Goal: Task Accomplishment & Management: Use online tool/utility

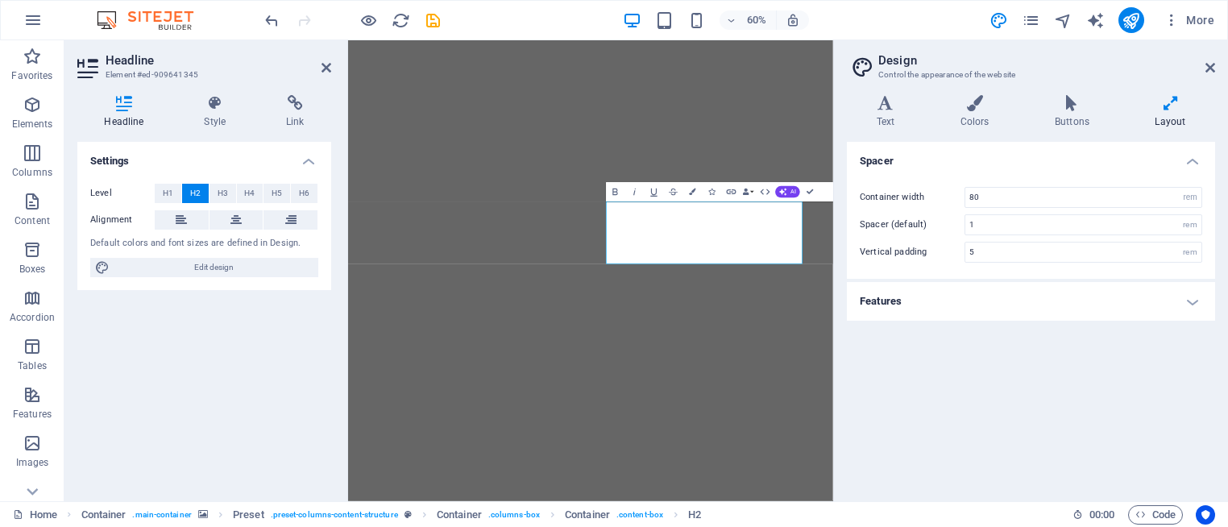
select select "rem"
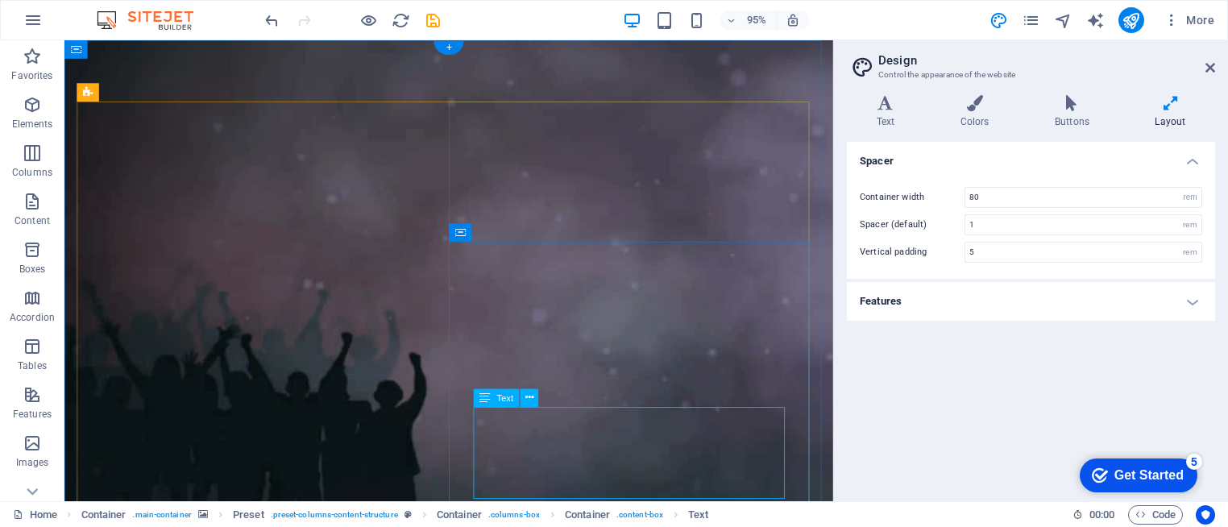
click at [487, 397] on icon at bounding box center [484, 398] width 10 height 19
click at [529, 400] on icon at bounding box center [529, 398] width 8 height 16
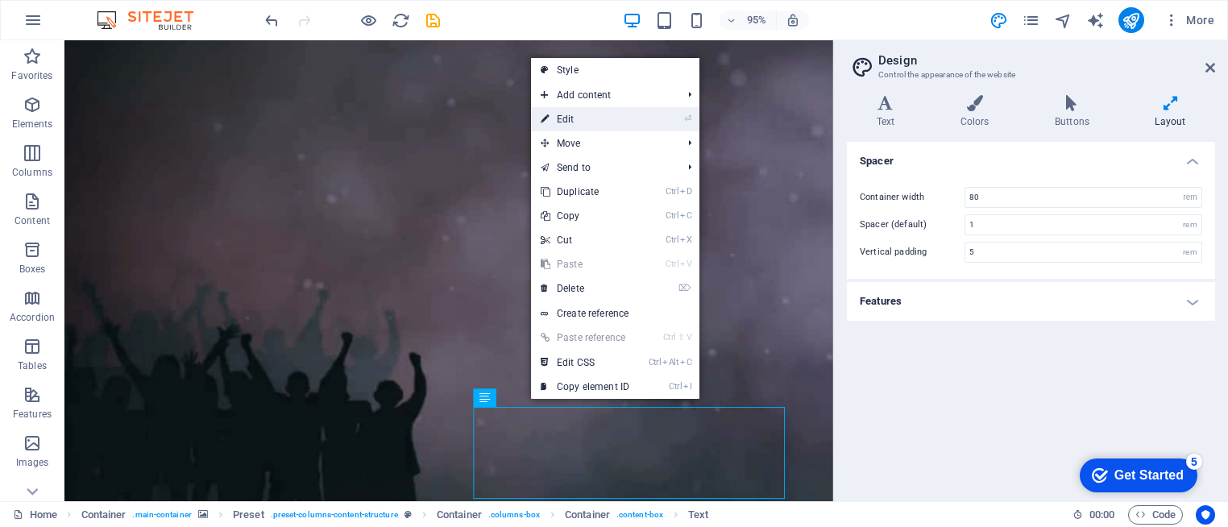
click at [599, 126] on link "⏎ Edit" at bounding box center [585, 119] width 108 height 24
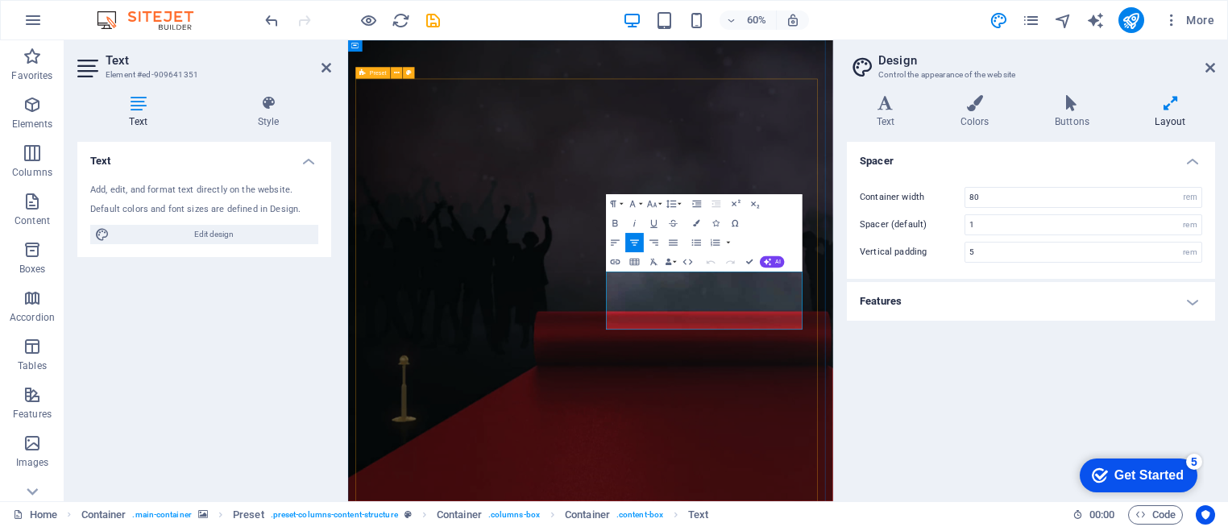
drag, startPoint x: 1005, startPoint y: 510, endPoint x: 742, endPoint y: 421, distance: 277.2
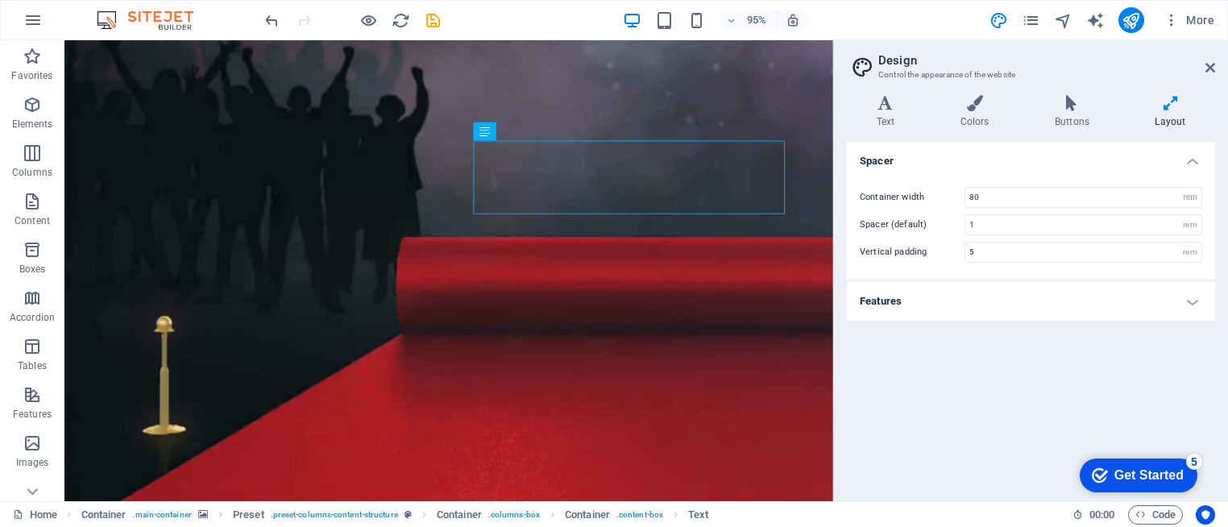
scroll to position [312, 0]
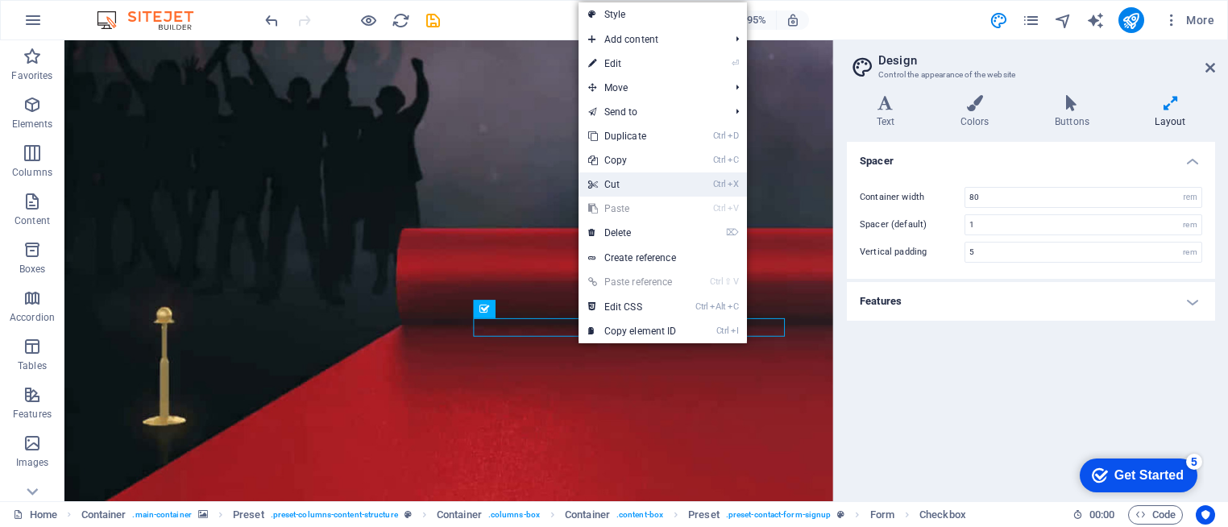
click at [628, 185] on link "Ctrl X Cut" at bounding box center [632, 184] width 108 height 24
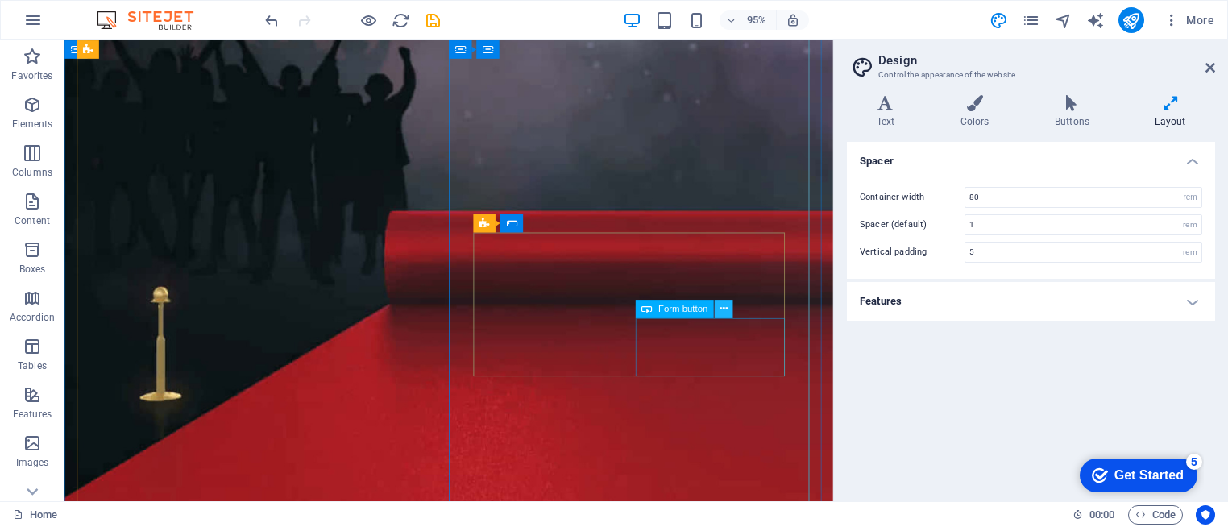
click at [725, 313] on icon at bounding box center [723, 309] width 8 height 16
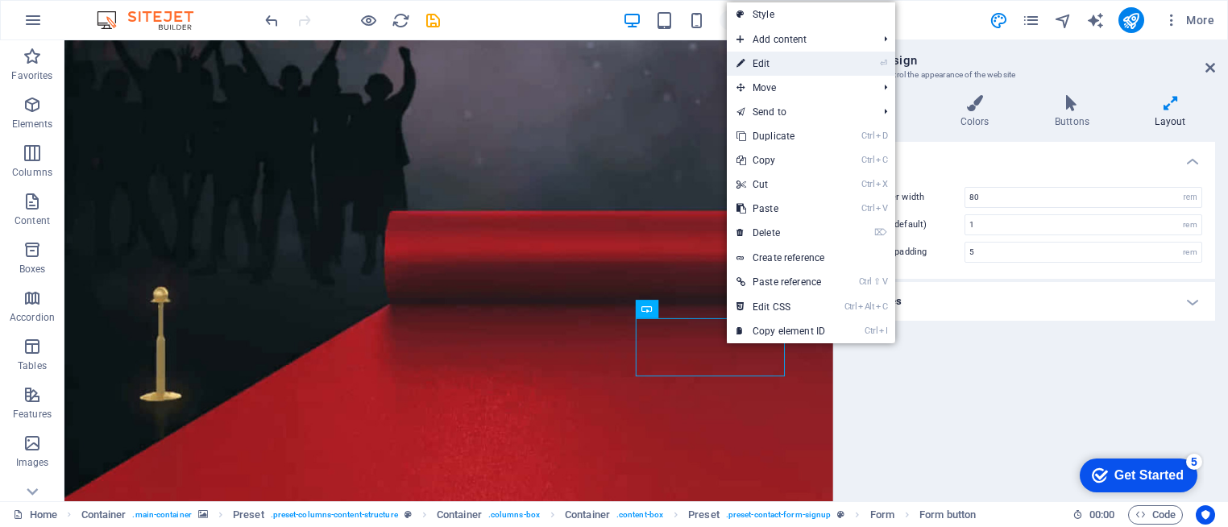
click at [799, 65] on link "⏎ Edit" at bounding box center [781, 64] width 108 height 24
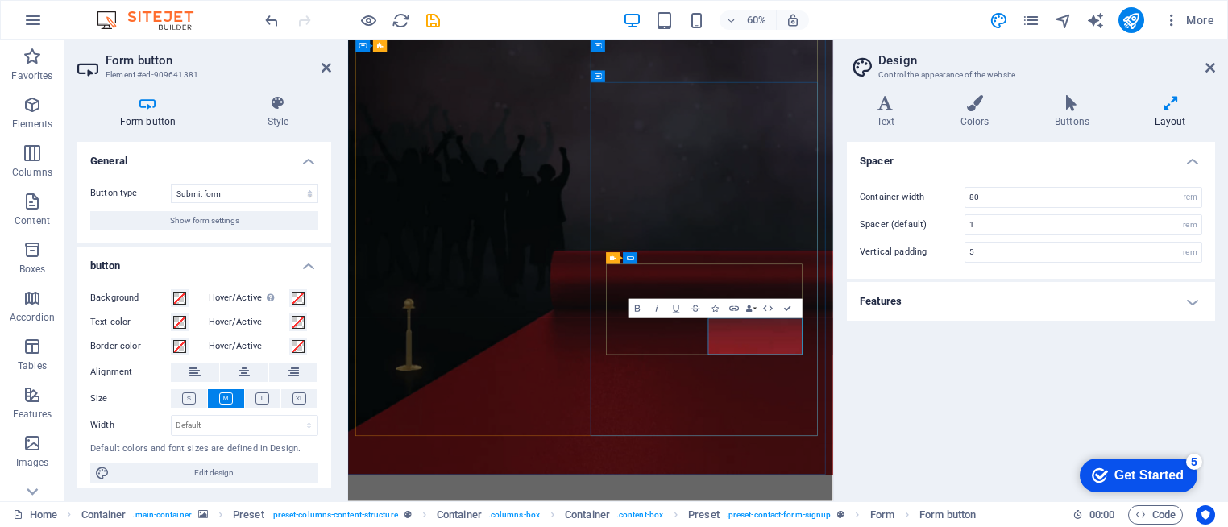
type button "Sign up now"
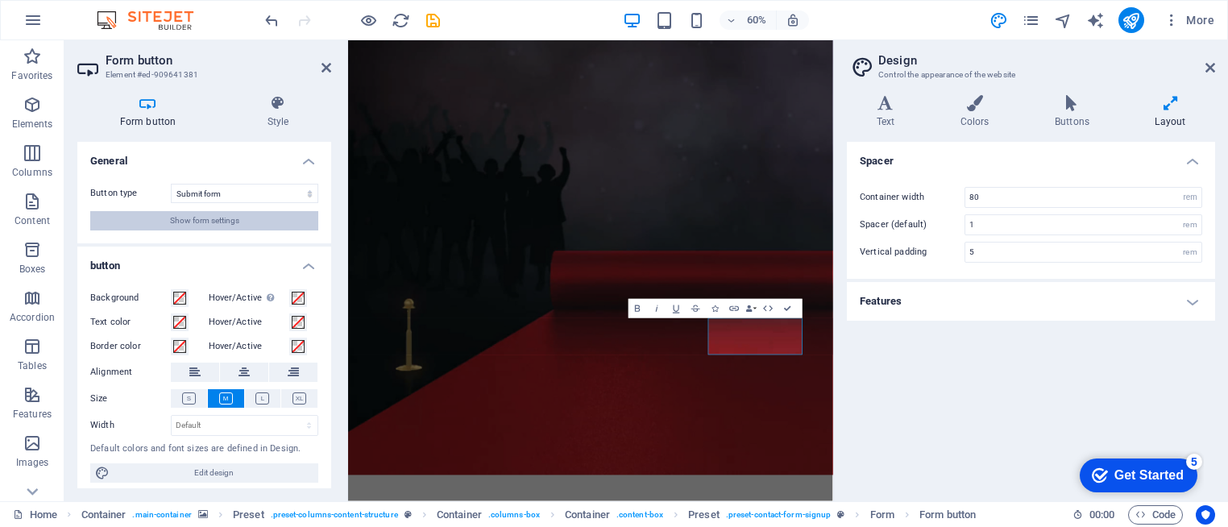
click at [232, 225] on span "Show form settings" at bounding box center [204, 220] width 69 height 19
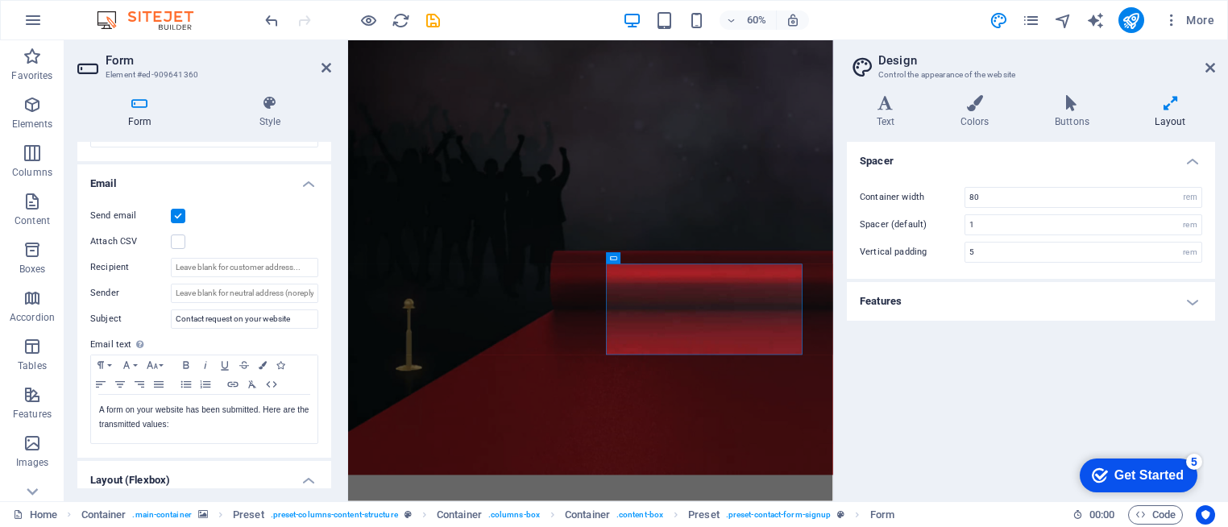
scroll to position [391, 0]
drag, startPoint x: 295, startPoint y: 313, endPoint x: 164, endPoint y: 326, distance: 132.0
click at [164, 326] on div "Send email Attach CSV Recipient Sender Subject Contact request on your website …" at bounding box center [204, 324] width 254 height 264
type input "RSVP"
click at [194, 265] on input "Recipient" at bounding box center [244, 265] width 147 height 19
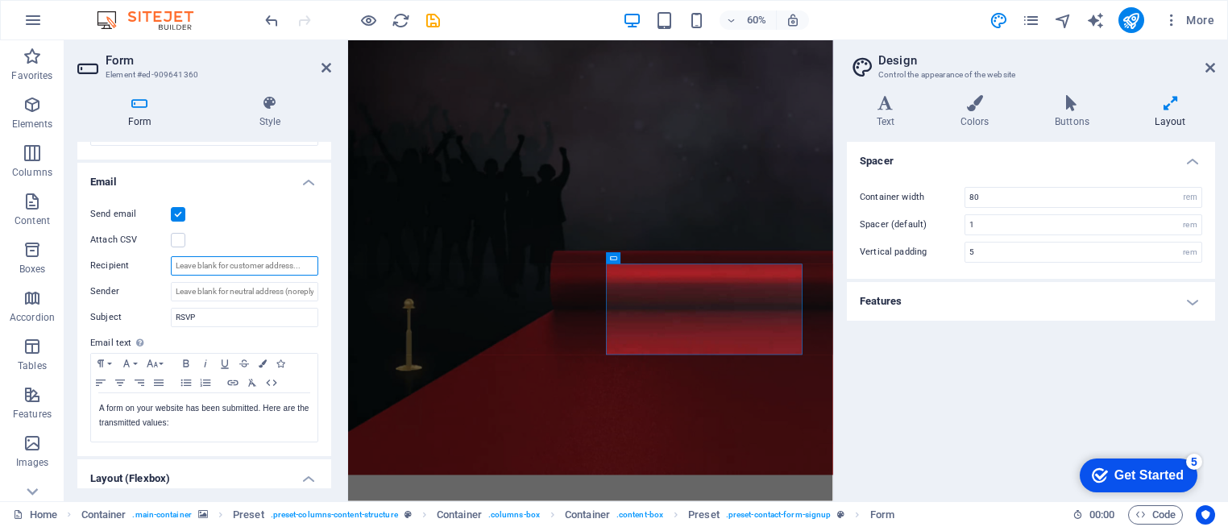
click at [194, 265] on input "Recipient" at bounding box center [244, 265] width 147 height 19
type input "info@superstudiosusa.com"
click at [228, 295] on input "Sender" at bounding box center [244, 291] width 147 height 19
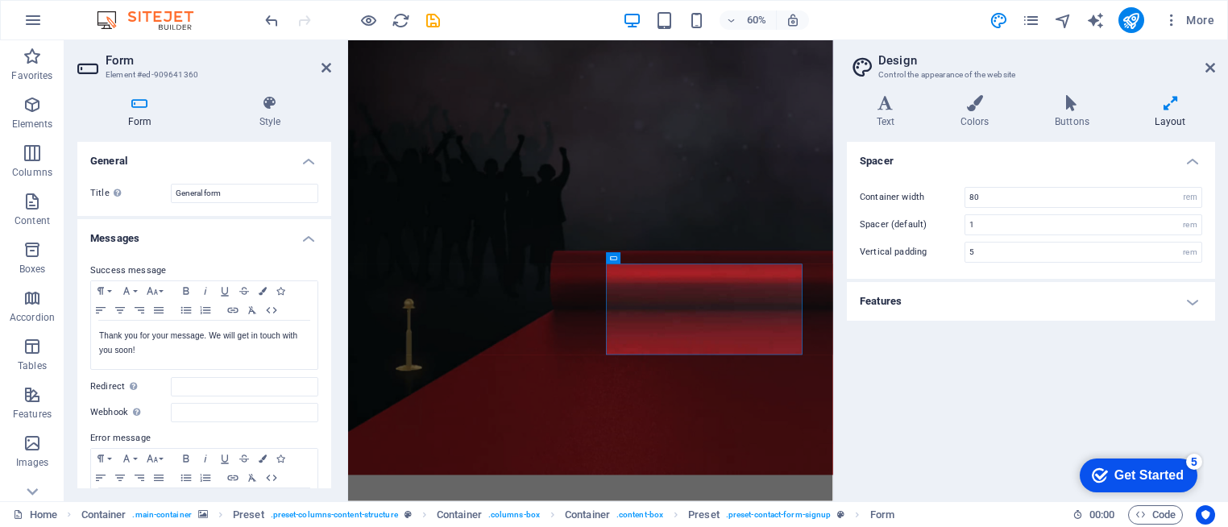
scroll to position [13, 0]
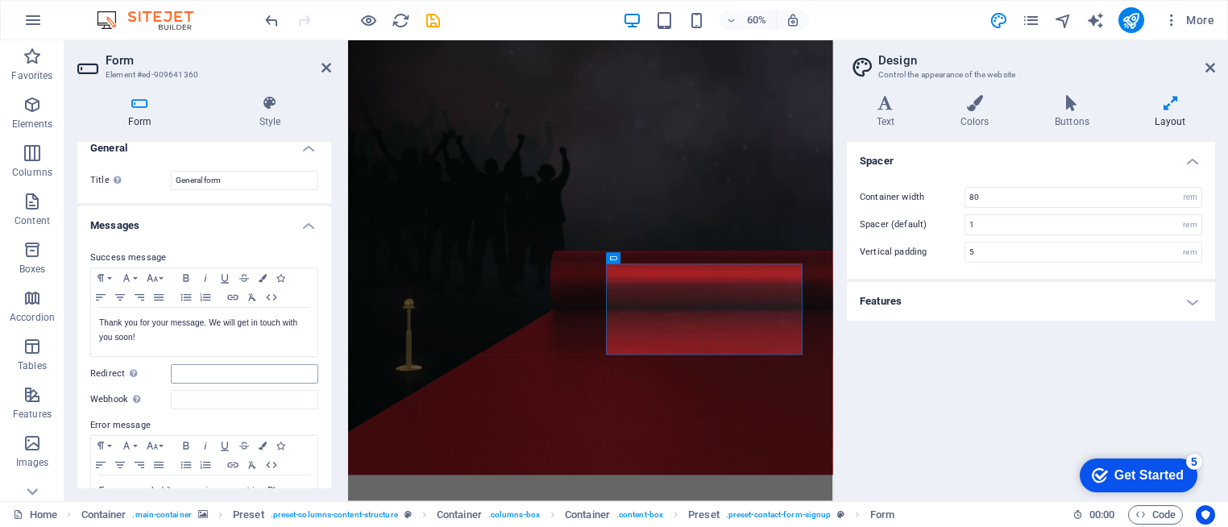
type input "MBA Lunch September 24, 2025 11am - 2PM"
click at [213, 368] on input "Redirect Define a redirect target upon successful form submission; for example,…" at bounding box center [244, 373] width 147 height 19
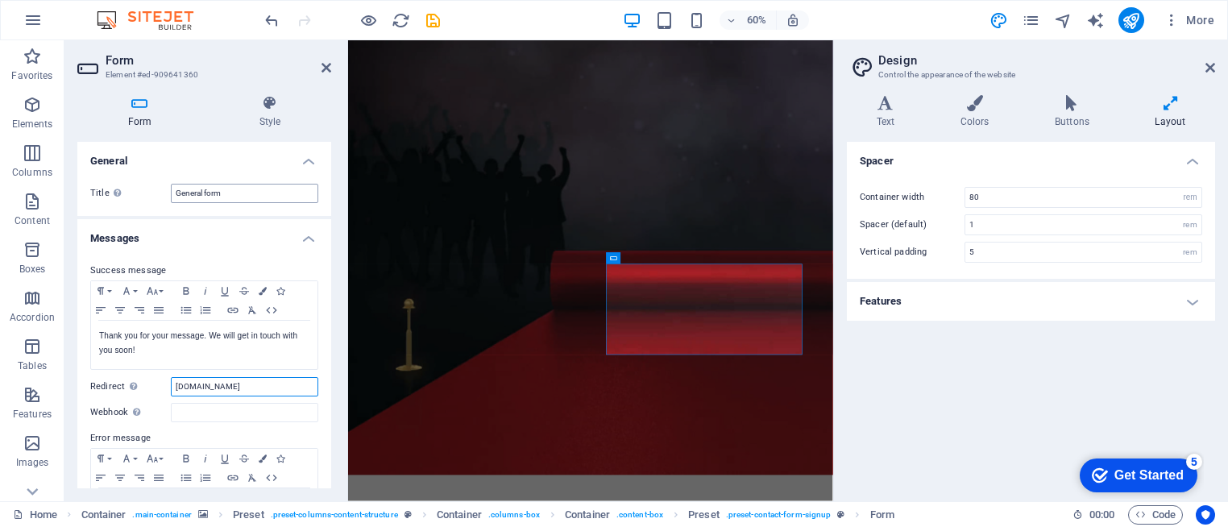
type input "www.superstudiosusa.com"
drag, startPoint x: 243, startPoint y: 191, endPoint x: 135, endPoint y: 203, distance: 109.4
click at [135, 203] on div "Title Define a name for the form. General form" at bounding box center [204, 193] width 254 height 45
type input "RSVP"
click at [155, 354] on p "Thank you for your message. We will get in touch with you soon!" at bounding box center [204, 343] width 210 height 29
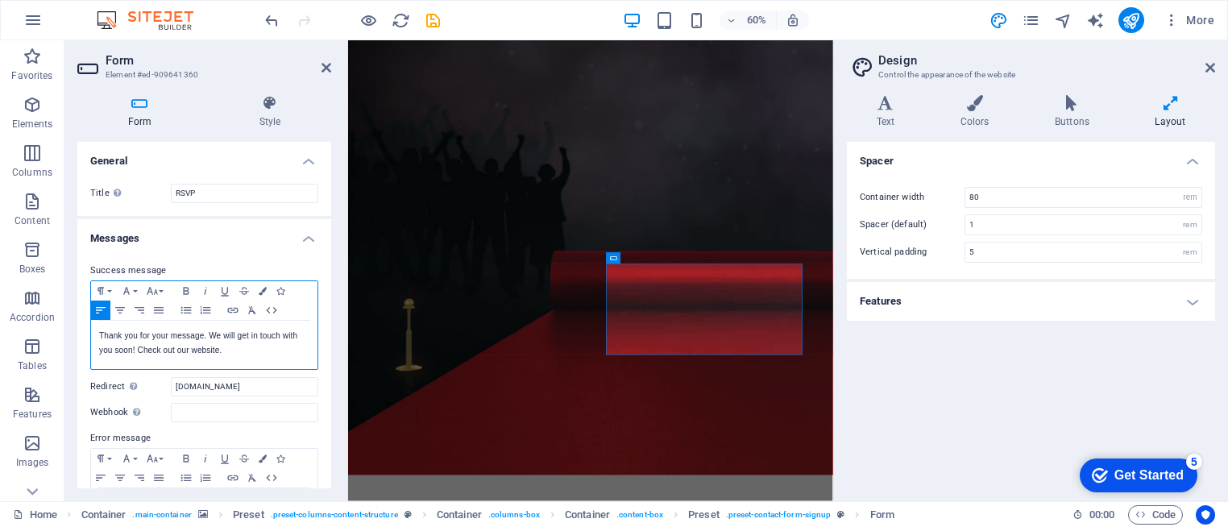
click at [138, 349] on p "Thank you for your message. We will get in touch with you soon! Check out our w…" at bounding box center [204, 343] width 210 height 29
click at [325, 67] on icon at bounding box center [326, 67] width 10 height 13
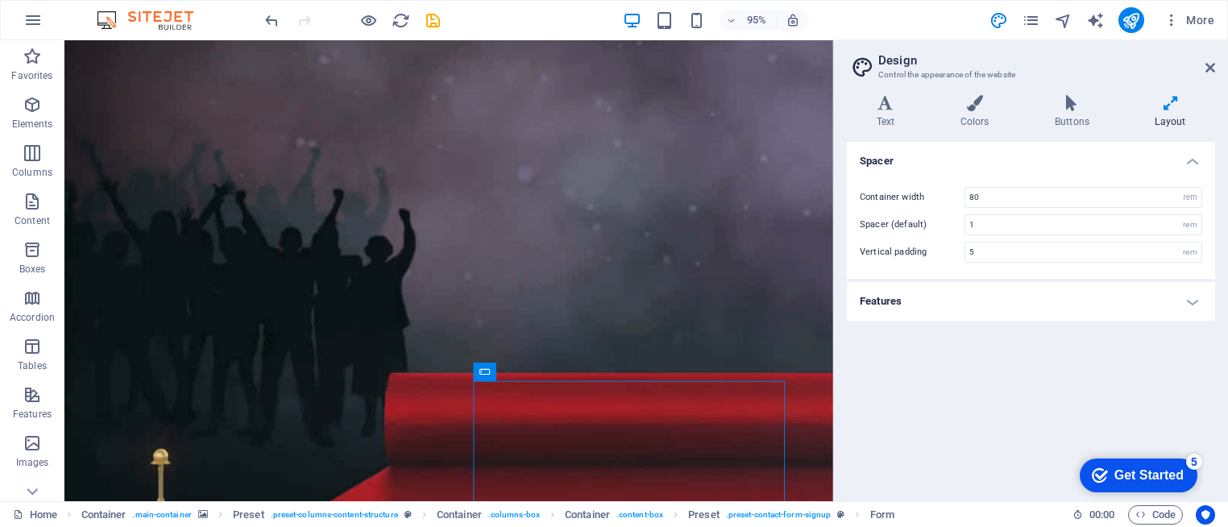
scroll to position [155, 0]
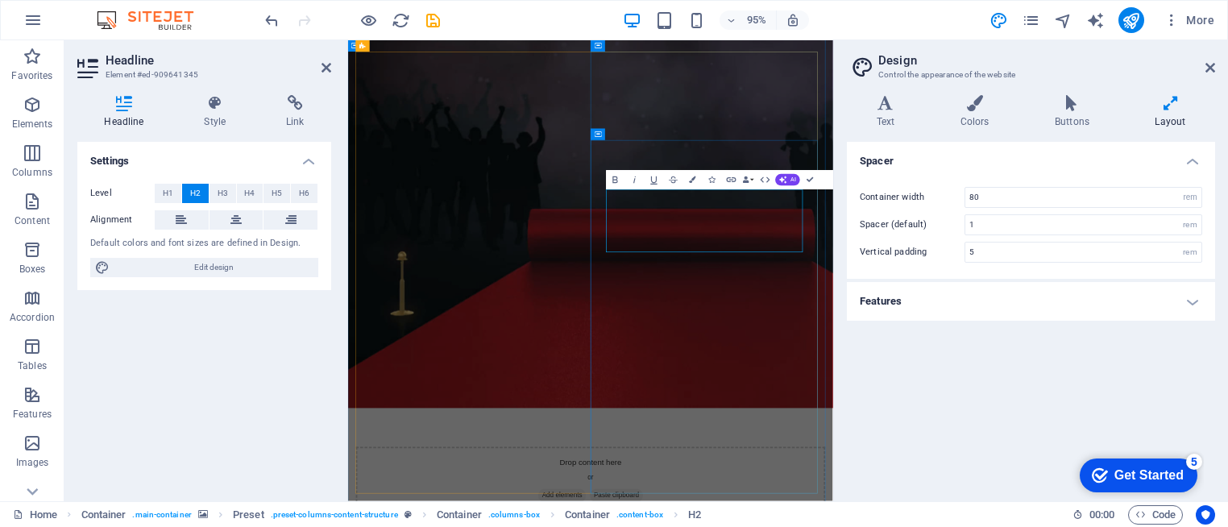
scroll to position [45, 0]
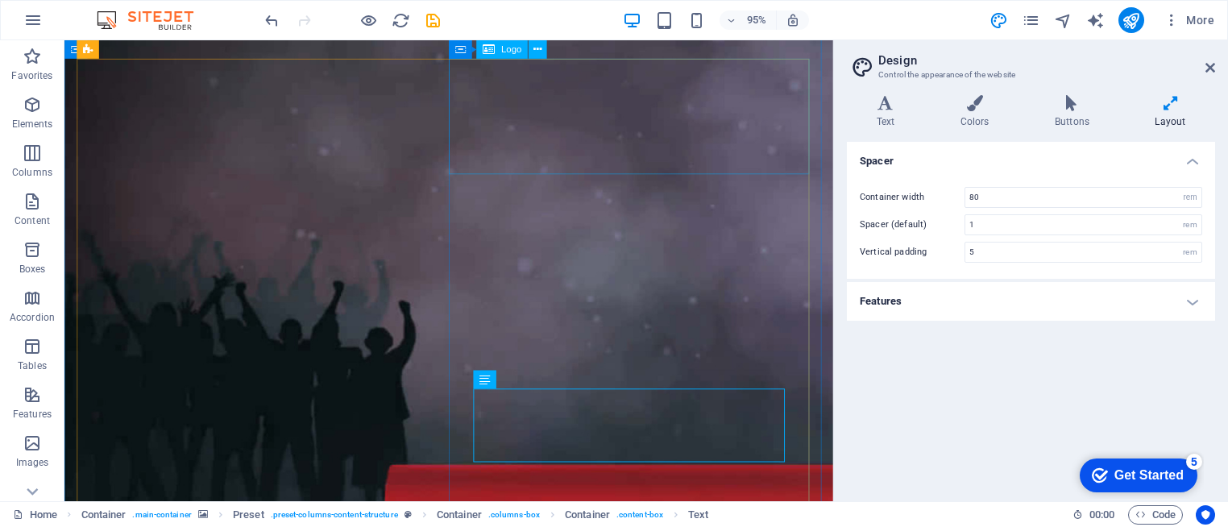
click at [542, 52] on button at bounding box center [537, 49] width 19 height 19
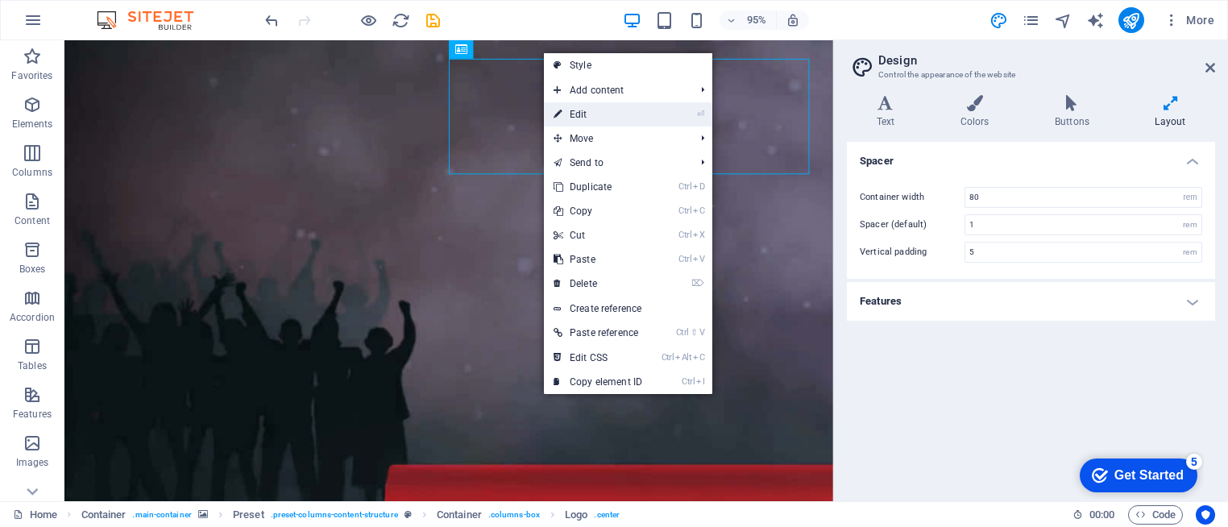
click at [596, 114] on link "⏎ Edit" at bounding box center [598, 114] width 108 height 24
select select "px"
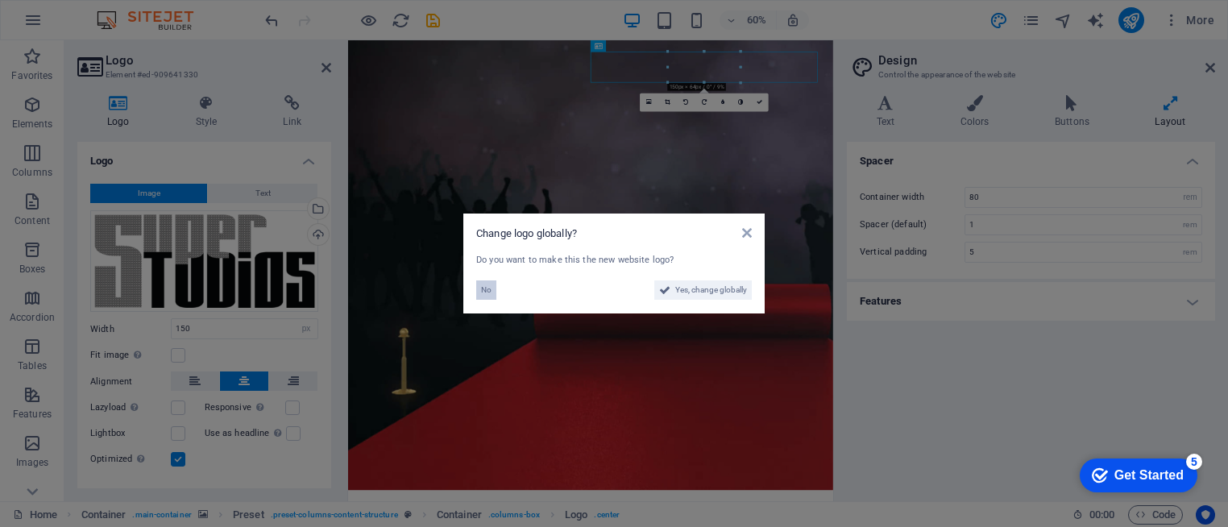
click at [487, 296] on span "No" at bounding box center [486, 289] width 10 height 19
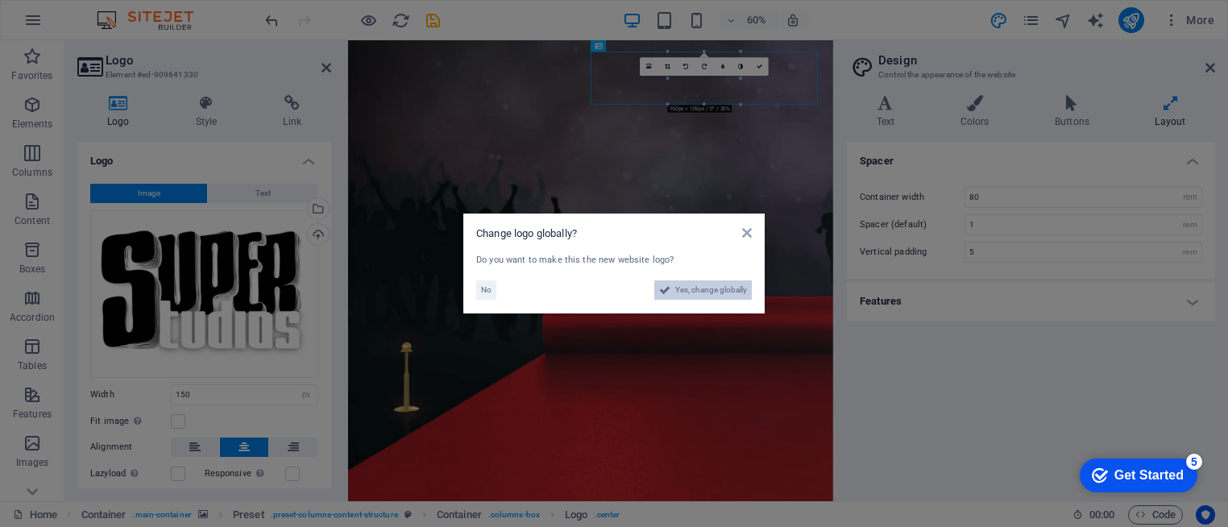
click at [721, 288] on span "Yes, change globally" at bounding box center [711, 289] width 72 height 19
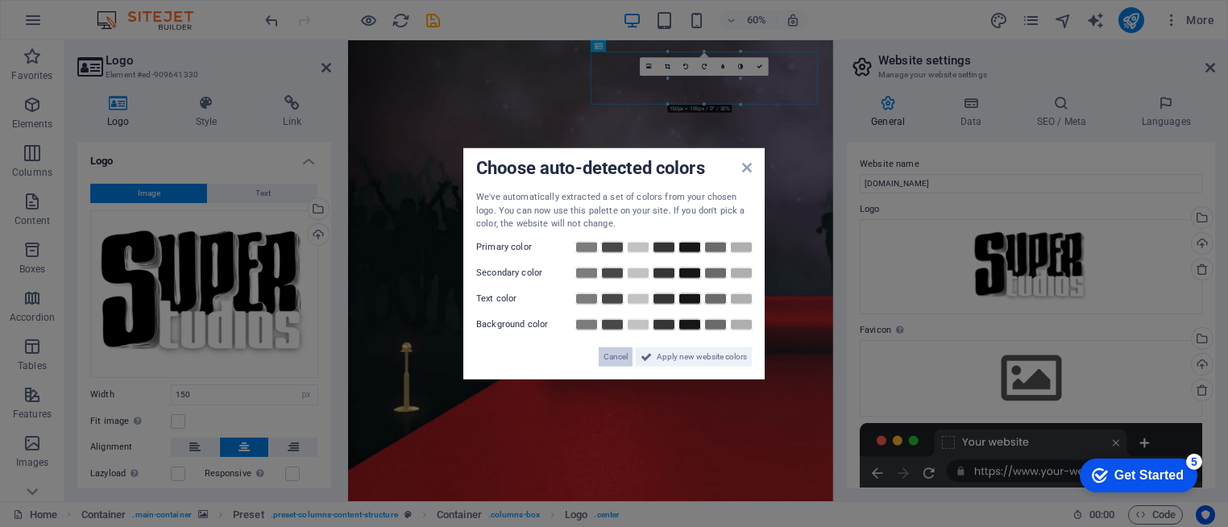
click at [601, 351] on button "Cancel" at bounding box center [616, 355] width 34 height 19
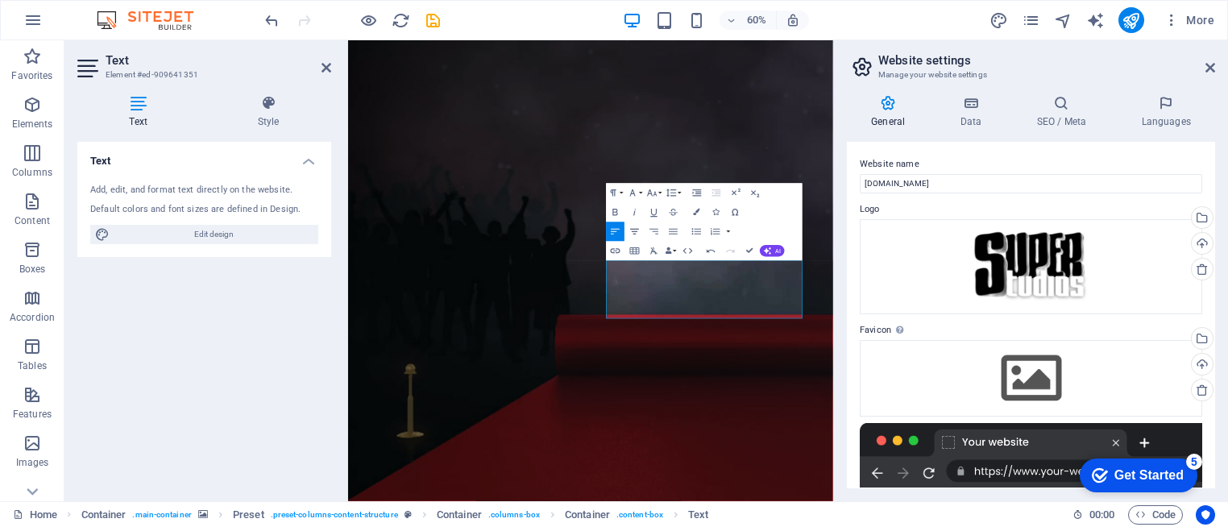
click at [638, 231] on icon "button" at bounding box center [634, 231] width 11 height 11
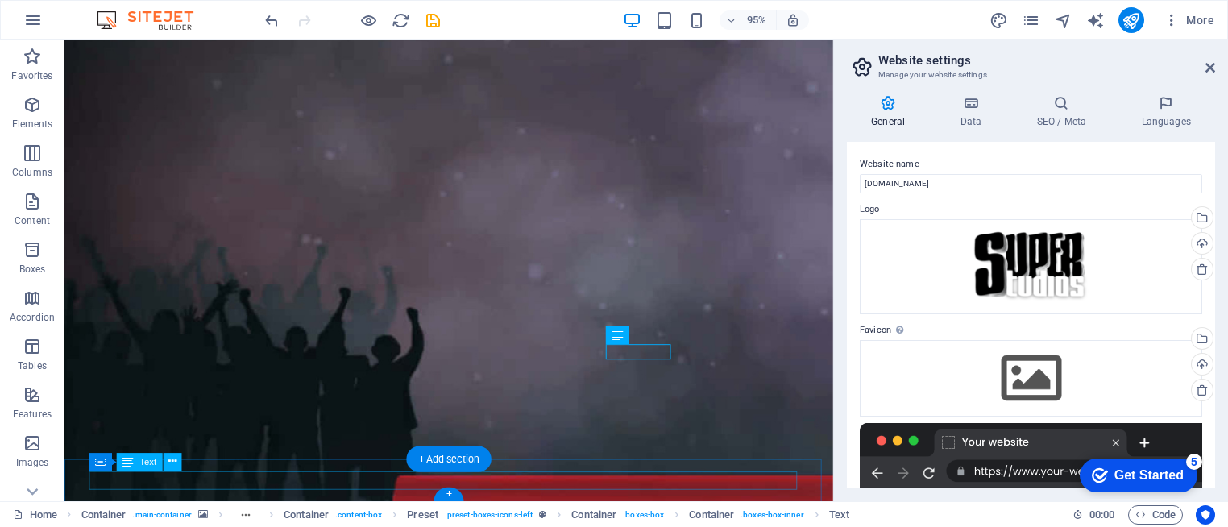
scroll to position [445, 0]
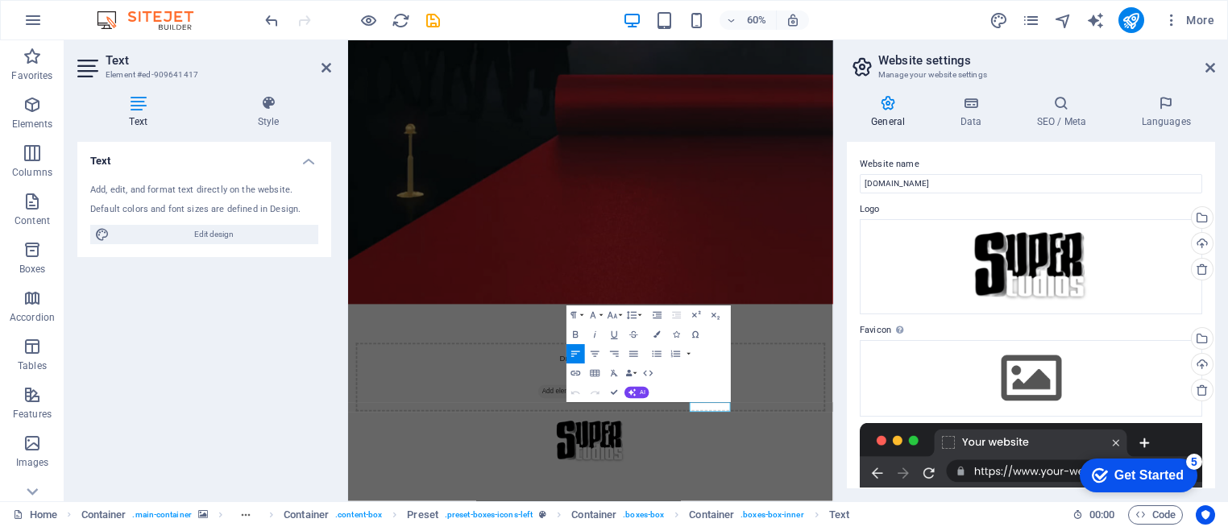
scroll to position [161, 0]
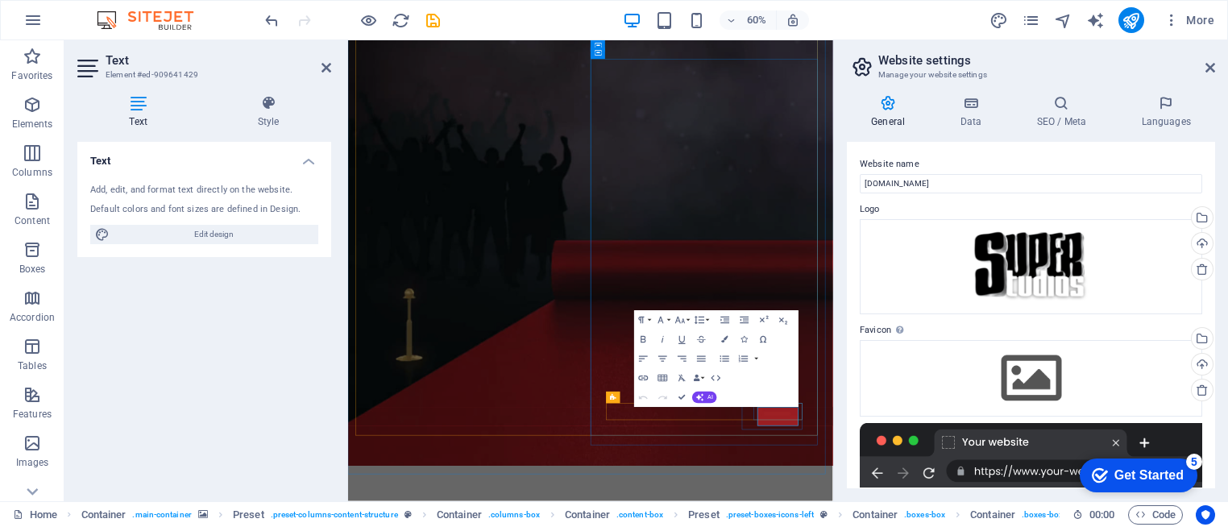
scroll to position [146, 0]
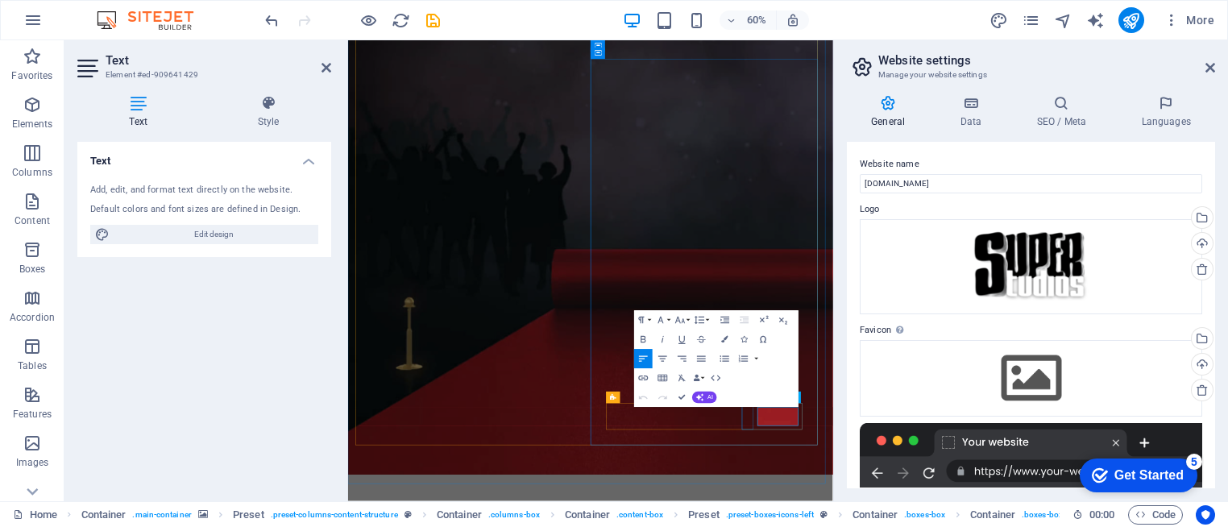
drag, startPoint x: 1091, startPoint y: 677, endPoint x: 1011, endPoint y: 660, distance: 81.5
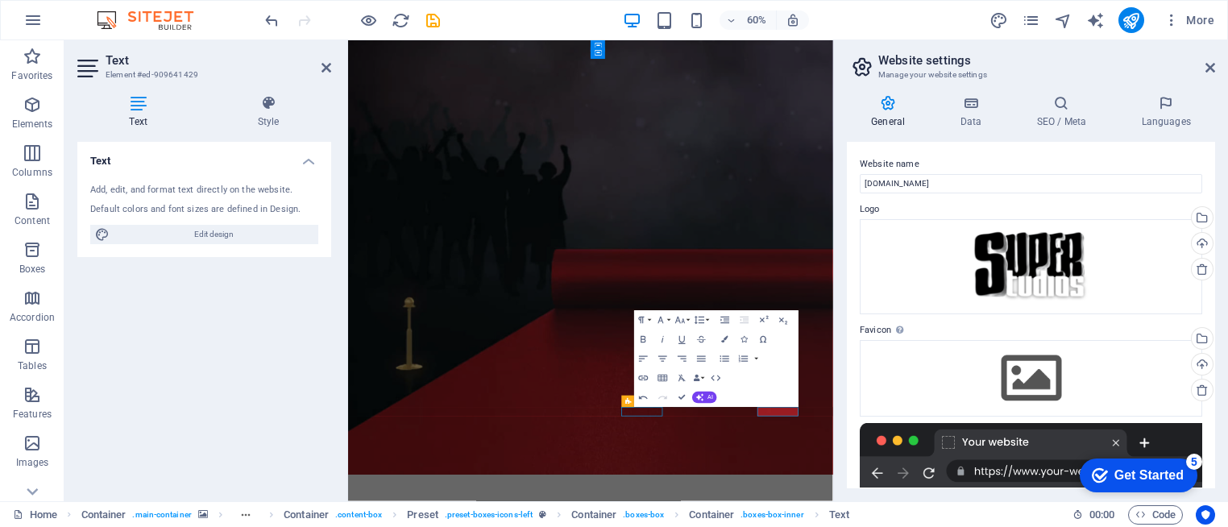
drag, startPoint x: 803, startPoint y: 657, endPoint x: 878, endPoint y: 661, distance: 75.0
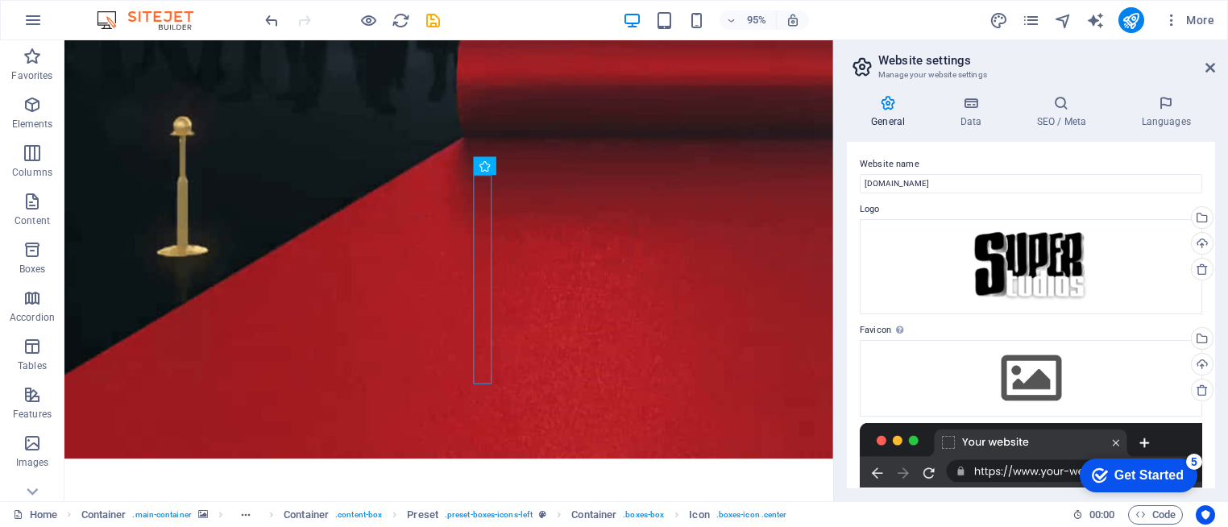
scroll to position [609, 0]
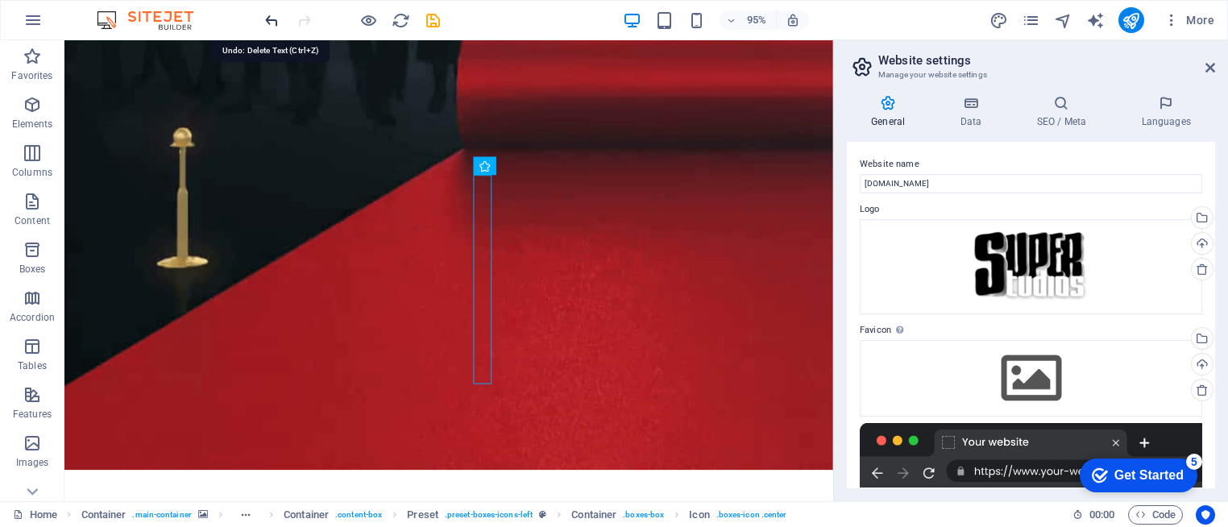
click at [269, 23] on icon "undo" at bounding box center [272, 20] width 19 height 19
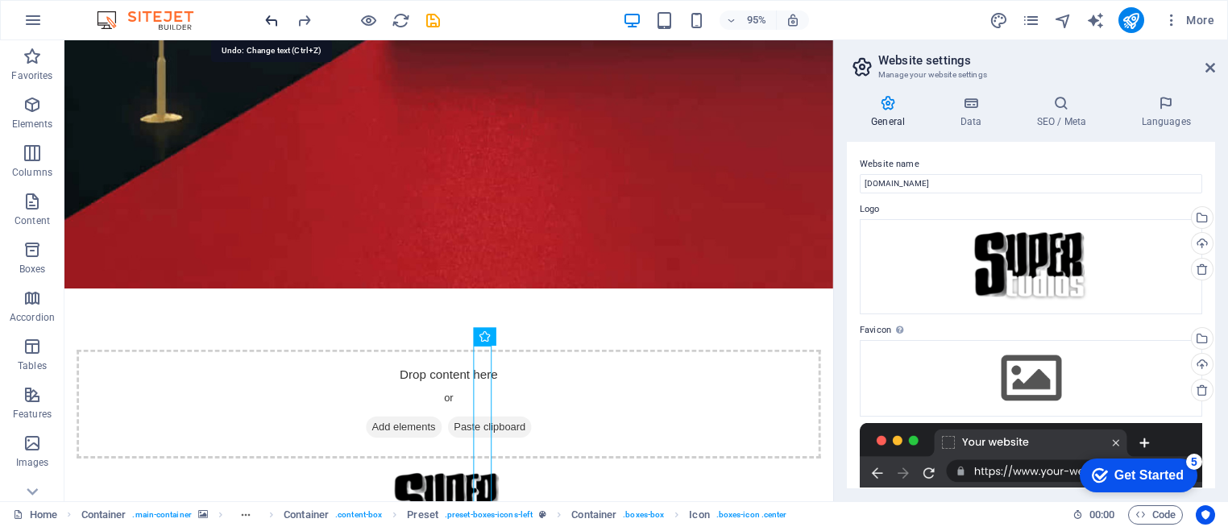
scroll to position [429, 0]
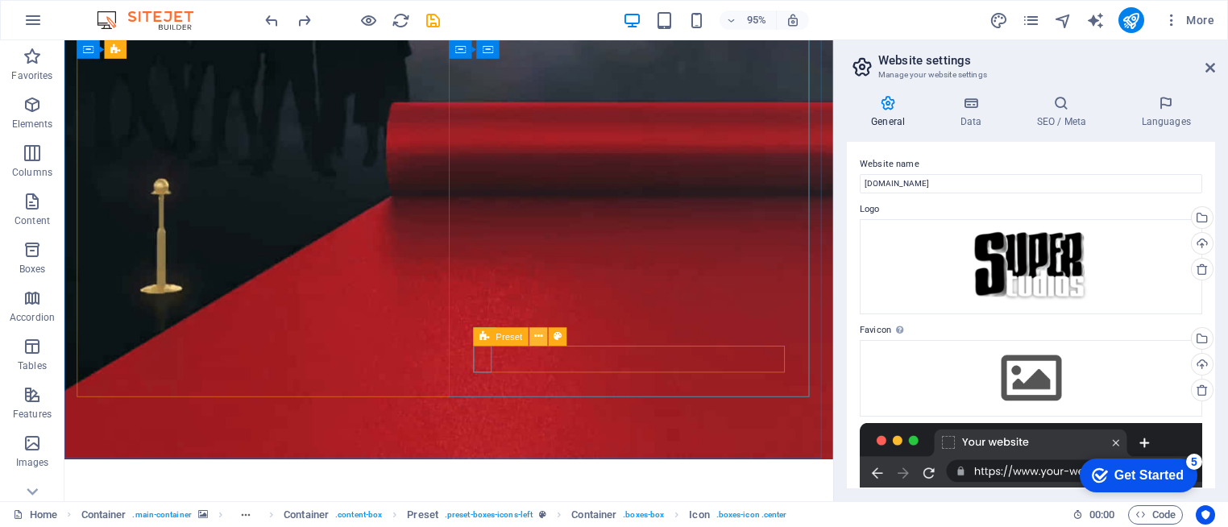
click at [541, 339] on icon at bounding box center [538, 337] width 8 height 16
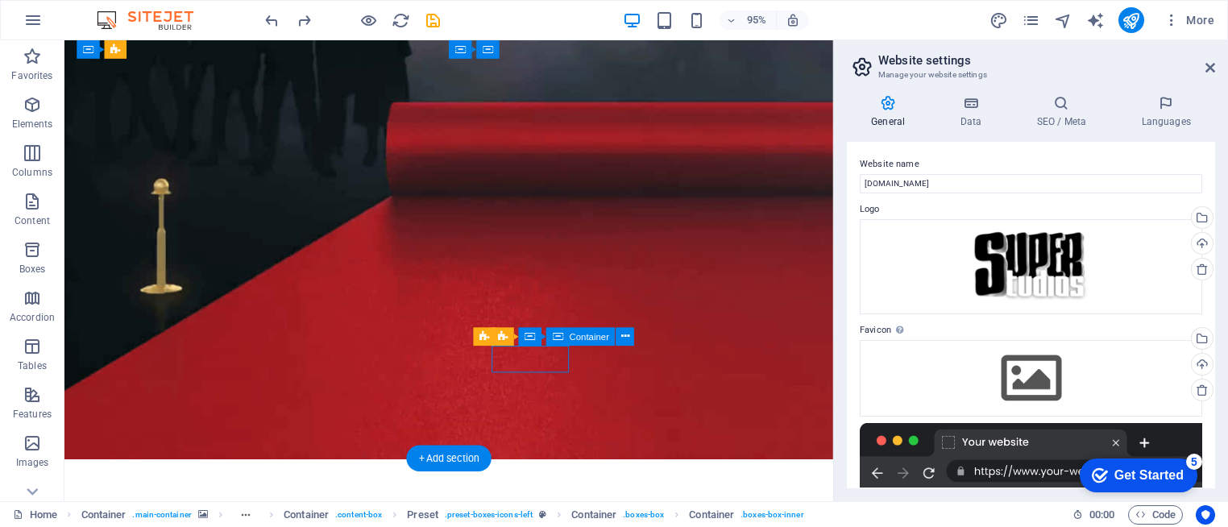
click at [619, 336] on button at bounding box center [624, 336] width 19 height 19
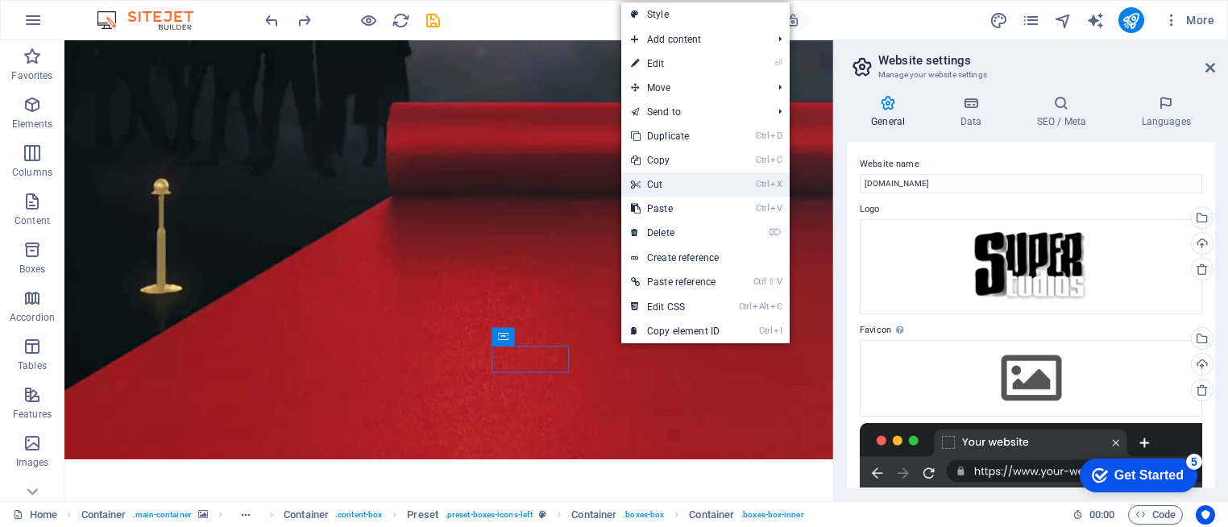
click at [667, 194] on link "Ctrl X Cut" at bounding box center [675, 184] width 108 height 24
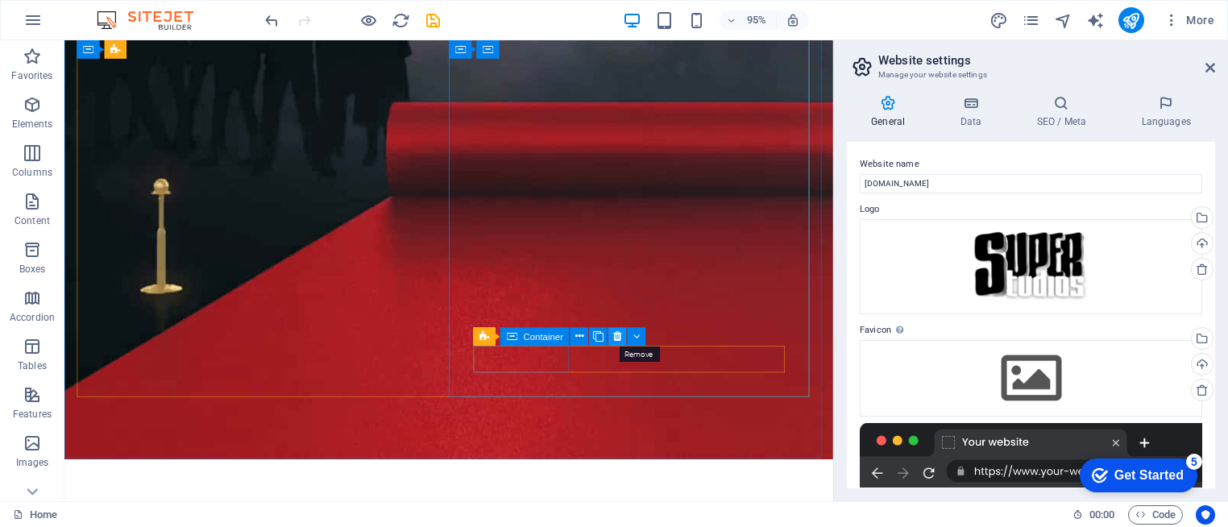
click at [621, 333] on icon at bounding box center [617, 337] width 8 height 16
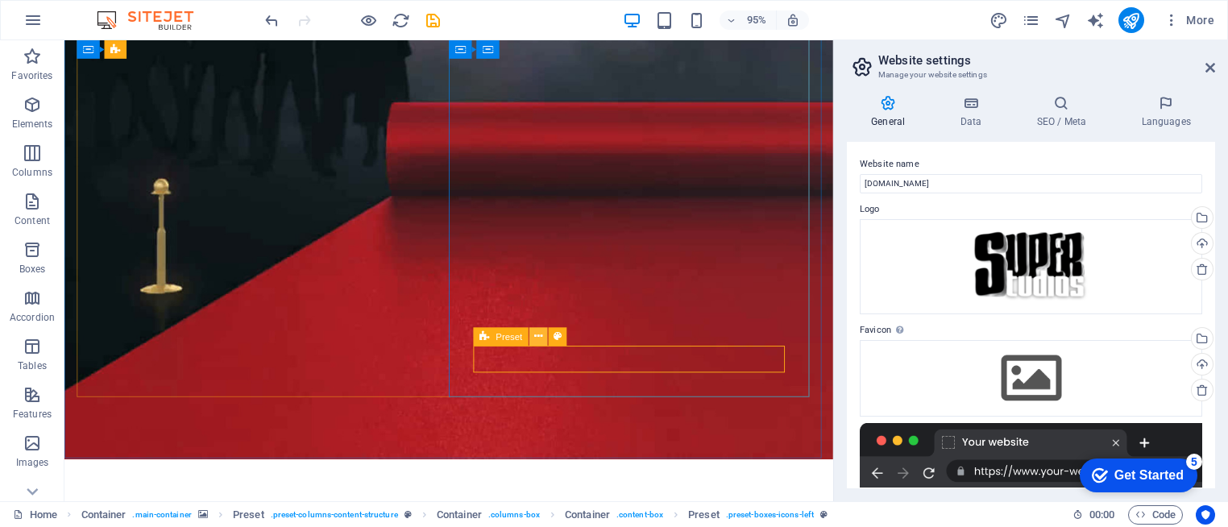
click at [538, 338] on icon at bounding box center [538, 337] width 8 height 16
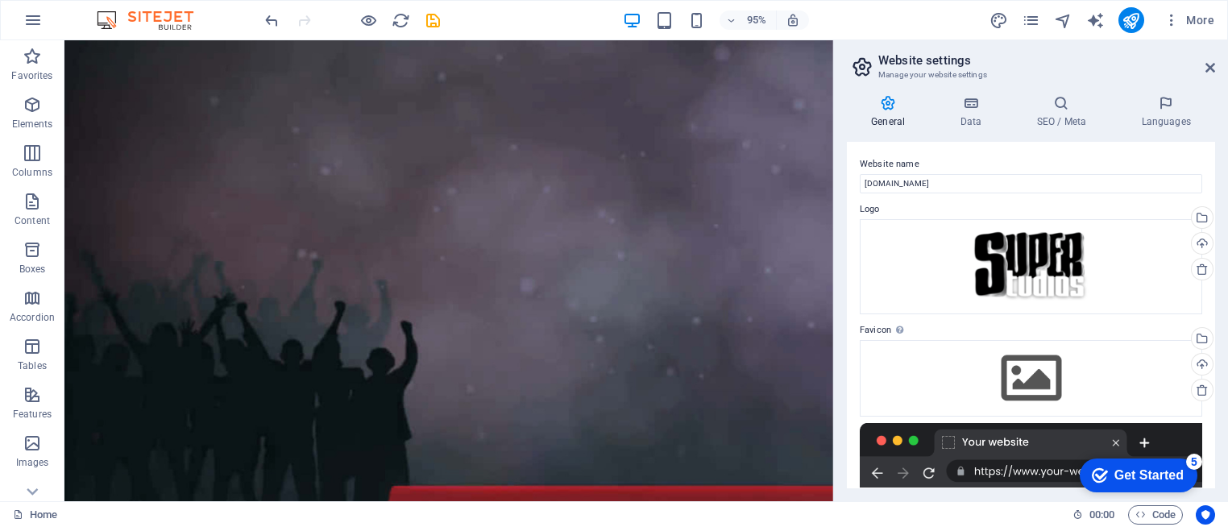
scroll to position [15, 0]
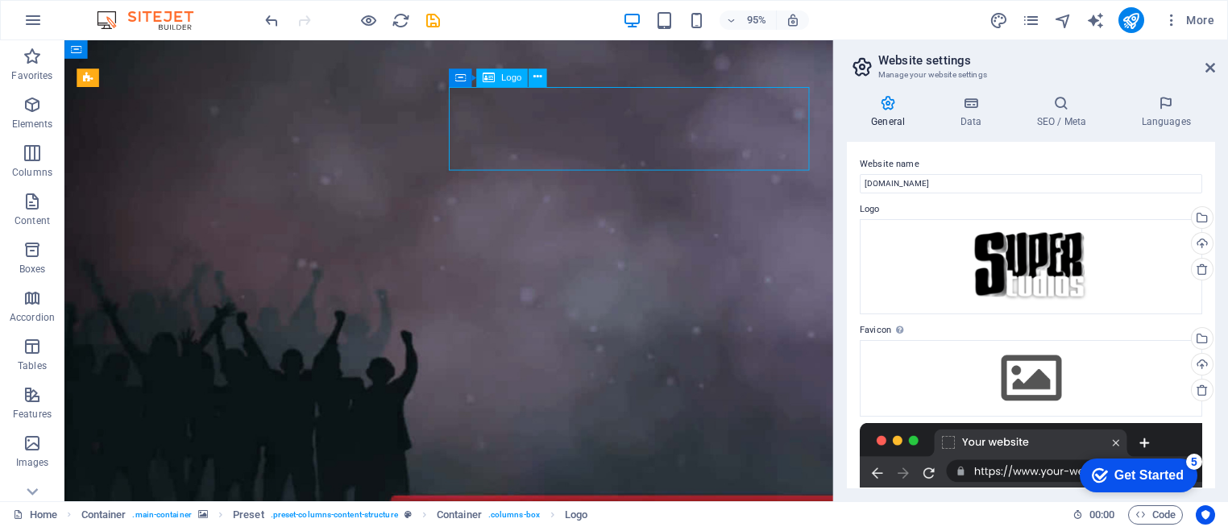
click at [532, 80] on button at bounding box center [537, 77] width 19 height 19
click at [729, 56] on figure at bounding box center [468, 460] width 809 height 870
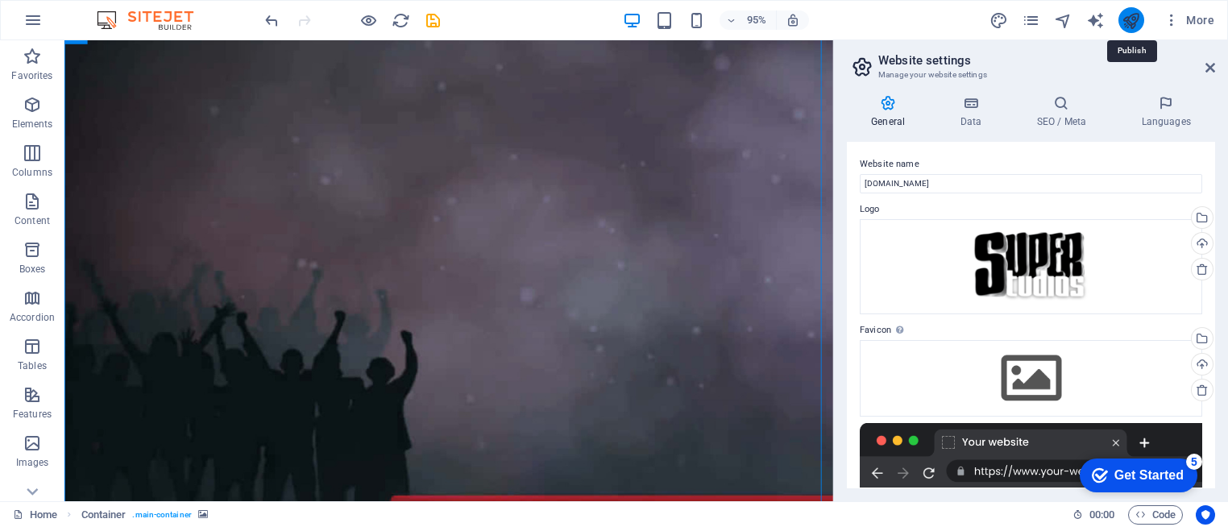
click at [1125, 28] on icon "publish" at bounding box center [1130, 20] width 19 height 19
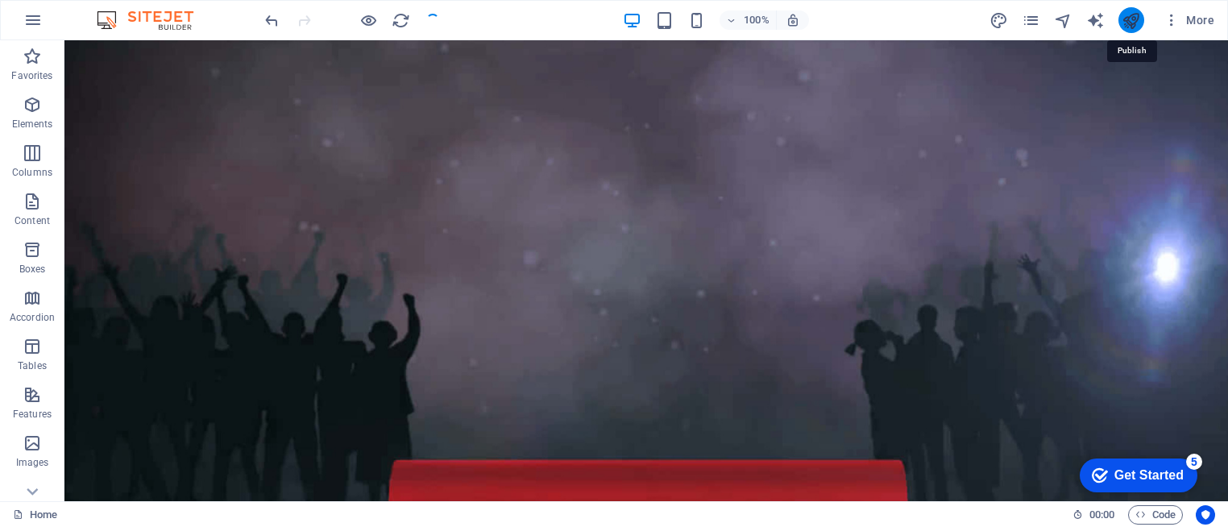
click at [1125, 28] on icon "publish" at bounding box center [1130, 20] width 19 height 19
click at [1128, 21] on icon "publish" at bounding box center [1130, 20] width 19 height 19
click at [1127, 23] on icon "publish" at bounding box center [1130, 20] width 19 height 19
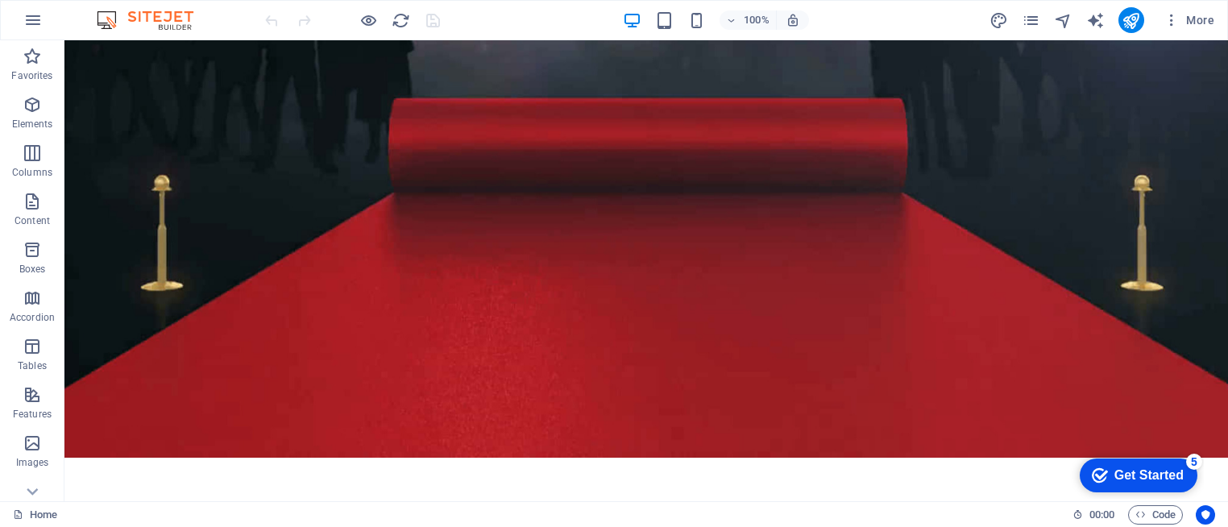
scroll to position [324, 0]
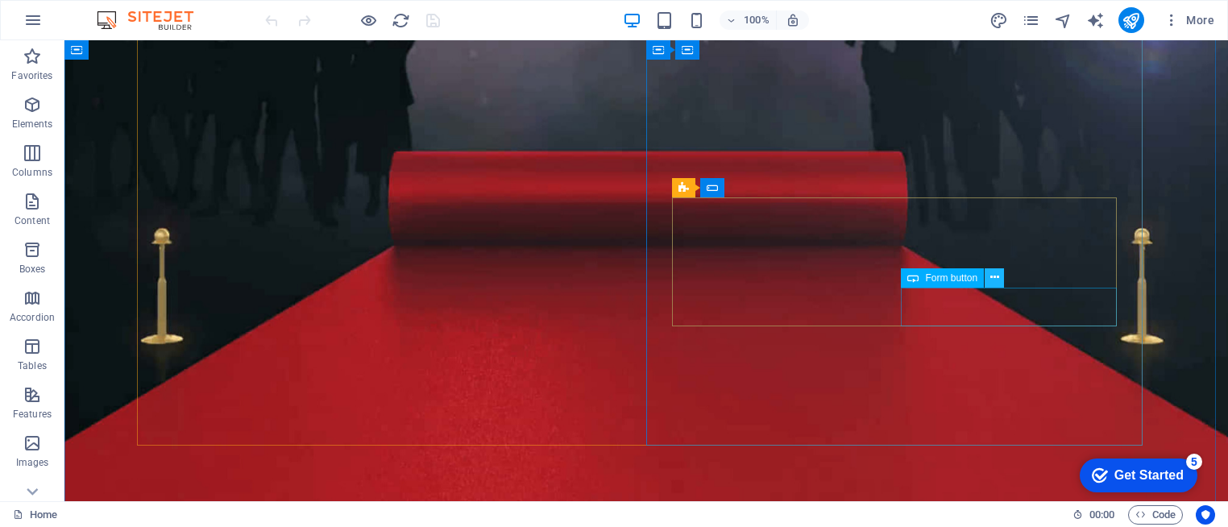
click at [990, 277] on icon at bounding box center [994, 277] width 9 height 17
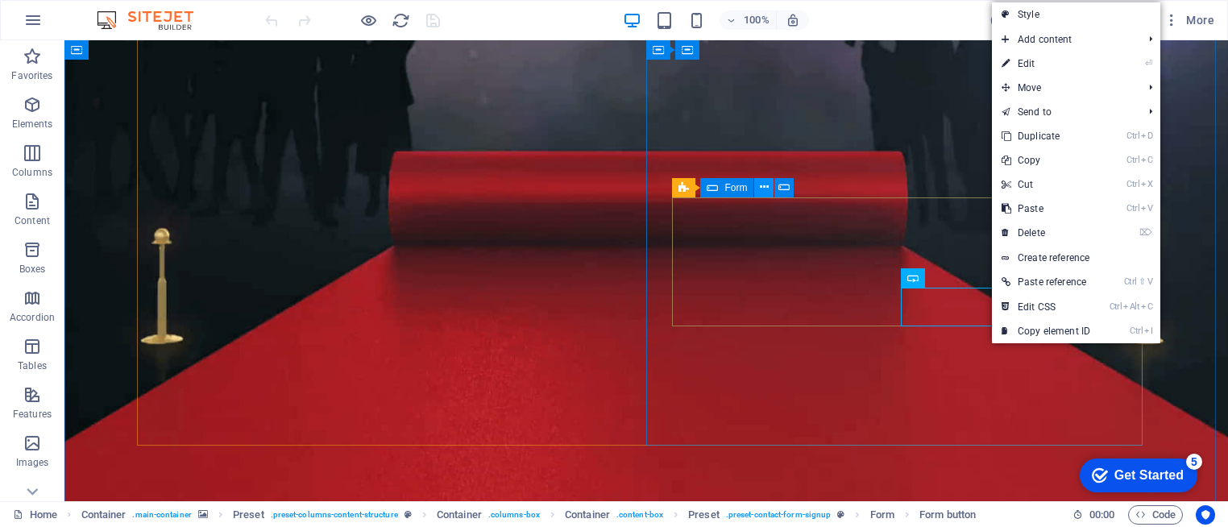
click at [764, 184] on icon at bounding box center [764, 187] width 9 height 17
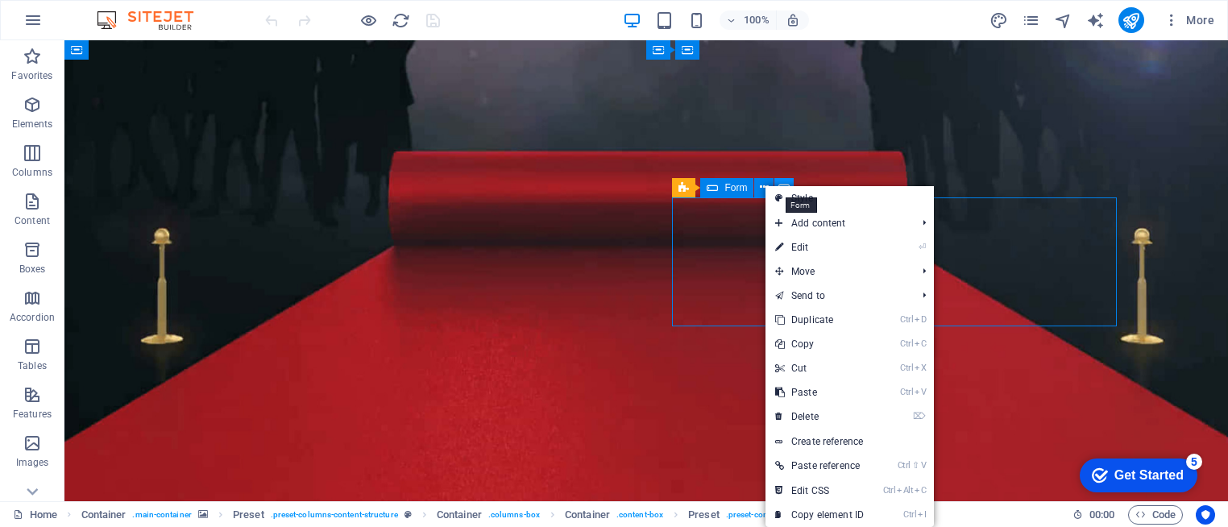
click at [788, 179] on icon at bounding box center [783, 187] width 11 height 17
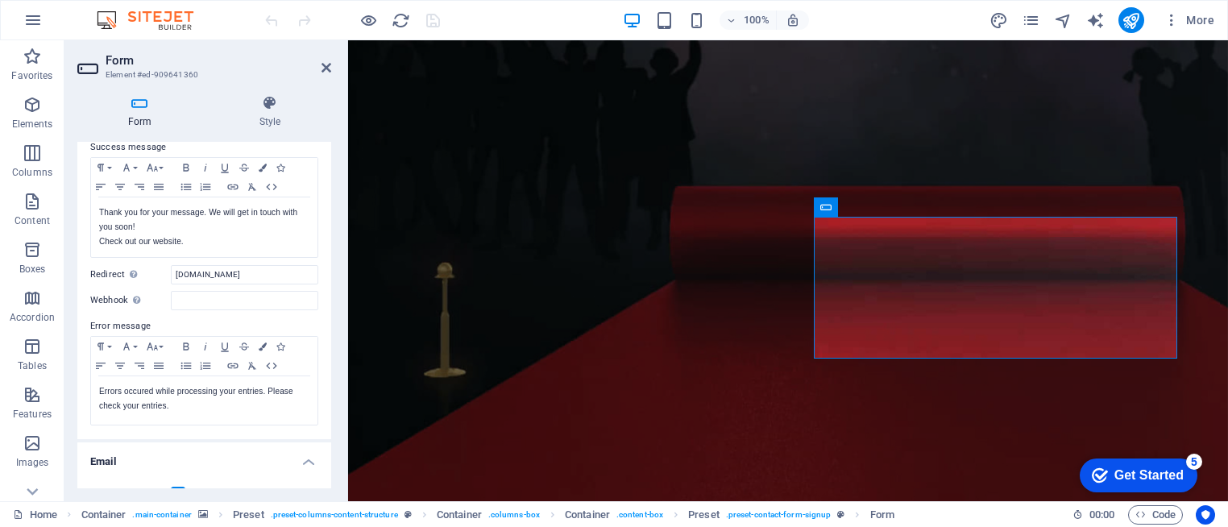
scroll to position [129, 0]
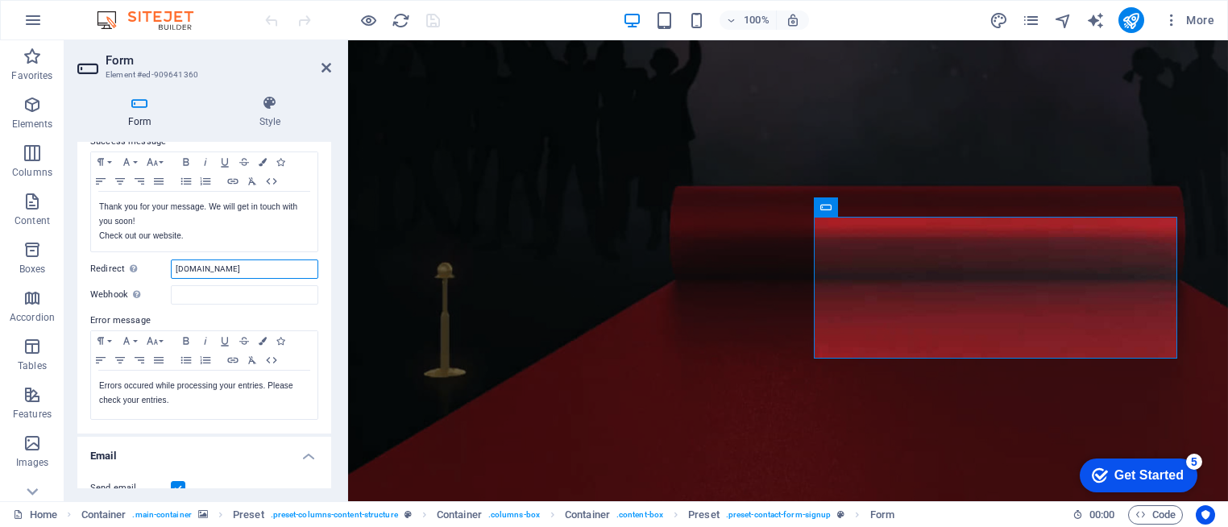
drag, startPoint x: 288, startPoint y: 266, endPoint x: 147, endPoint y: 268, distance: 141.8
click at [147, 268] on div "Redirect Define a redirect target upon successful form submission; for example,…" at bounding box center [204, 268] width 228 height 19
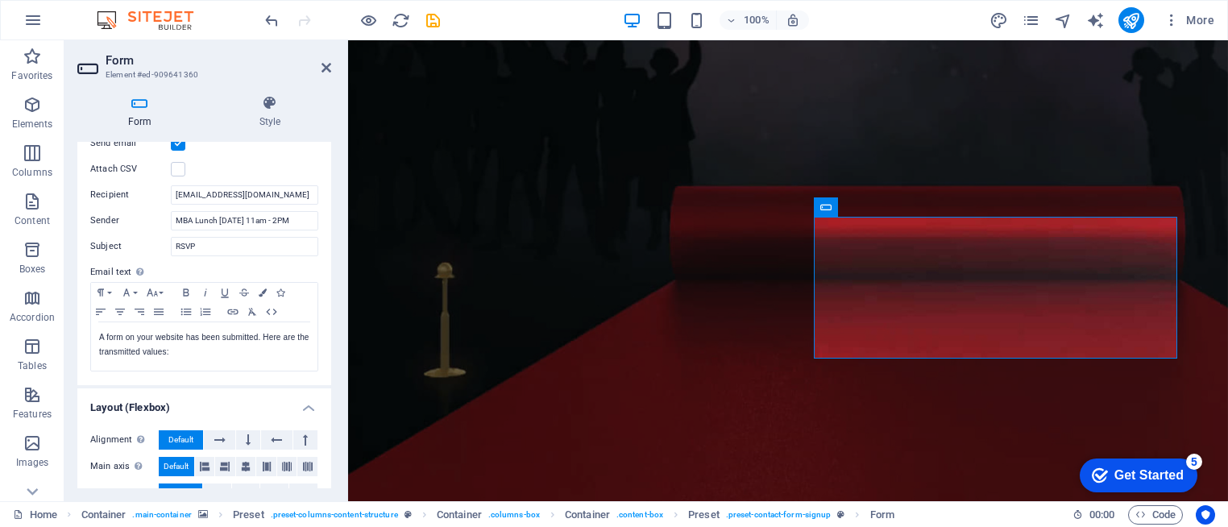
scroll to position [477, 0]
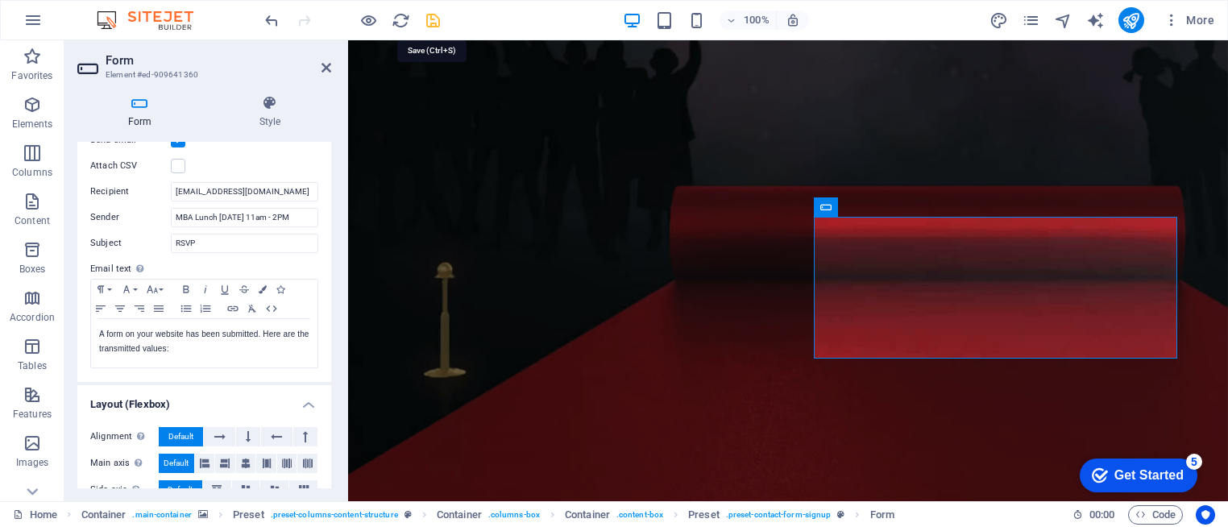
click at [424, 23] on icon "save" at bounding box center [433, 20] width 19 height 19
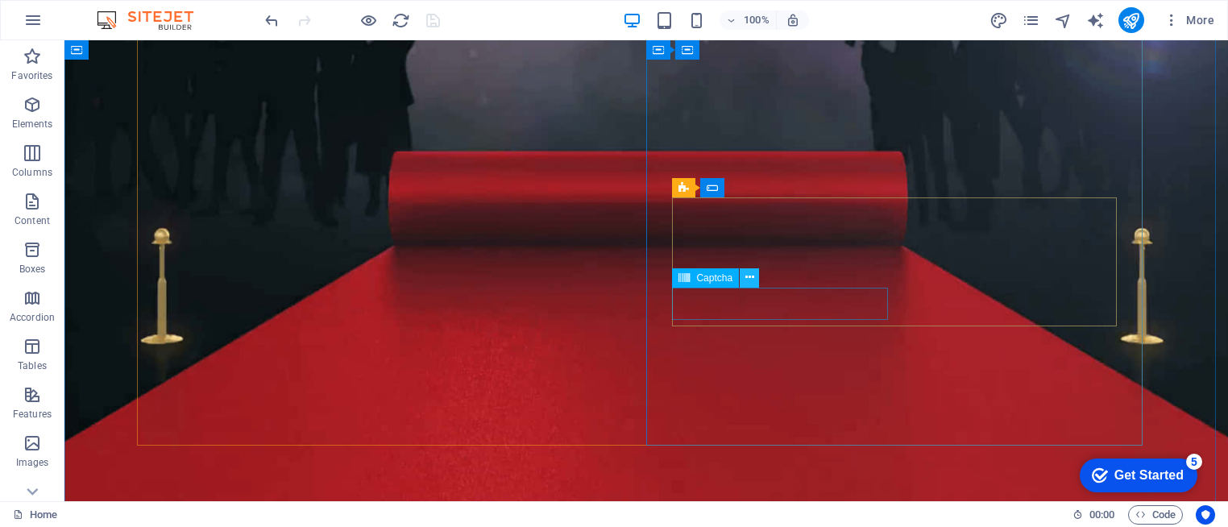
click at [752, 280] on icon at bounding box center [749, 277] width 9 height 17
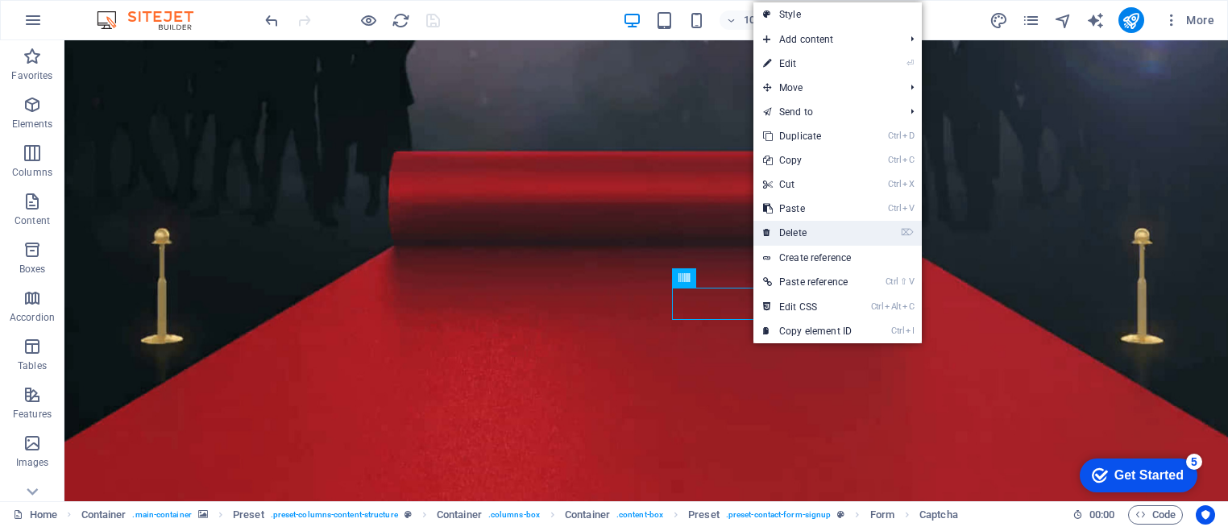
click at [801, 230] on link "⌦ Delete" at bounding box center [807, 233] width 108 height 24
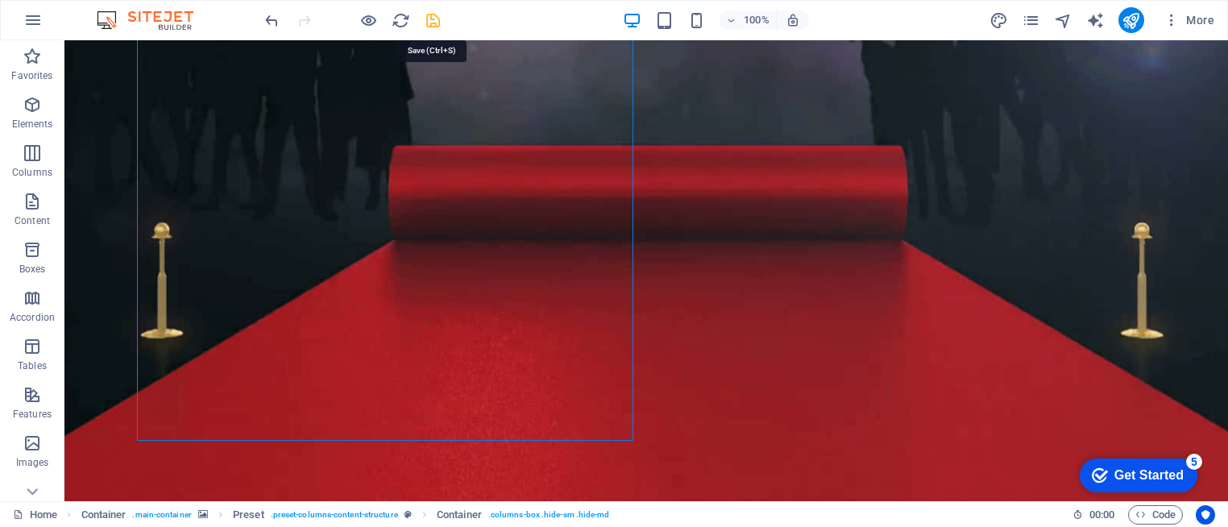
click at [433, 14] on icon "save" at bounding box center [433, 20] width 19 height 19
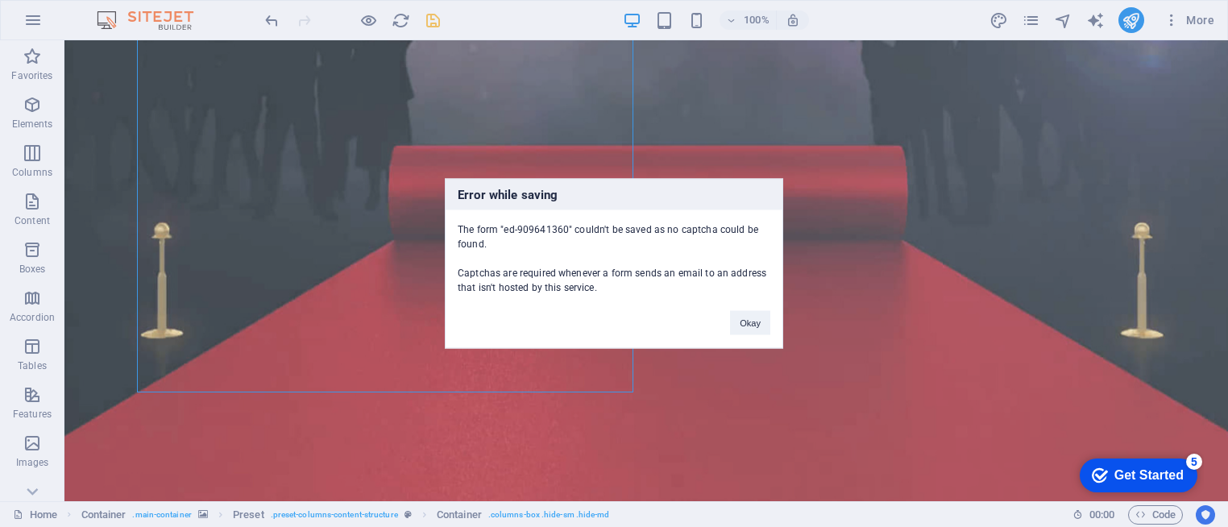
scroll to position [372, 0]
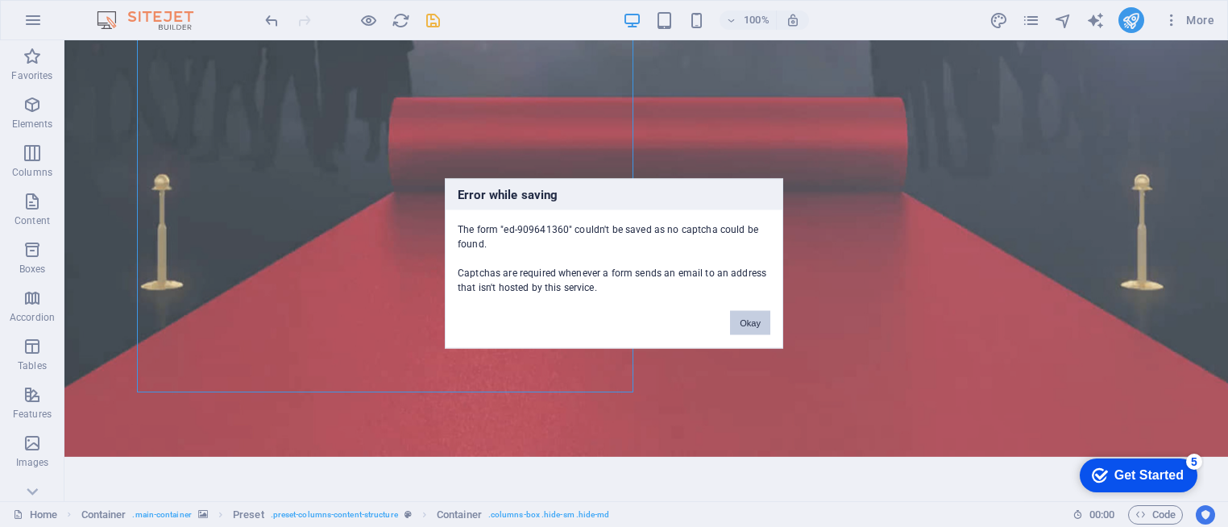
click at [754, 323] on button "Okay" at bounding box center [750, 323] width 40 height 24
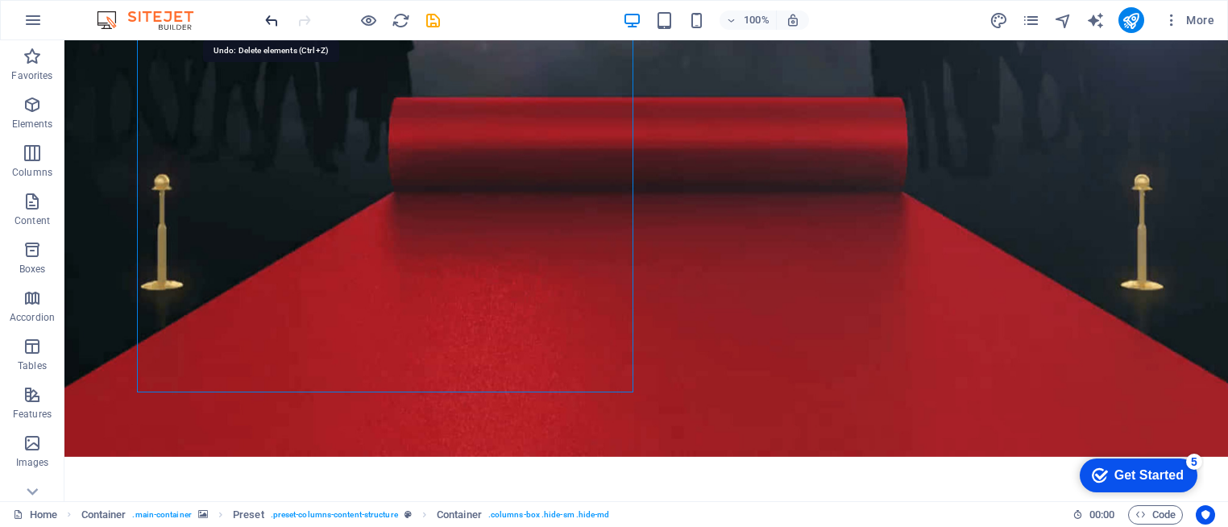
click at [270, 17] on icon "undo" at bounding box center [272, 20] width 19 height 19
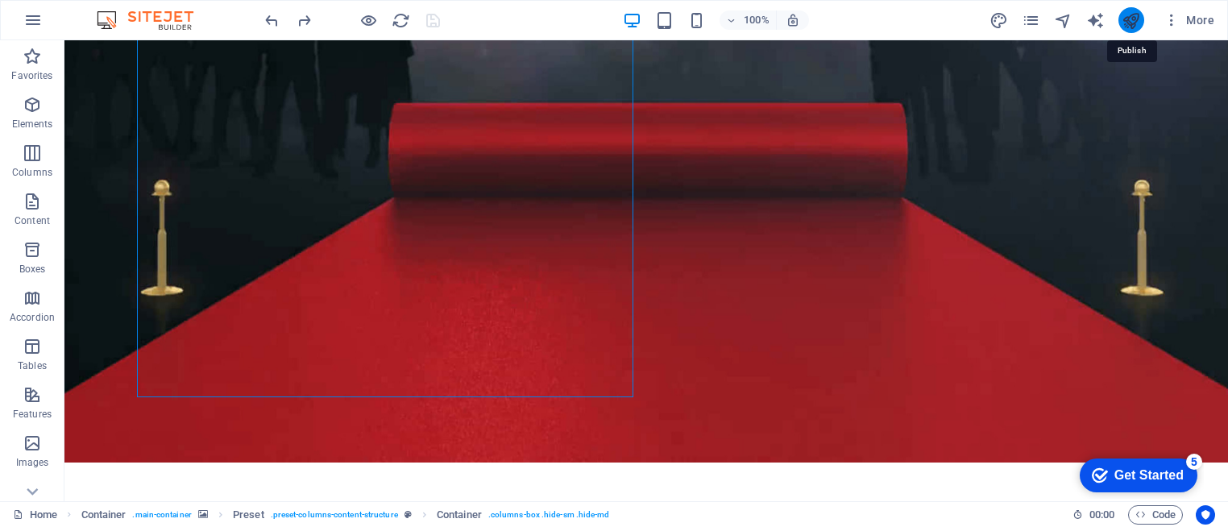
click at [1133, 22] on icon "publish" at bounding box center [1130, 20] width 19 height 19
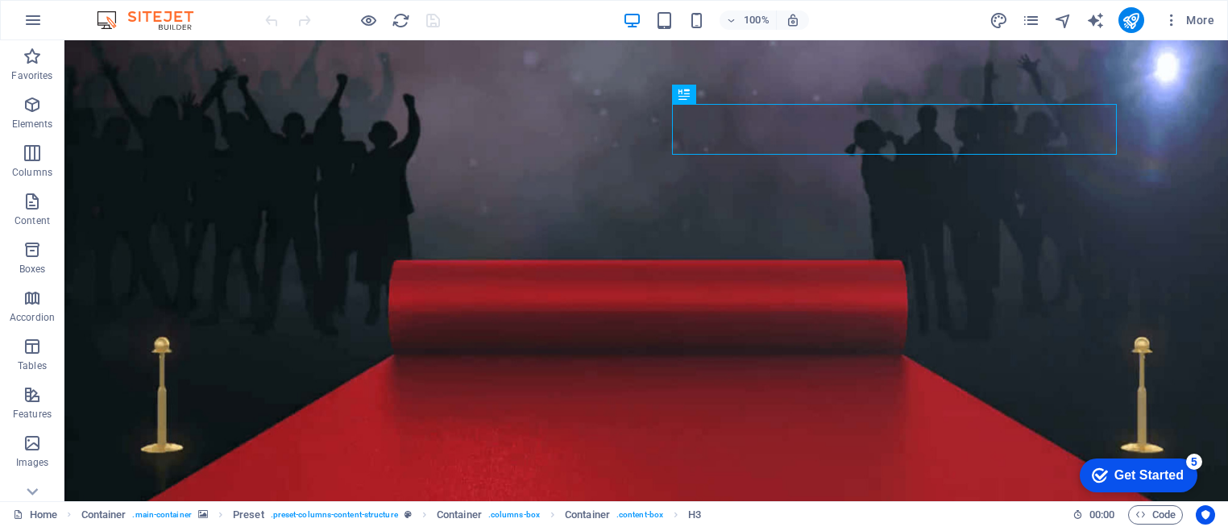
scroll to position [364, 0]
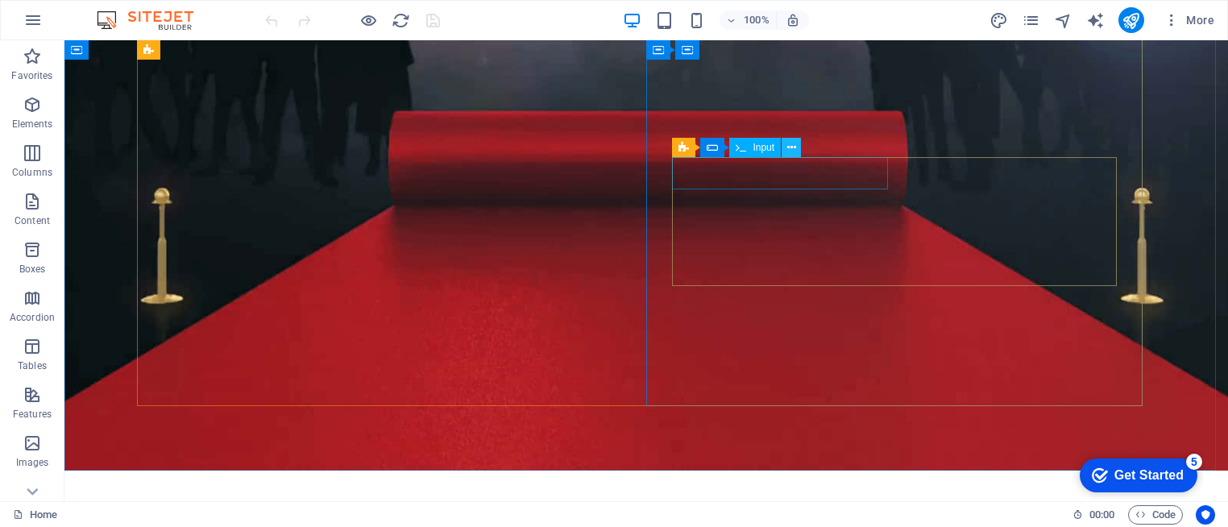
click at [793, 148] on icon at bounding box center [791, 147] width 9 height 17
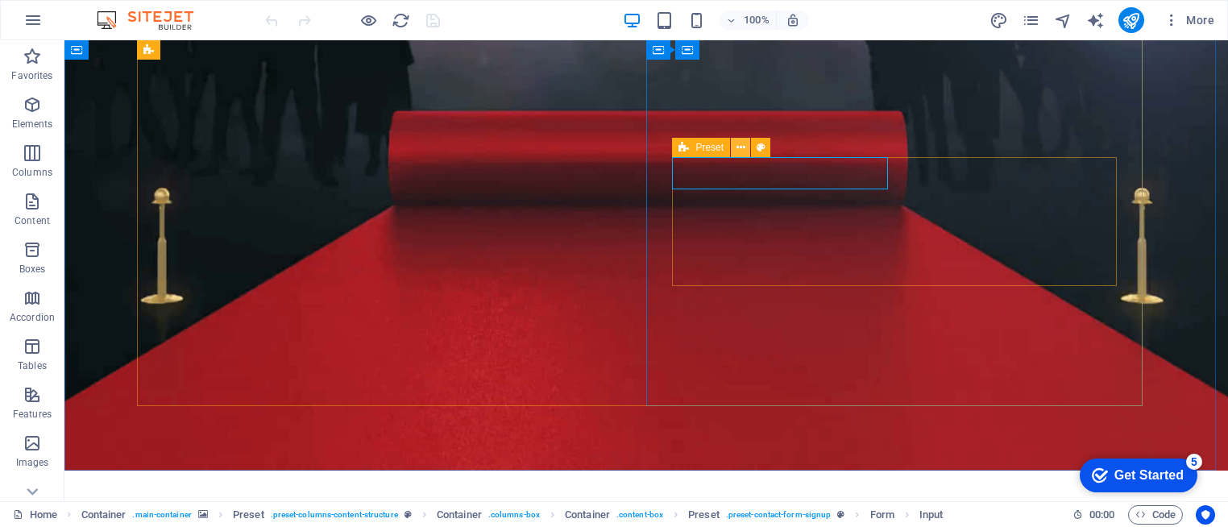
click at [739, 144] on icon at bounding box center [740, 147] width 9 height 17
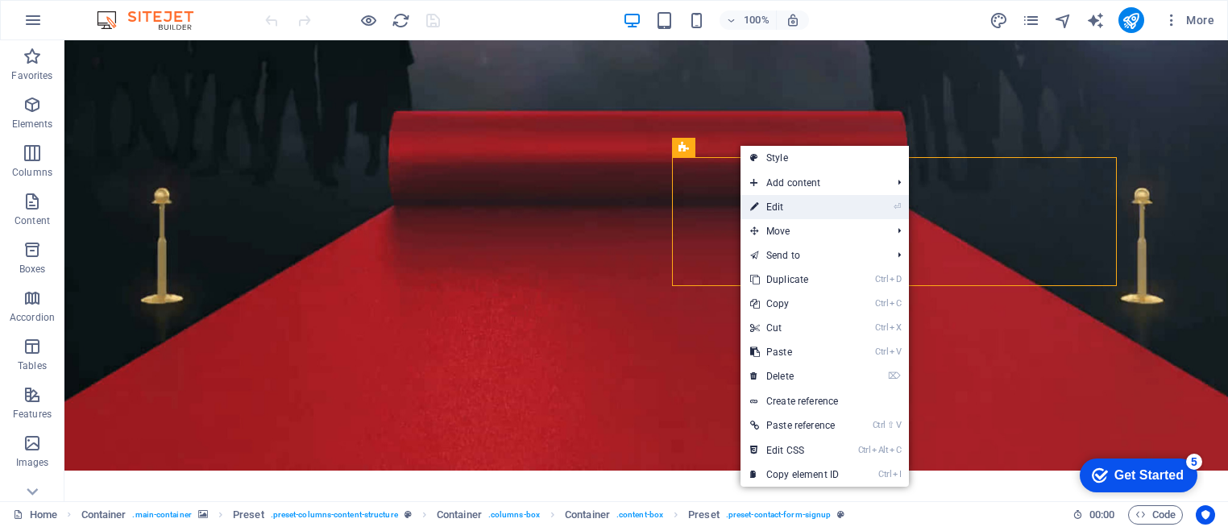
click at [787, 205] on link "⏎ Edit" at bounding box center [794, 207] width 108 height 24
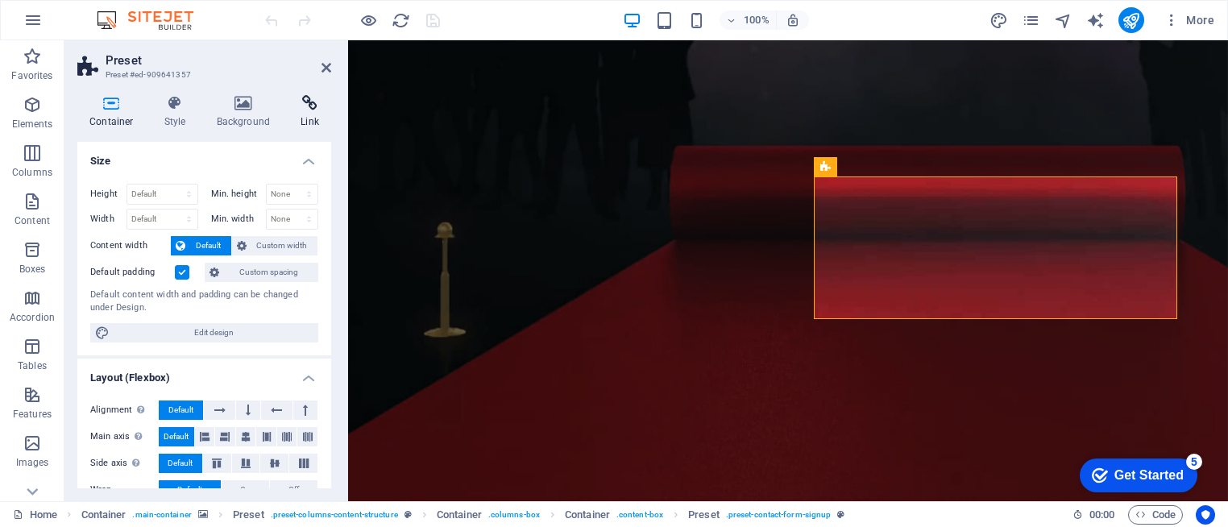
click at [317, 106] on icon at bounding box center [309, 103] width 43 height 16
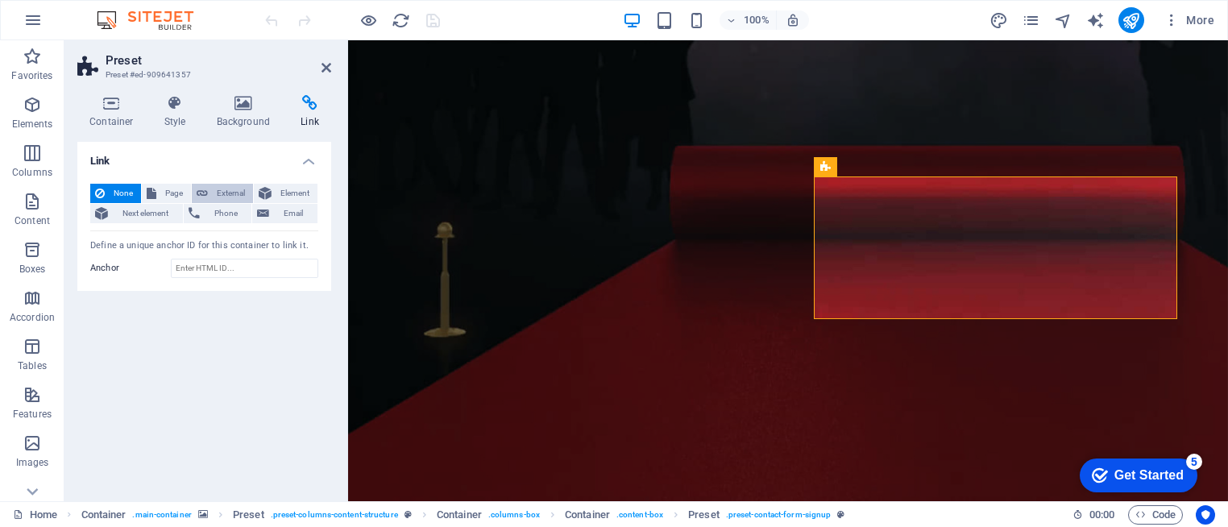
click at [228, 188] on span "External" at bounding box center [230, 193] width 35 height 19
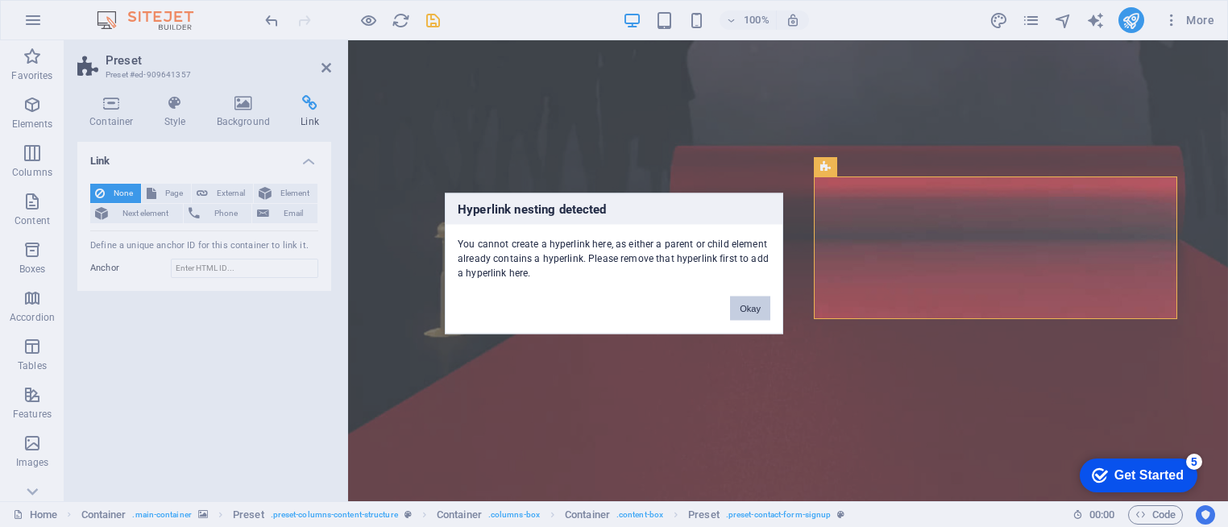
click at [752, 310] on button "Okay" at bounding box center [750, 308] width 40 height 24
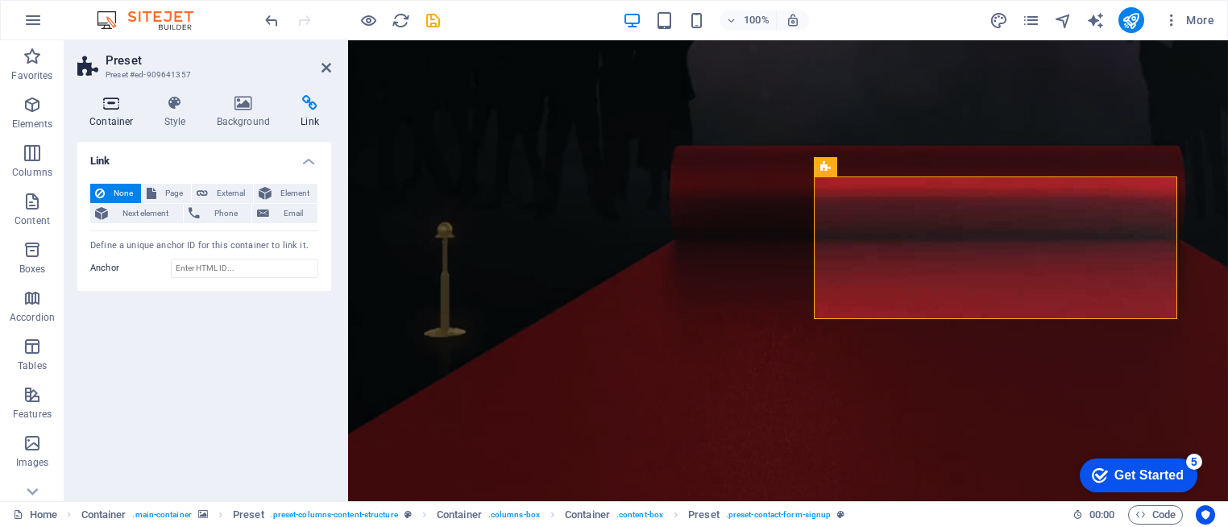
click at [121, 110] on icon at bounding box center [111, 103] width 68 height 16
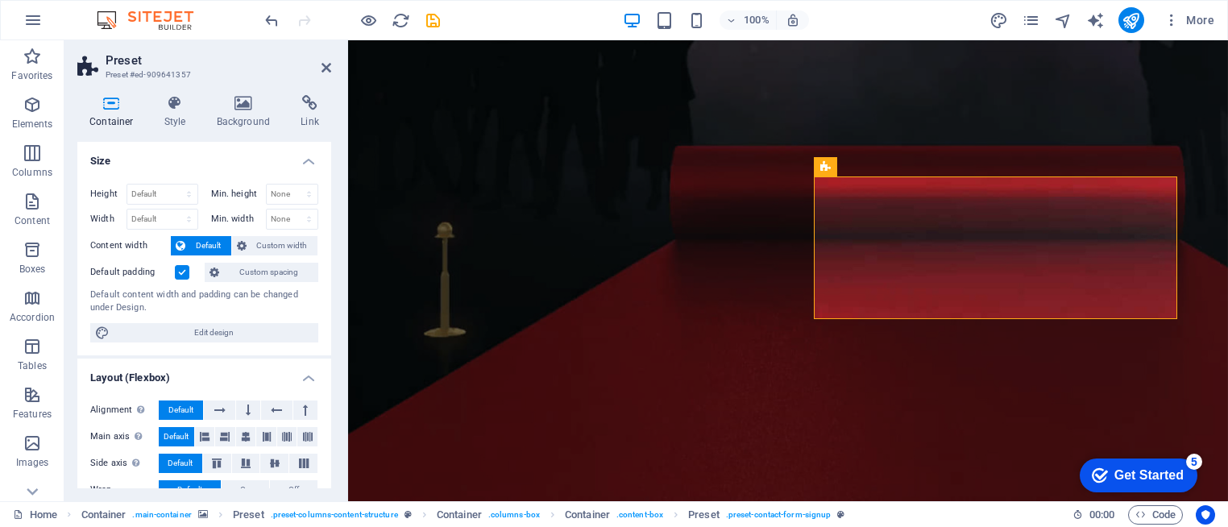
drag, startPoint x: 327, startPoint y: 246, endPoint x: 330, endPoint y: 326, distance: 79.8
click at [330, 326] on div "Size Height Default px rem % vh vw Min. height None px rem % vh vw Width Defaul…" at bounding box center [204, 315] width 254 height 346
click at [174, 111] on h4 "Style" at bounding box center [178, 112] width 52 height 34
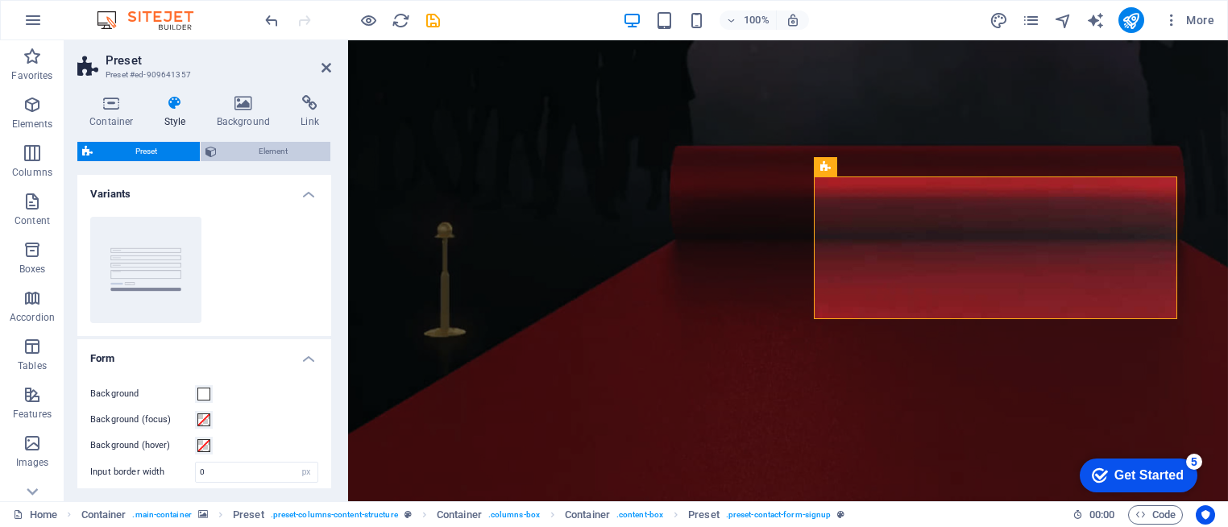
click at [258, 151] on span "Element" at bounding box center [274, 151] width 105 height 19
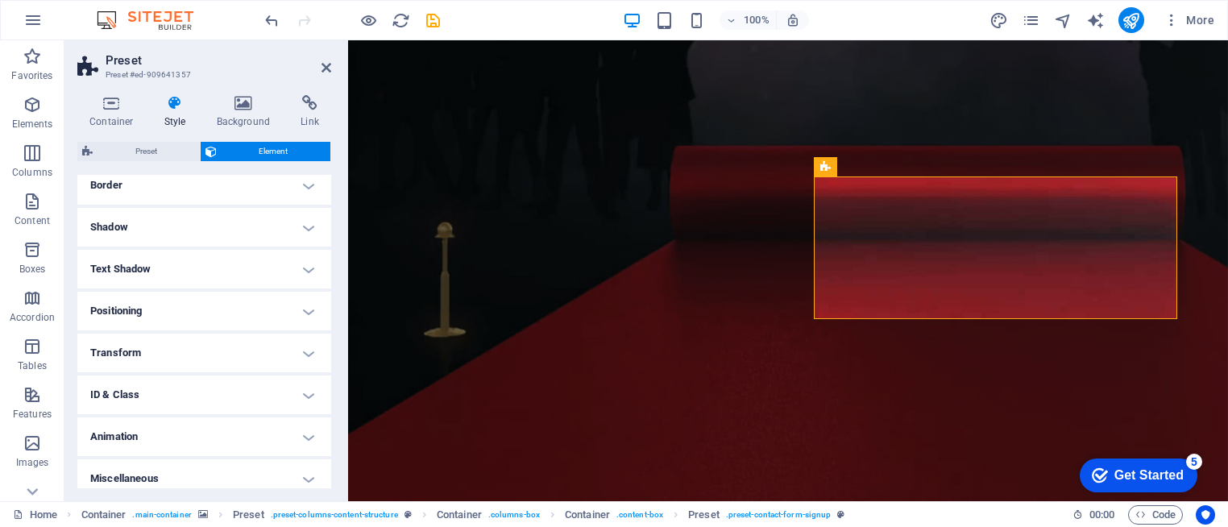
scroll to position [367, 0]
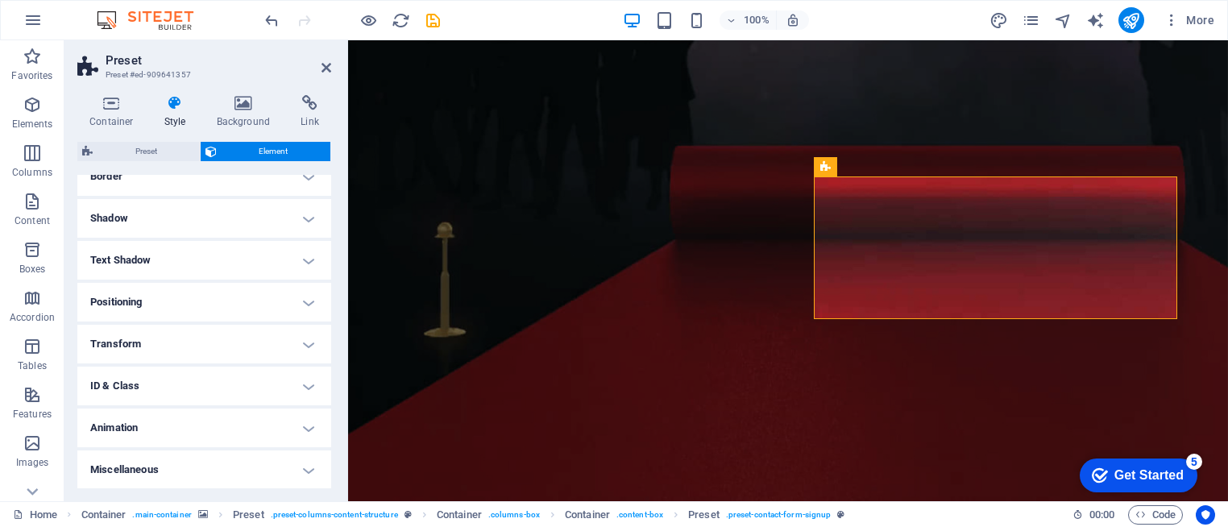
click at [300, 391] on h4 "ID & Class" at bounding box center [204, 386] width 254 height 39
click at [321, 380] on h4 "ID & Class" at bounding box center [204, 381] width 254 height 29
click at [306, 465] on h4 "Miscellaneous" at bounding box center [204, 469] width 254 height 39
click at [306, 431] on h4 "Miscellaneous" at bounding box center [204, 425] width 254 height 29
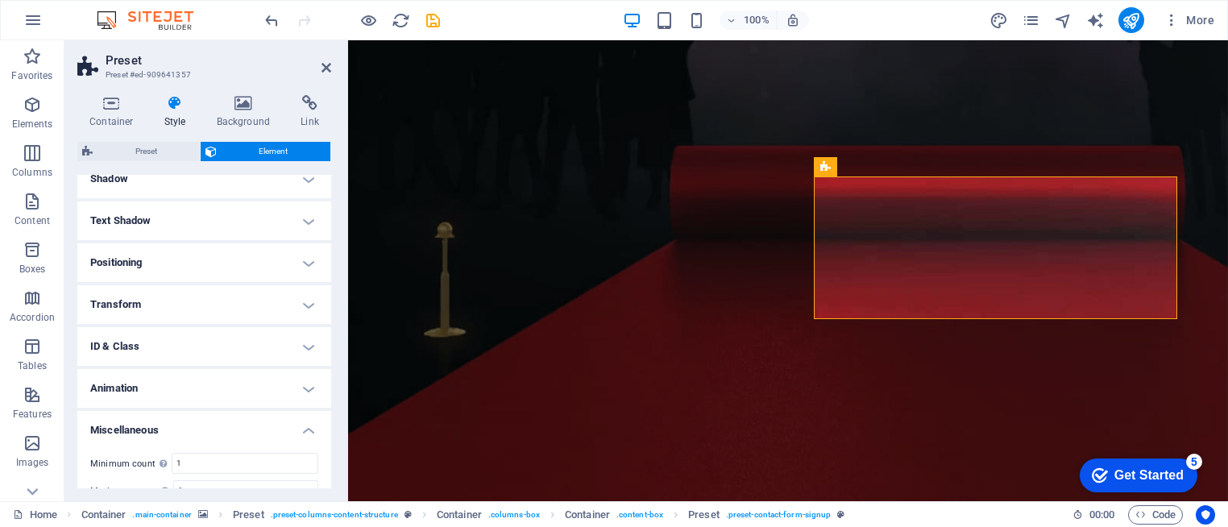
scroll to position [367, 0]
drag, startPoint x: 325, startPoint y: 412, endPoint x: 326, endPoint y: 357, distance: 54.8
click at [326, 357] on ul "Layout How this element expands within the layout (Flexbox). Size Default auto …" at bounding box center [204, 148] width 254 height 681
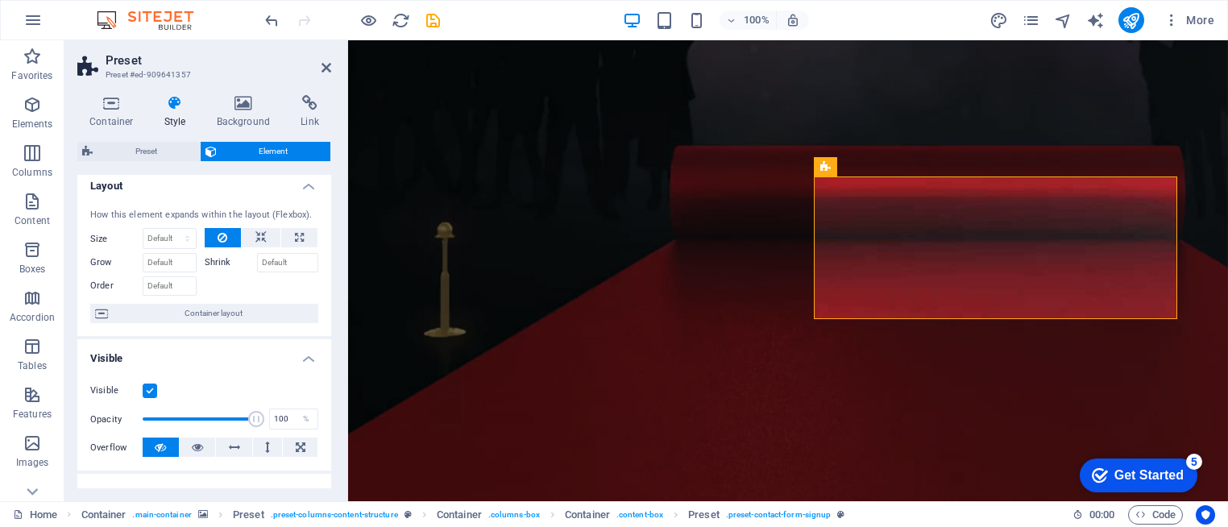
scroll to position [0, 0]
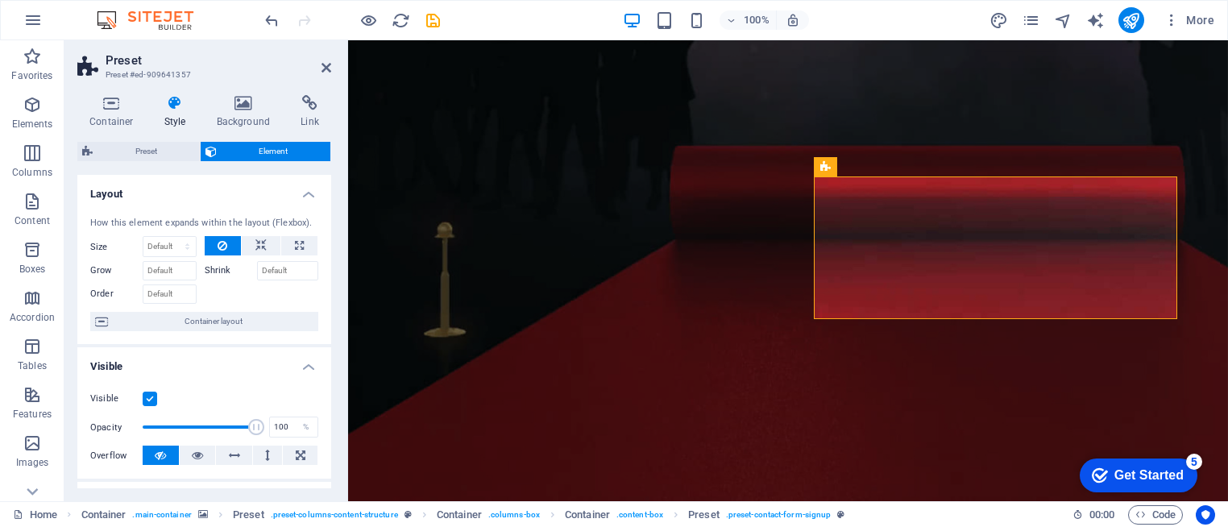
click at [308, 367] on h4 "Visible" at bounding box center [204, 361] width 254 height 29
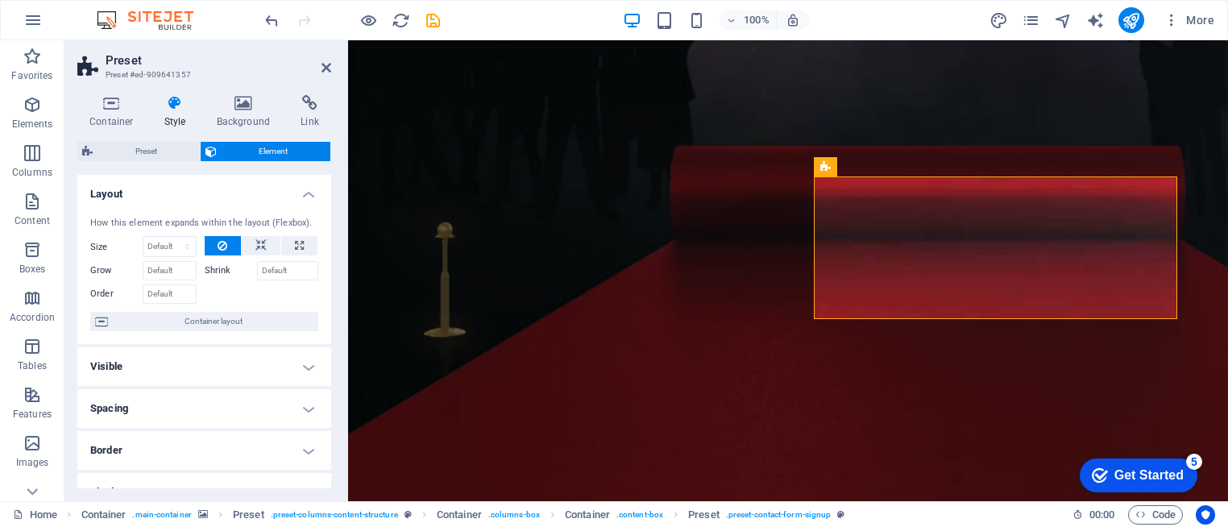
click at [311, 193] on h4 "Layout" at bounding box center [204, 189] width 254 height 29
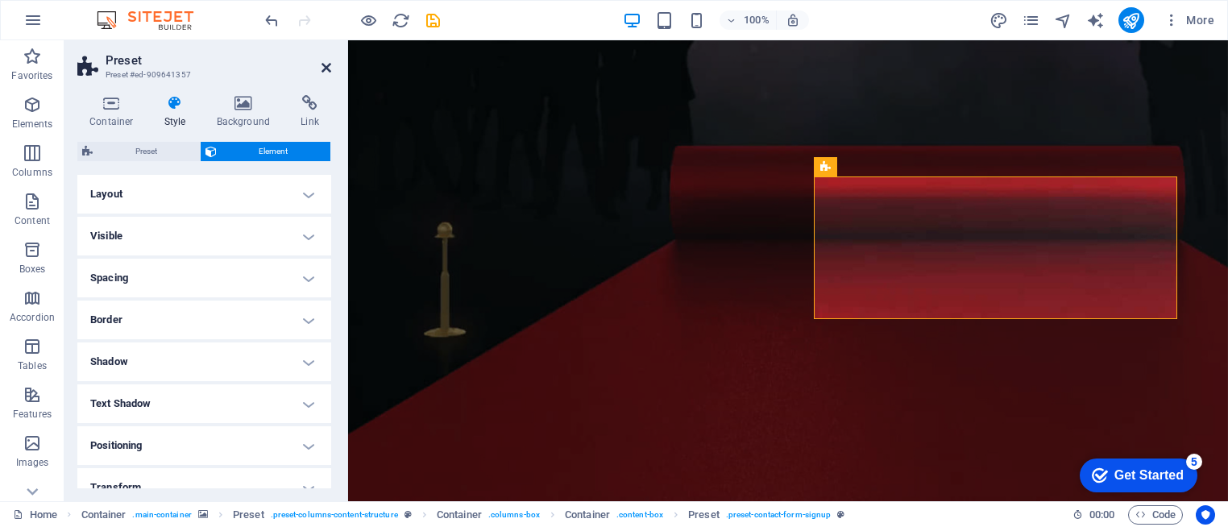
click at [327, 68] on icon at bounding box center [326, 67] width 10 height 13
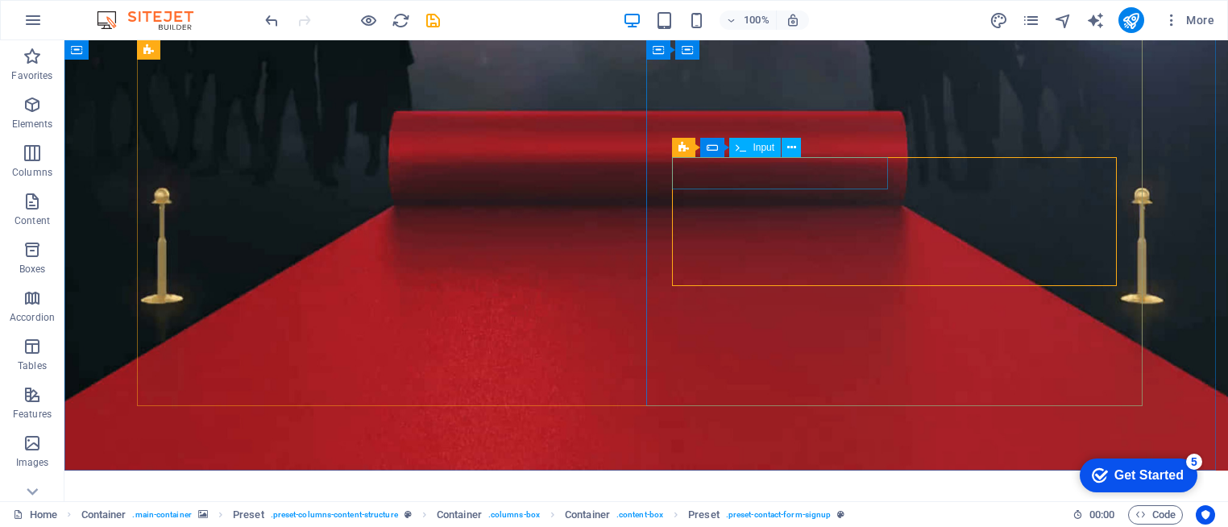
click at [757, 149] on span "Input" at bounding box center [763, 148] width 22 height 10
click at [792, 150] on icon at bounding box center [791, 147] width 9 height 17
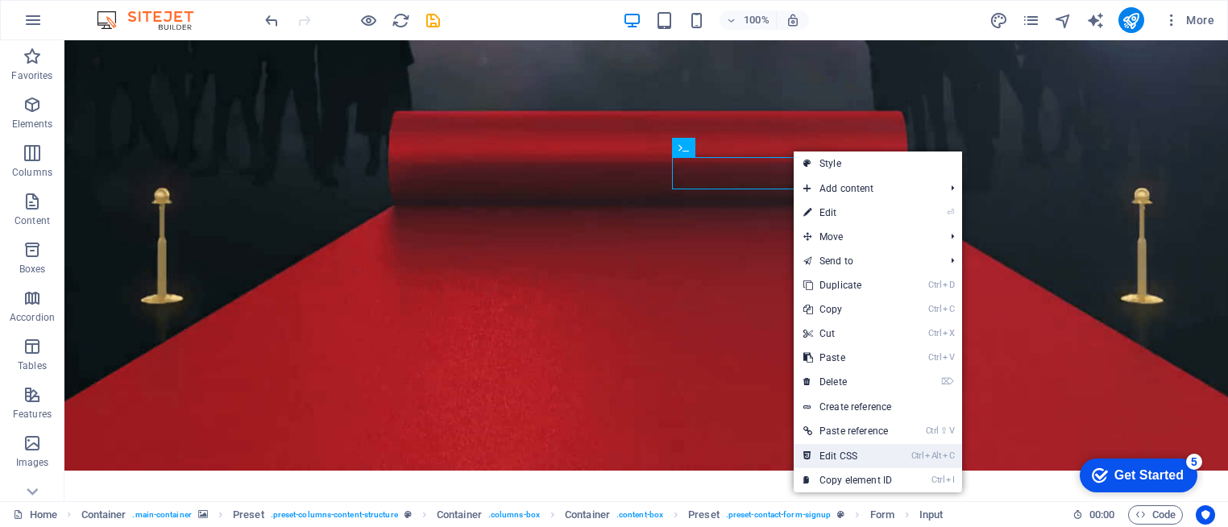
click at [889, 445] on link "Ctrl Alt C Edit CSS" at bounding box center [847, 456] width 108 height 24
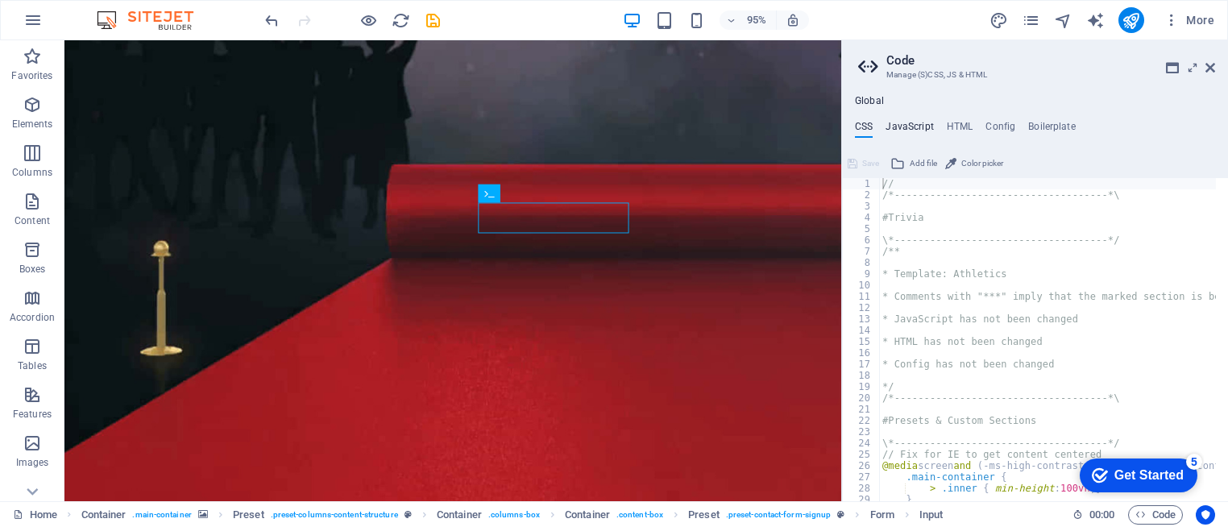
click at [911, 124] on h4 "JavaScript" at bounding box center [909, 130] width 48 height 18
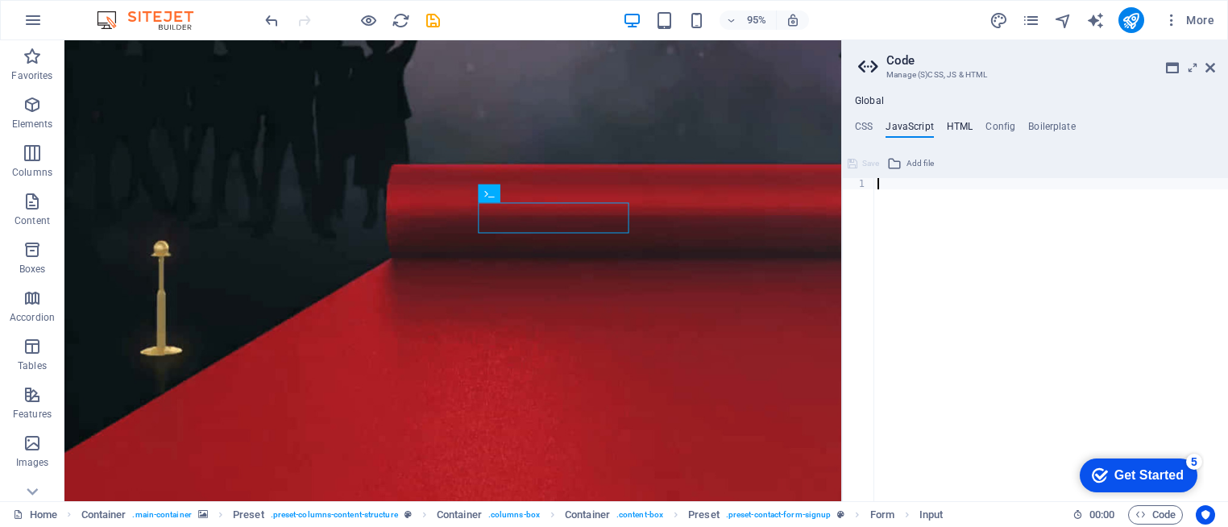
click at [963, 129] on h4 "HTML" at bounding box center [960, 130] width 27 height 18
type textarea "<a href="#main-content" class="wv-link-content button">Skip to main content</a>"
click at [987, 126] on h4 "Config" at bounding box center [1000, 130] width 30 height 18
type textarea "$ls-all: (0px, null, null);"
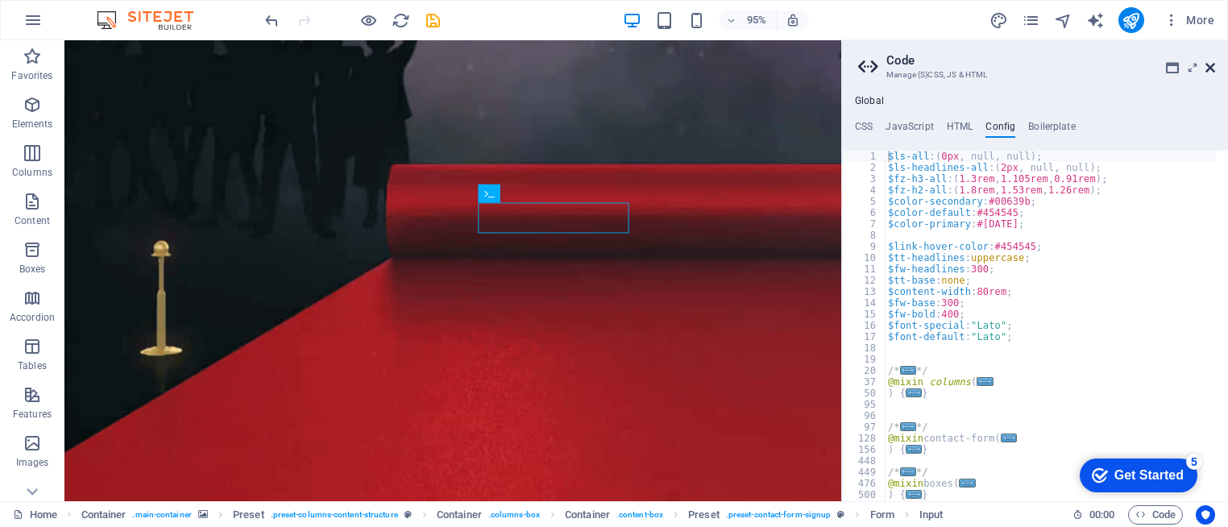
click at [1208, 65] on icon at bounding box center [1210, 67] width 10 height 13
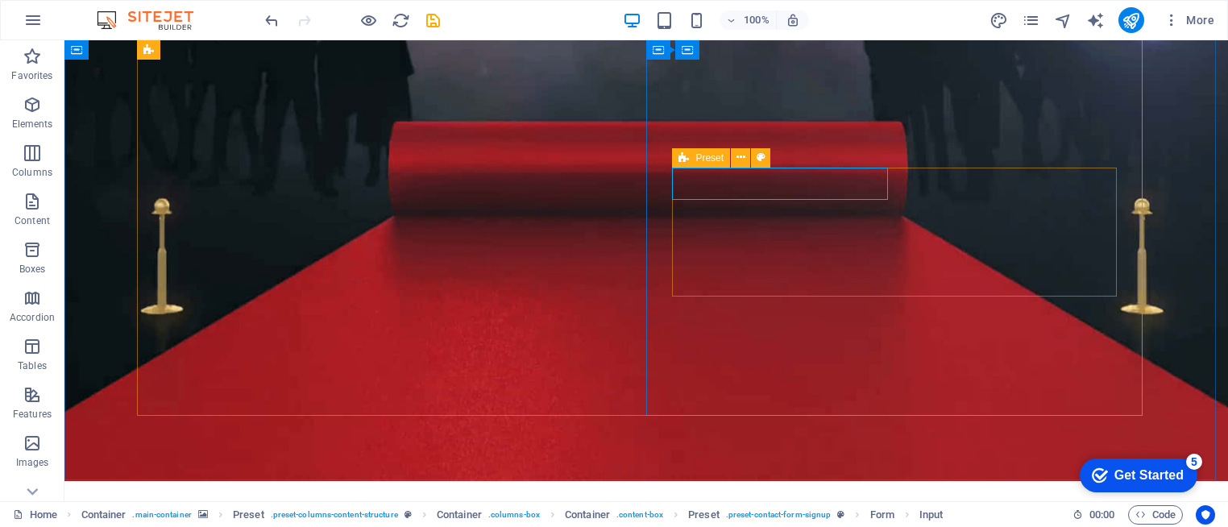
click at [682, 160] on icon at bounding box center [683, 157] width 10 height 19
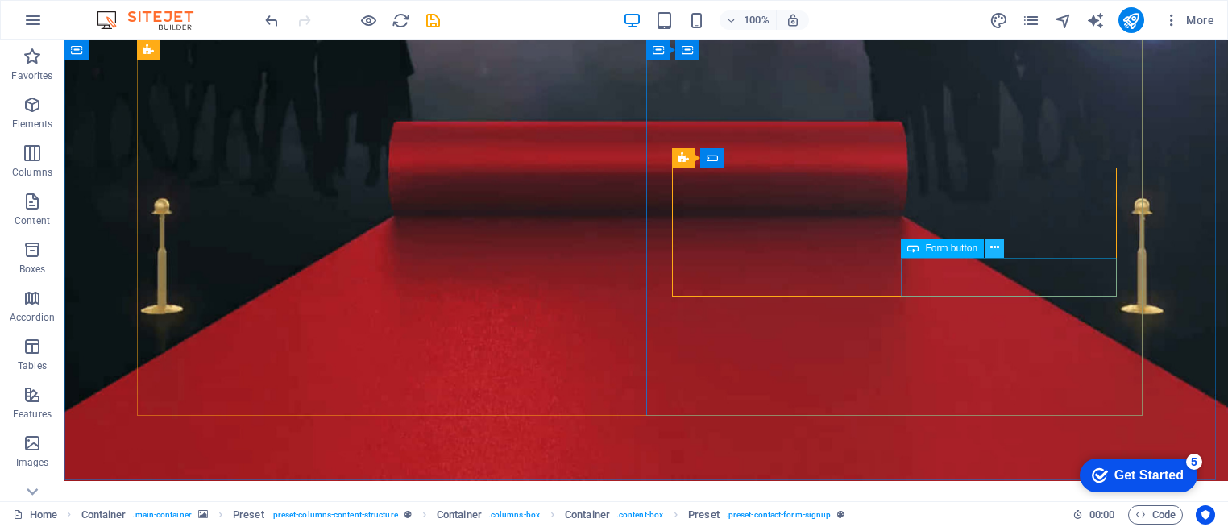
click at [991, 249] on icon at bounding box center [994, 247] width 9 height 17
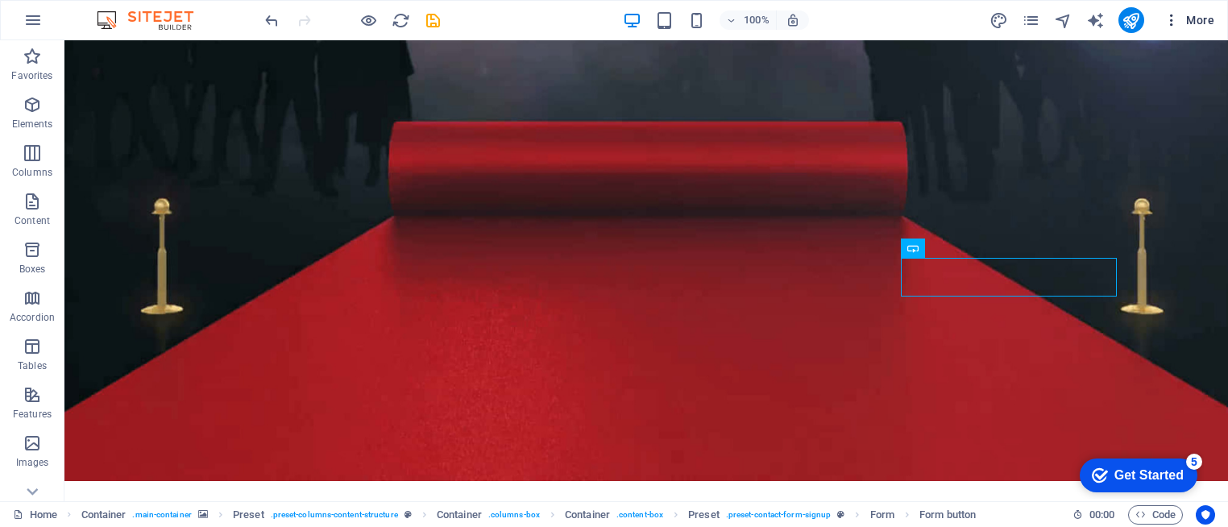
click at [1174, 21] on icon "button" at bounding box center [1171, 20] width 16 height 16
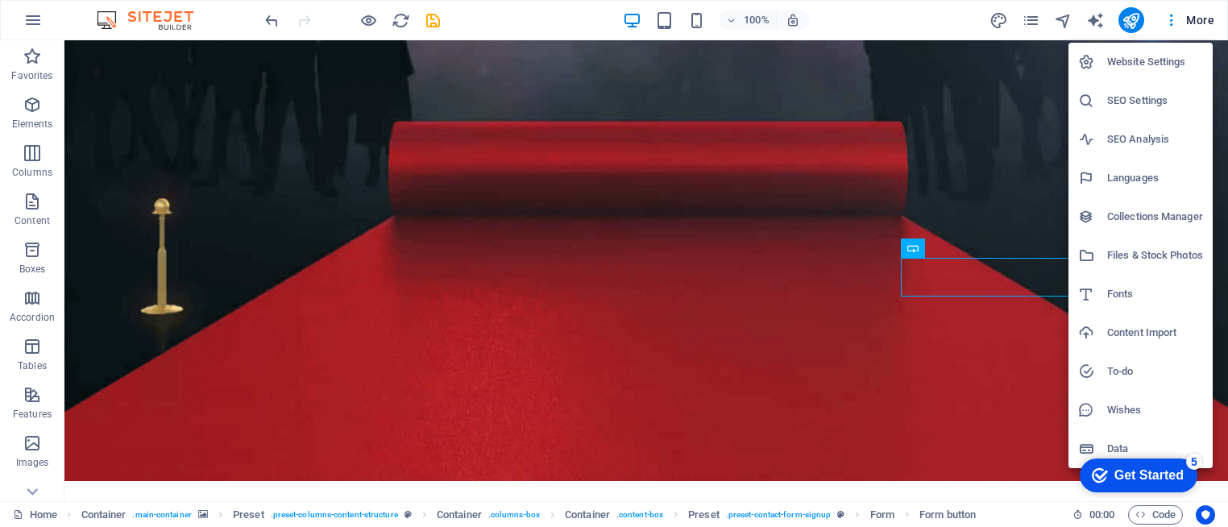
click at [1159, 62] on h6 "Website Settings" at bounding box center [1155, 61] width 96 height 19
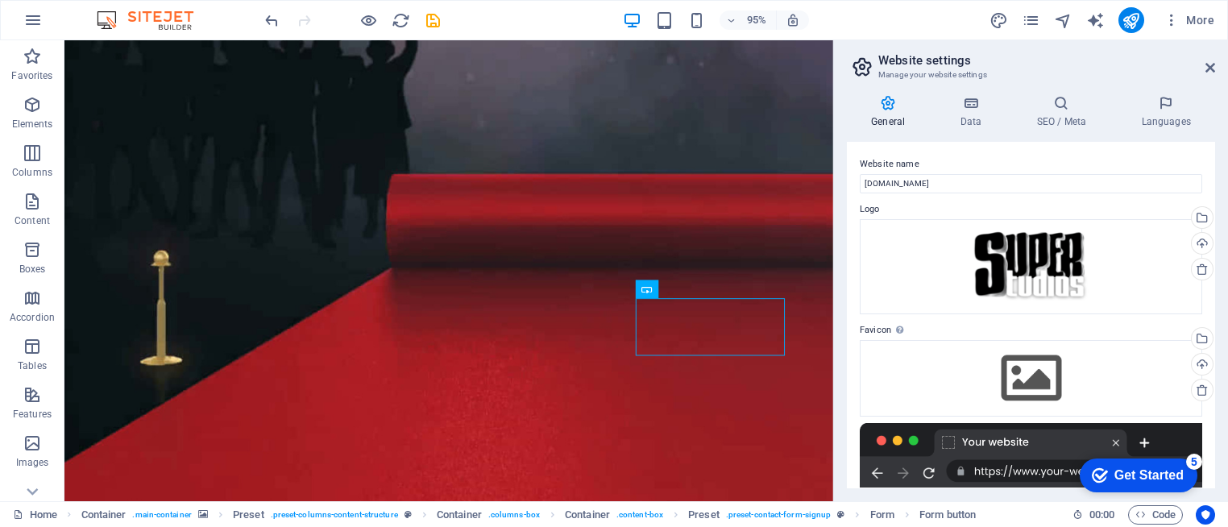
drag, startPoint x: 1215, startPoint y: 187, endPoint x: 1212, endPoint y: 230, distance: 42.8
click at [1212, 230] on div "General Data SEO / Meta Languages Website name superstudios.buzz Logo Drag file…" at bounding box center [1031, 291] width 394 height 419
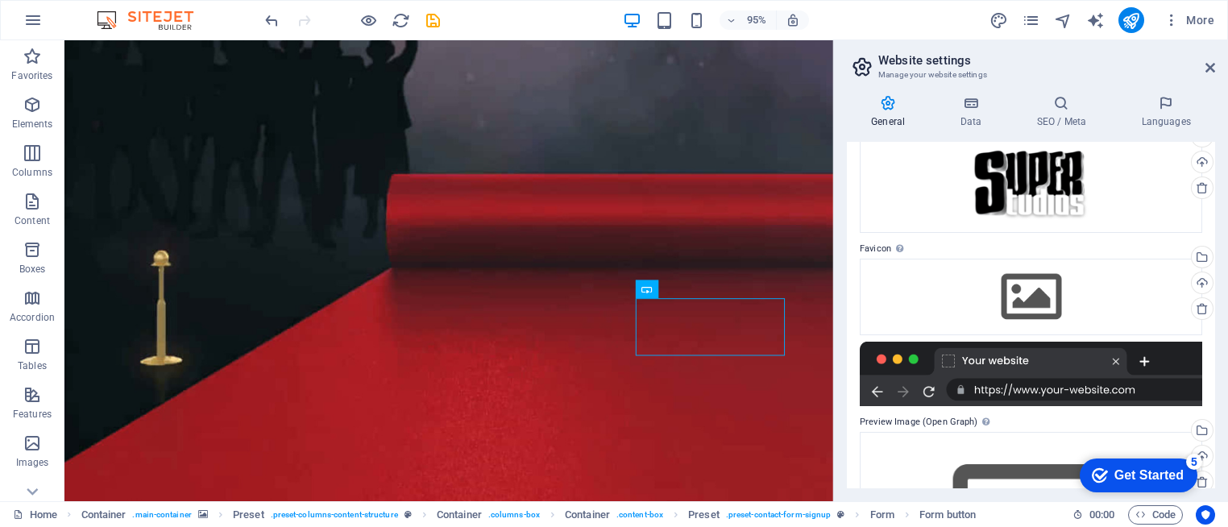
scroll to position [0, 0]
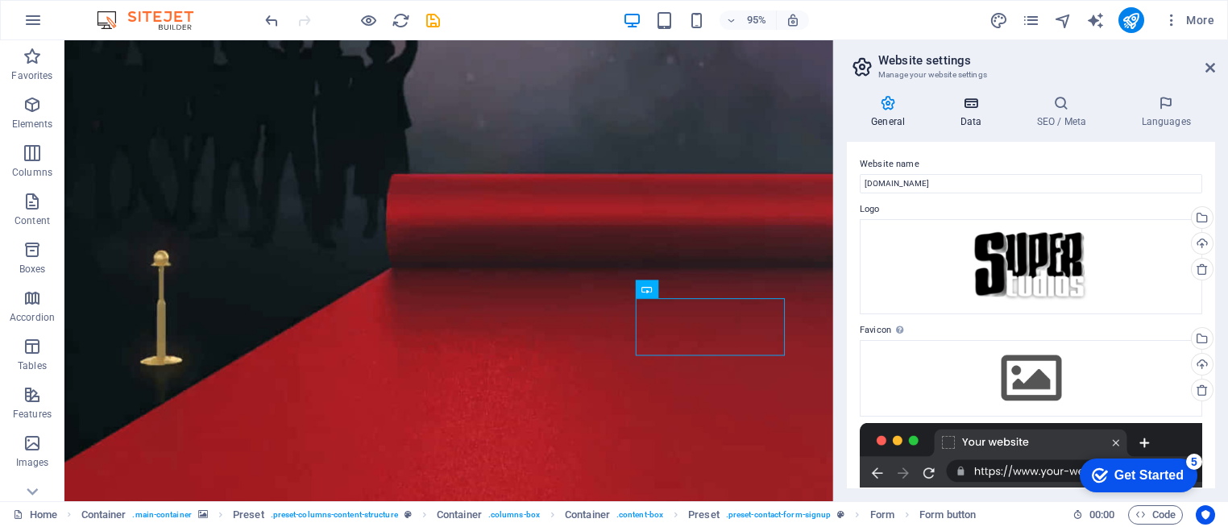
click at [958, 104] on icon at bounding box center [970, 103] width 70 height 16
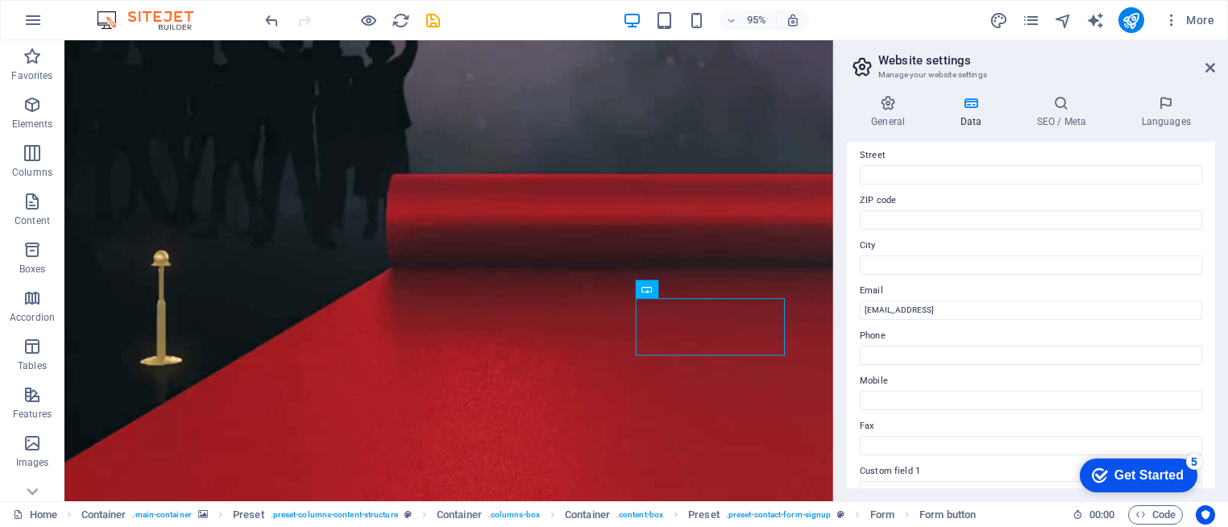
scroll to position [180, 0]
click at [1048, 115] on h4 "SEO / Meta" at bounding box center [1064, 112] width 105 height 34
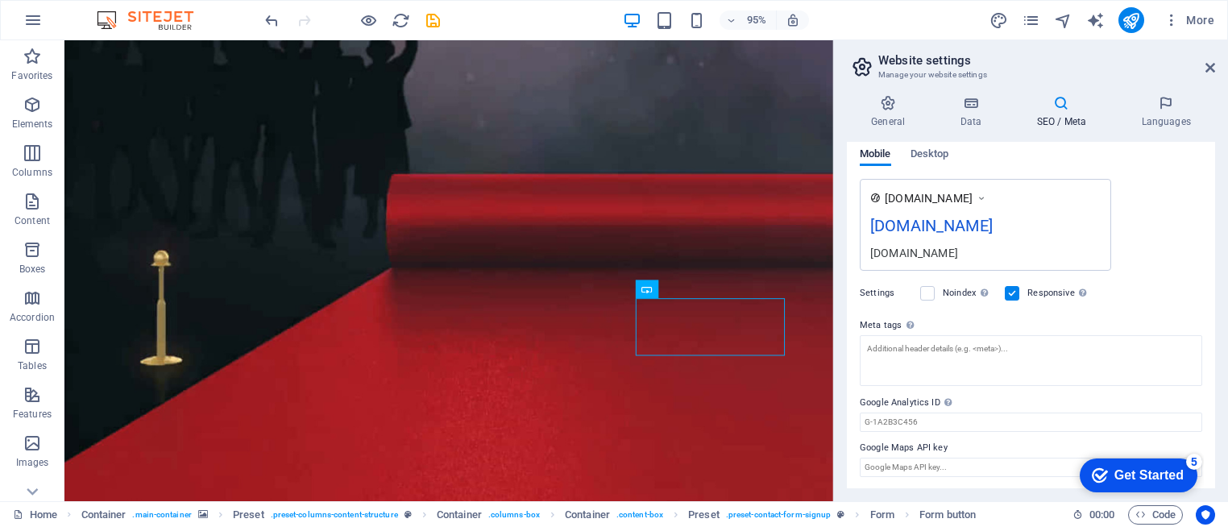
scroll to position [0, 0]
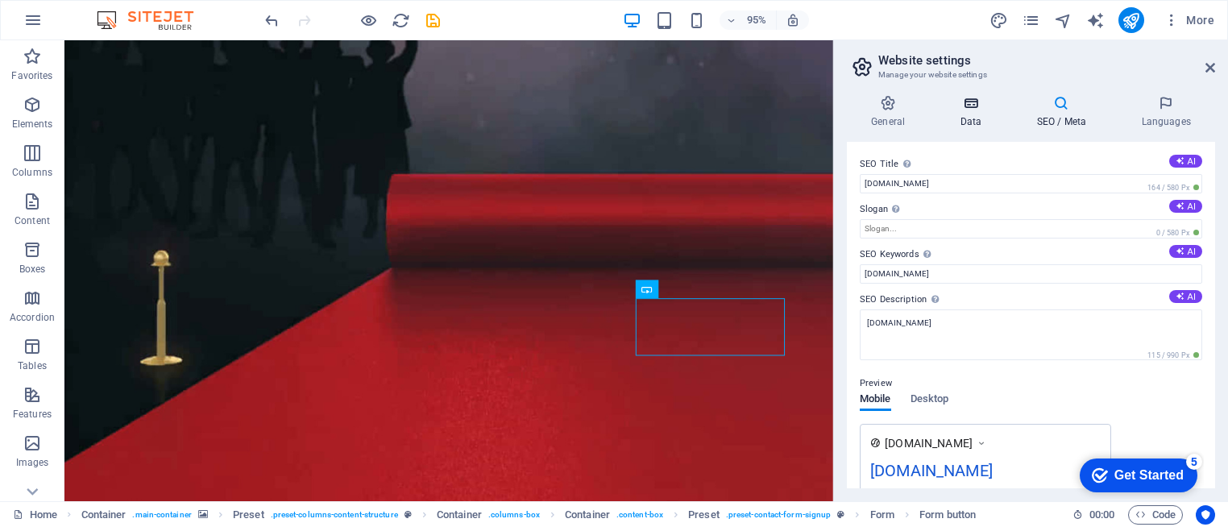
click at [968, 109] on icon at bounding box center [970, 103] width 70 height 16
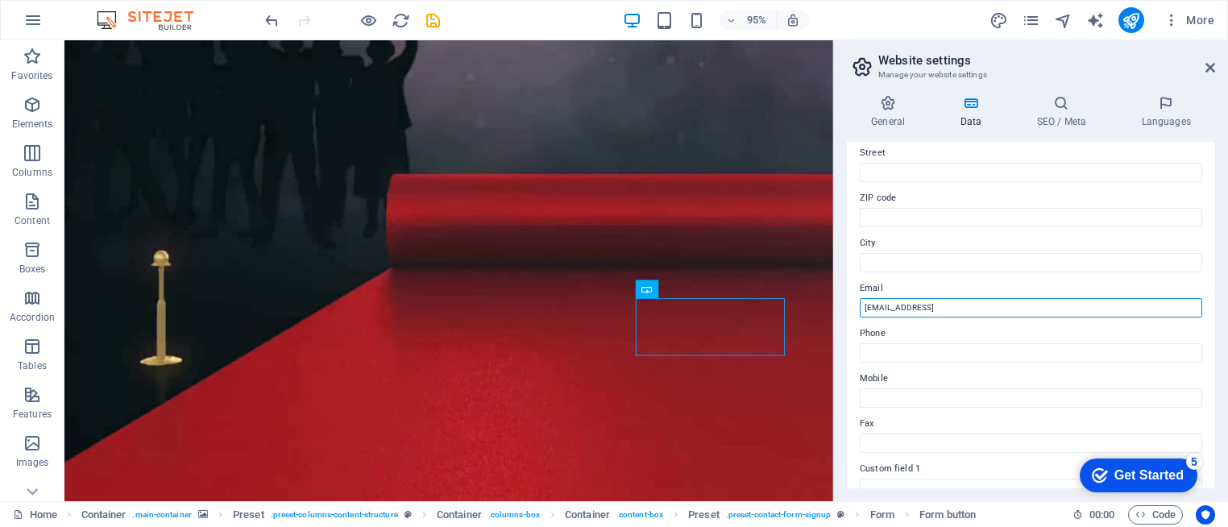
drag, startPoint x: 1118, startPoint y: 350, endPoint x: 868, endPoint y: 318, distance: 251.8
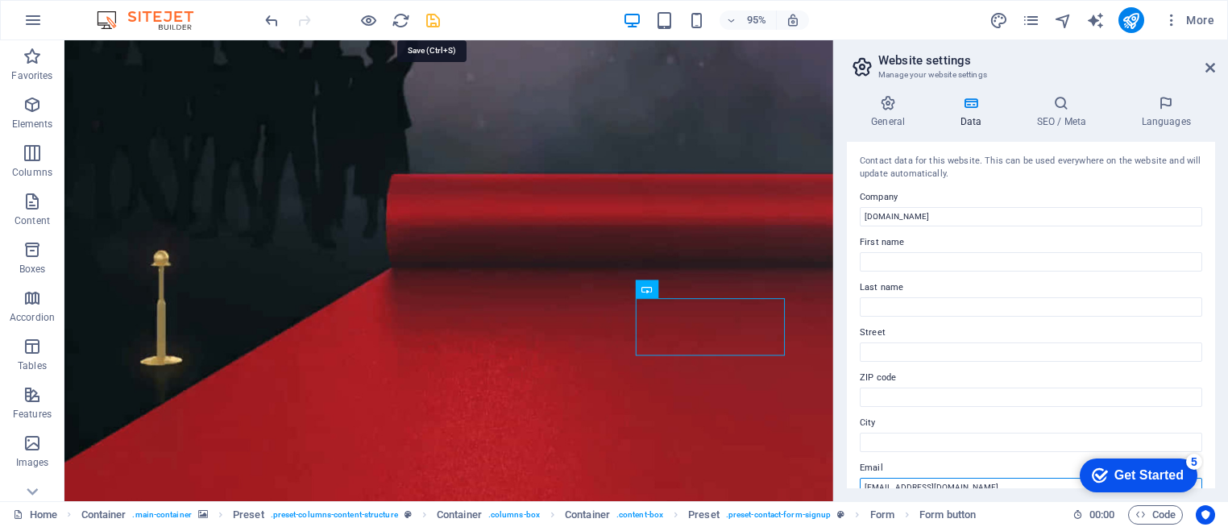
type input "[EMAIL_ADDRESS][DOMAIN_NAME]"
click at [434, 23] on icon "save" at bounding box center [433, 20] width 19 height 19
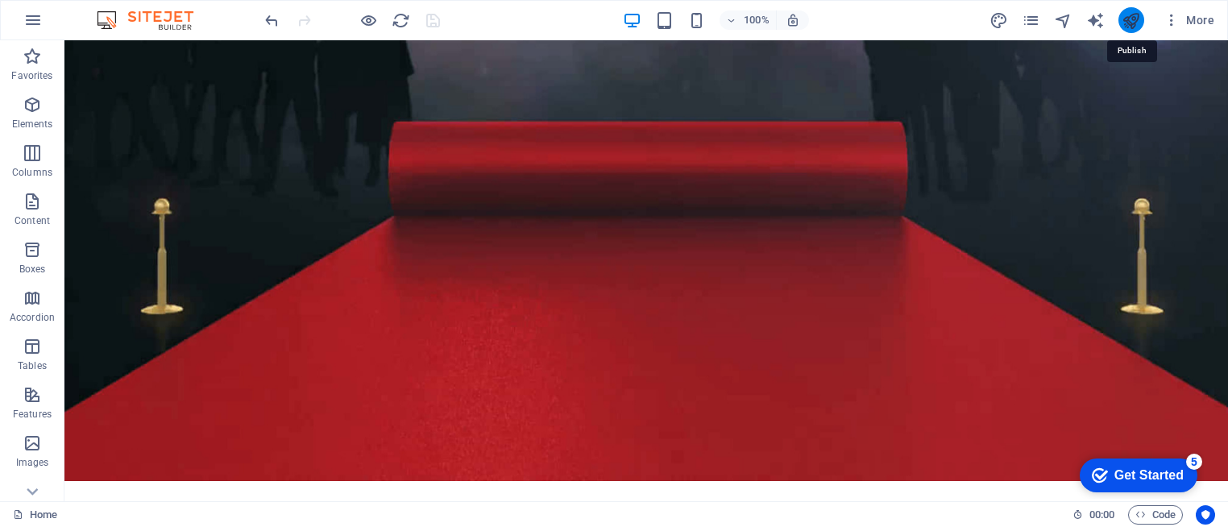
click at [1132, 23] on icon "publish" at bounding box center [1130, 20] width 19 height 19
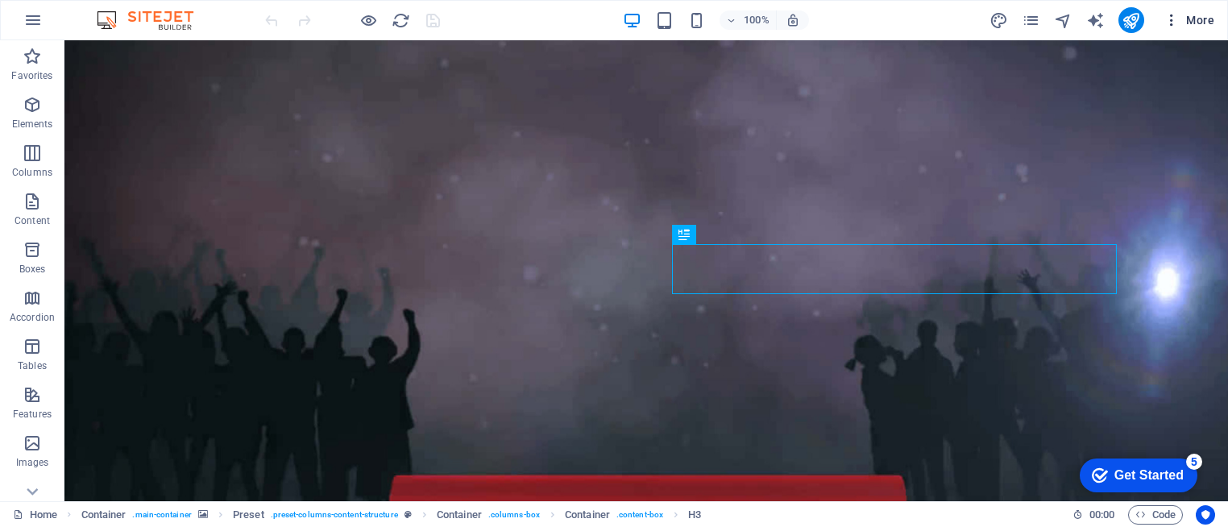
click at [1170, 25] on icon "button" at bounding box center [1171, 20] width 16 height 16
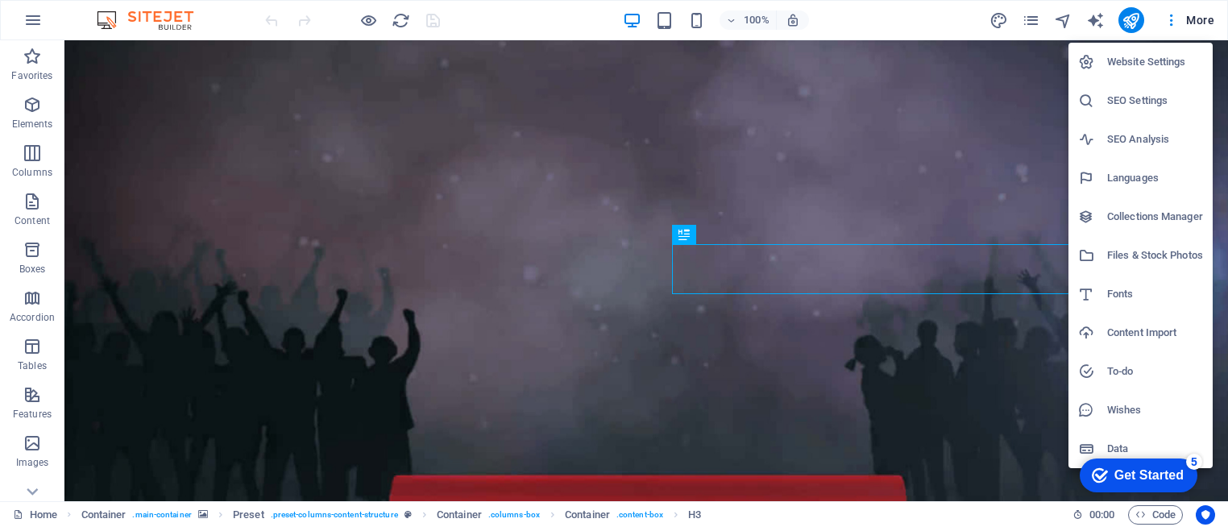
click at [1125, 57] on h6 "Website Settings" at bounding box center [1155, 61] width 96 height 19
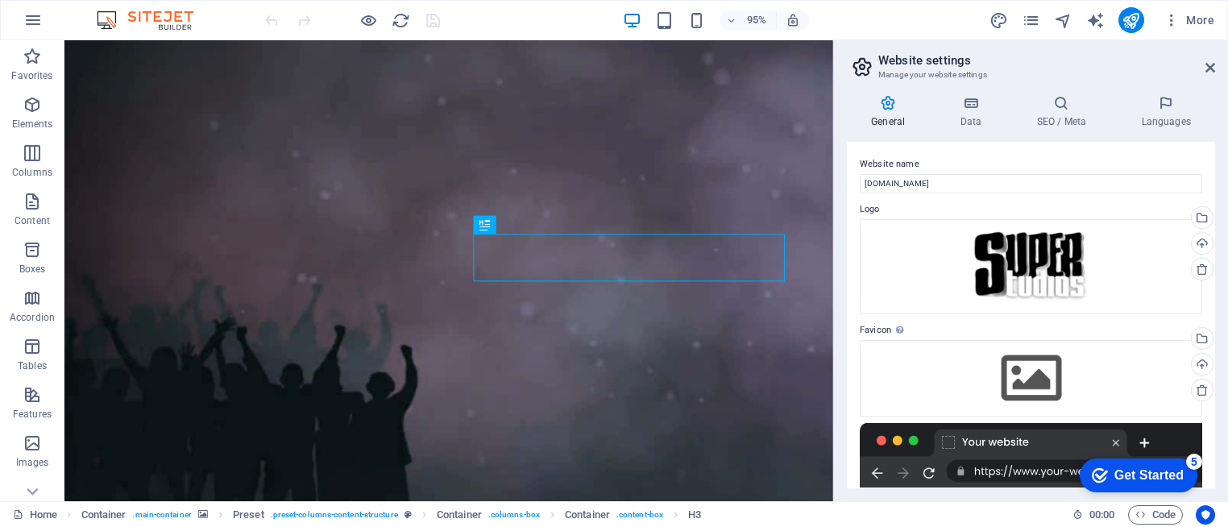
drag, startPoint x: 1214, startPoint y: 221, endPoint x: 1218, endPoint y: 288, distance: 67.0
click at [1218, 288] on div "General Data SEO / Meta Languages Website name superstudios.buzz Logo Drag file…" at bounding box center [1031, 291] width 394 height 419
drag, startPoint x: 1218, startPoint y: 288, endPoint x: 1214, endPoint y: 342, distance: 54.9
click at [1214, 342] on div "General Data SEO / Meta Languages Website name superstudios.buzz Logo Drag file…" at bounding box center [1031, 291] width 394 height 419
drag, startPoint x: 1214, startPoint y: 342, endPoint x: 1215, endPoint y: 446, distance: 103.9
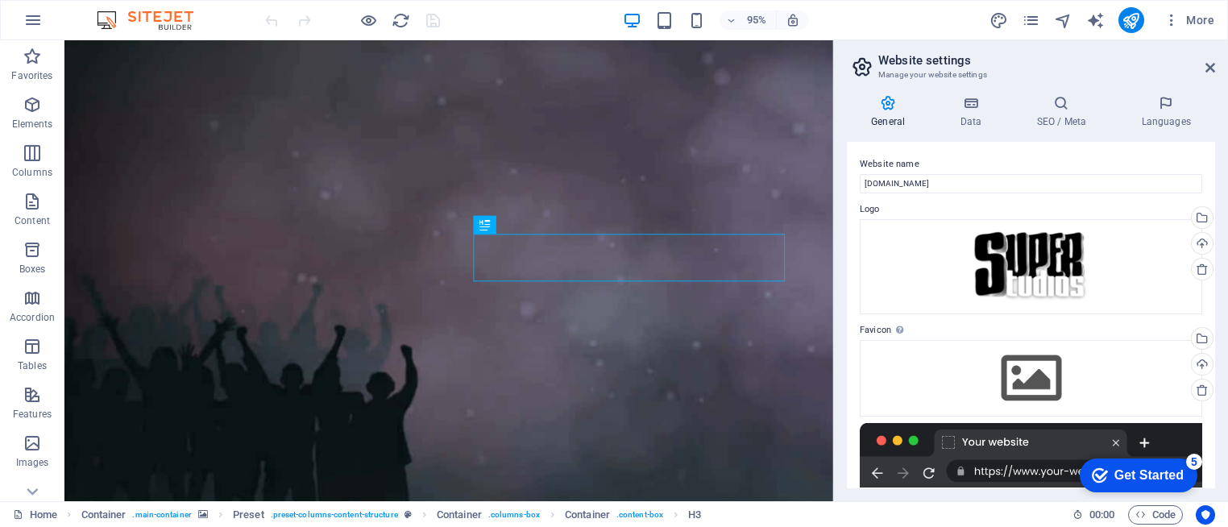
click at [1215, 446] on div "General Data SEO / Meta Languages Website name superstudios.buzz Logo Drag file…" at bounding box center [1031, 291] width 394 height 419
drag, startPoint x: 1215, startPoint y: 446, endPoint x: 1208, endPoint y: 458, distance: 13.0
click at [1208, 458] on div "General Data SEO / Meta Languages Website name superstudios.buzz Logo Drag file…" at bounding box center [1031, 291] width 394 height 419
click at [1208, 458] on div "Website name superstudios.buzz Logo Drag files here, click to choose files or s…" at bounding box center [1031, 315] width 368 height 346
click at [976, 104] on icon at bounding box center [970, 103] width 70 height 16
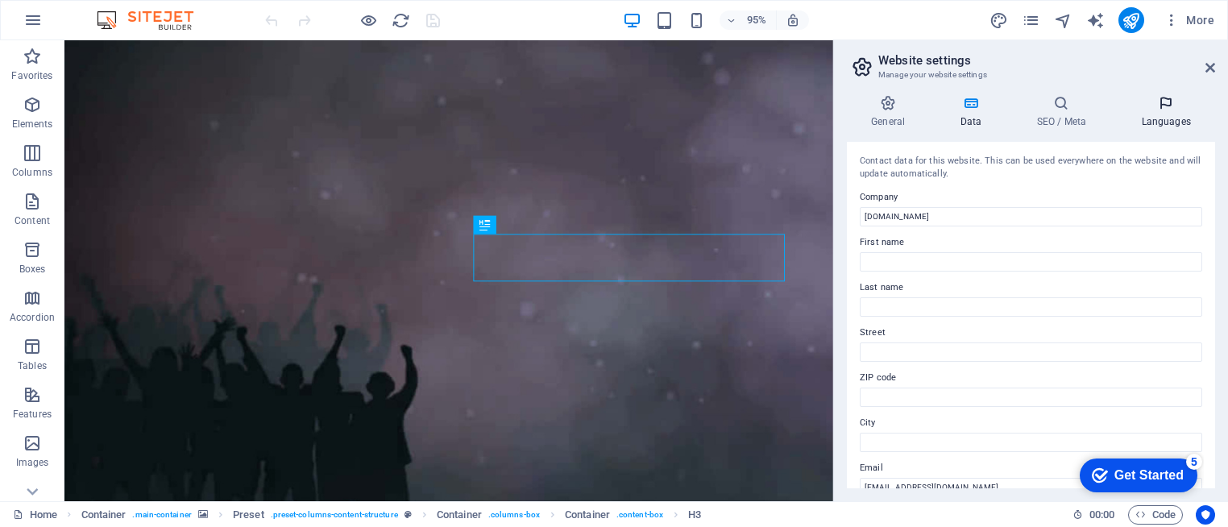
click at [1163, 111] on h4 "Languages" at bounding box center [1165, 112] width 98 height 34
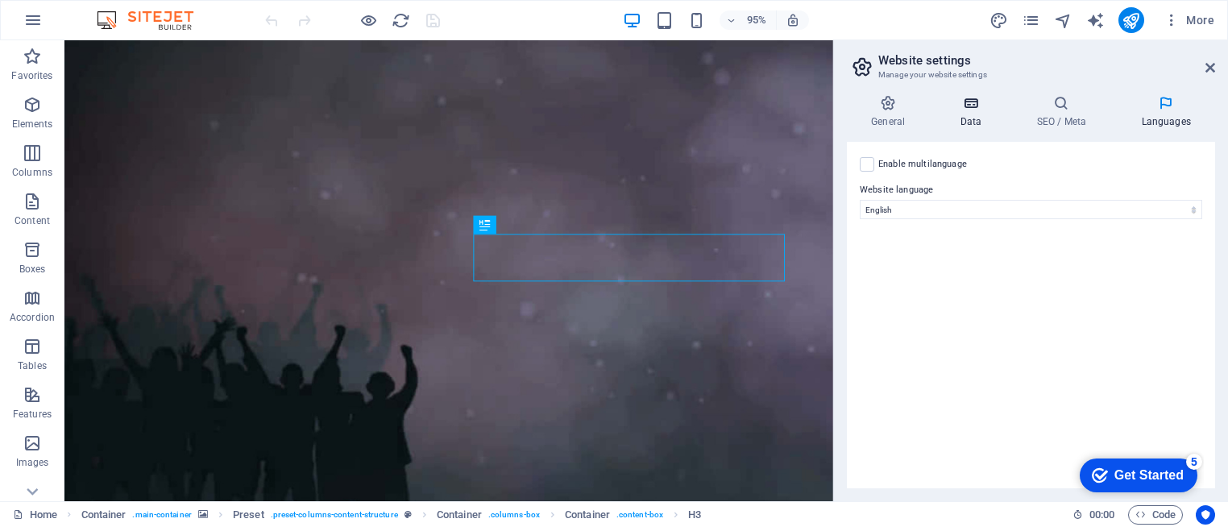
click at [984, 116] on h4 "Data" at bounding box center [973, 112] width 77 height 34
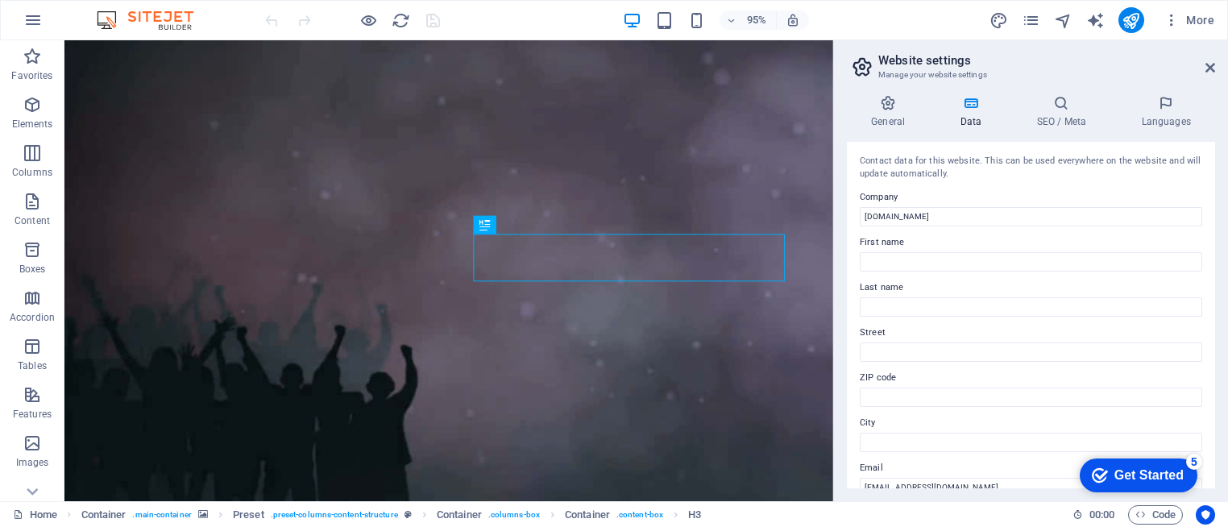
drag, startPoint x: 1214, startPoint y: 197, endPoint x: 1210, endPoint y: 251, distance: 54.1
click at [1210, 251] on div "Contact data for this website. This can be used everywhere on the website and w…" at bounding box center [1031, 315] width 368 height 346
drag, startPoint x: 1210, startPoint y: 251, endPoint x: 1212, endPoint y: 284, distance: 33.1
click at [1212, 284] on div "Contact data for this website. This can be used everywhere on the website and w…" at bounding box center [1031, 315] width 368 height 346
click at [31, 24] on icon "button" at bounding box center [32, 19] width 19 height 19
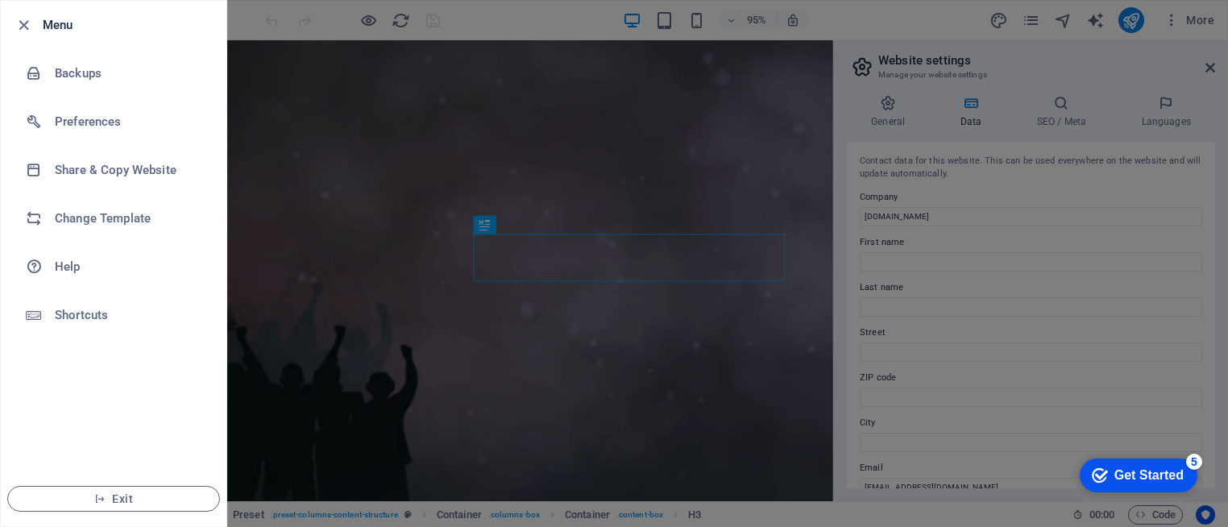
click at [338, 10] on div at bounding box center [614, 263] width 1228 height 527
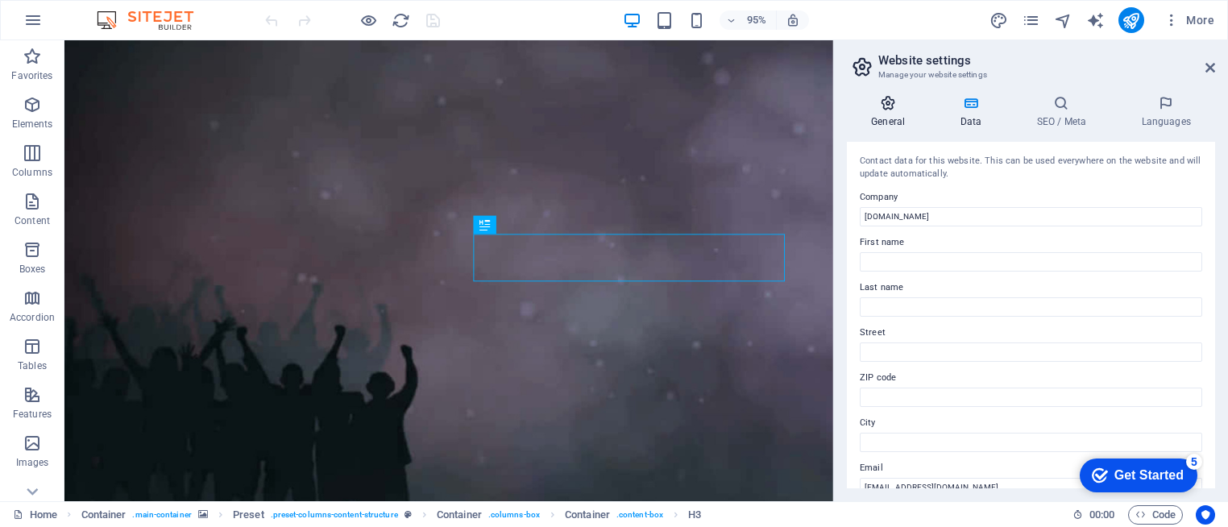
click at [885, 121] on h4 "General" at bounding box center [891, 112] width 89 height 34
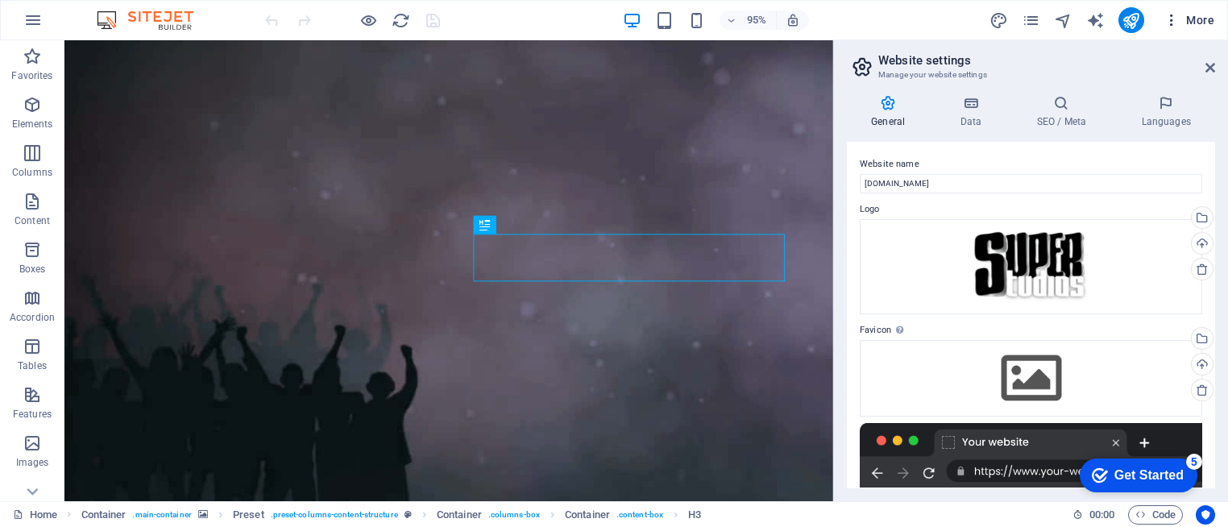
click at [1173, 17] on icon "button" at bounding box center [1171, 20] width 16 height 16
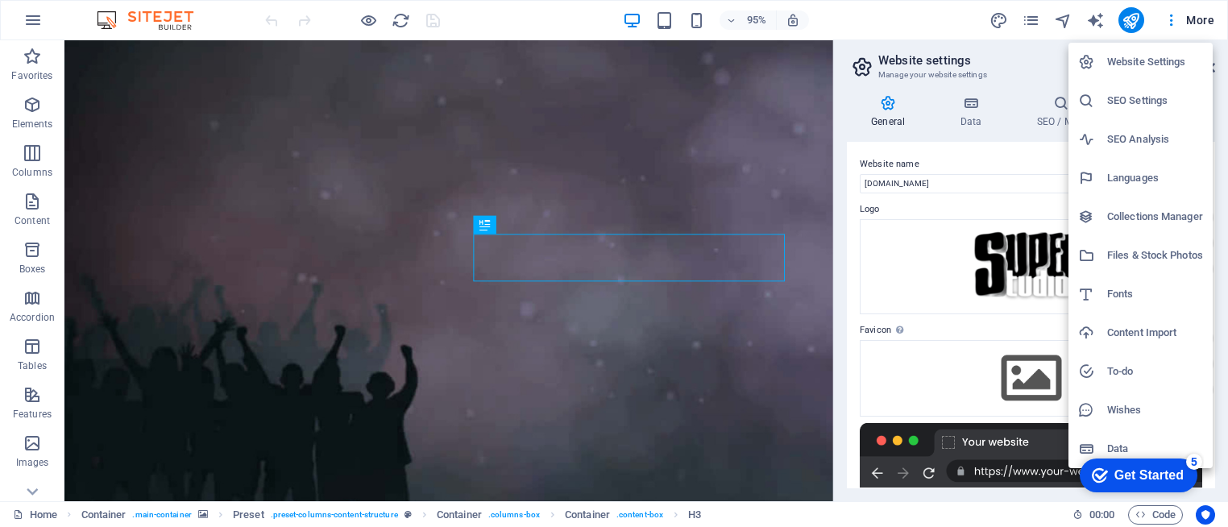
click at [1125, 438] on li "Data" at bounding box center [1140, 448] width 144 height 39
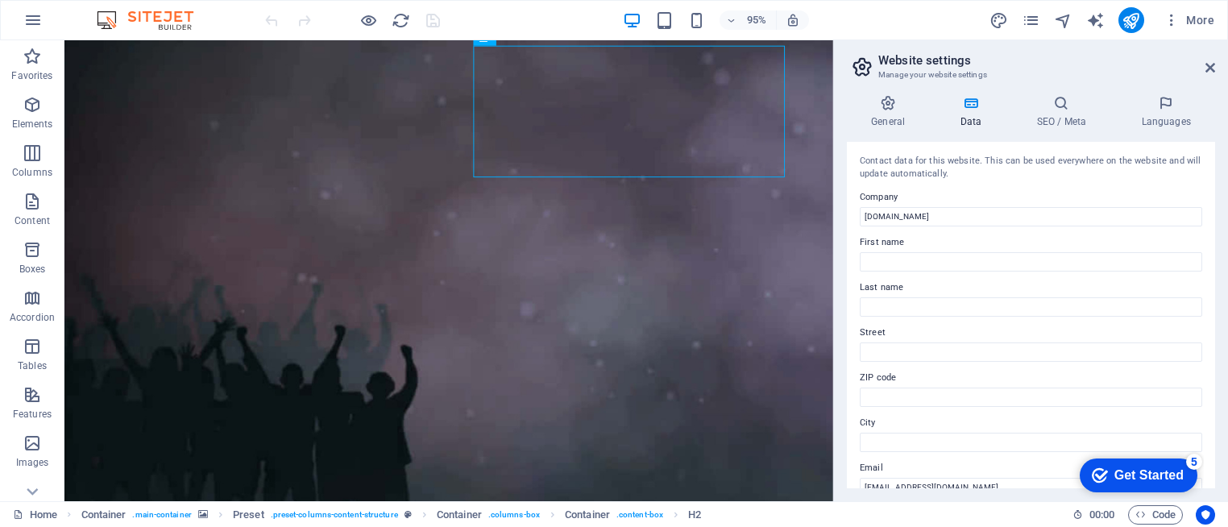
scroll to position [429, 0]
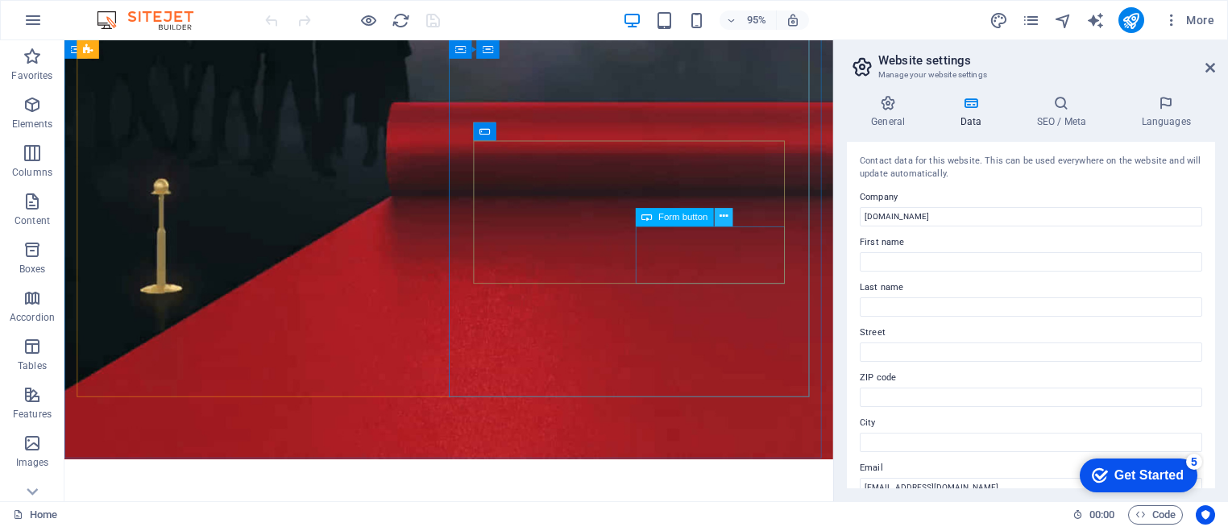
click at [720, 224] on icon at bounding box center [723, 217] width 8 height 16
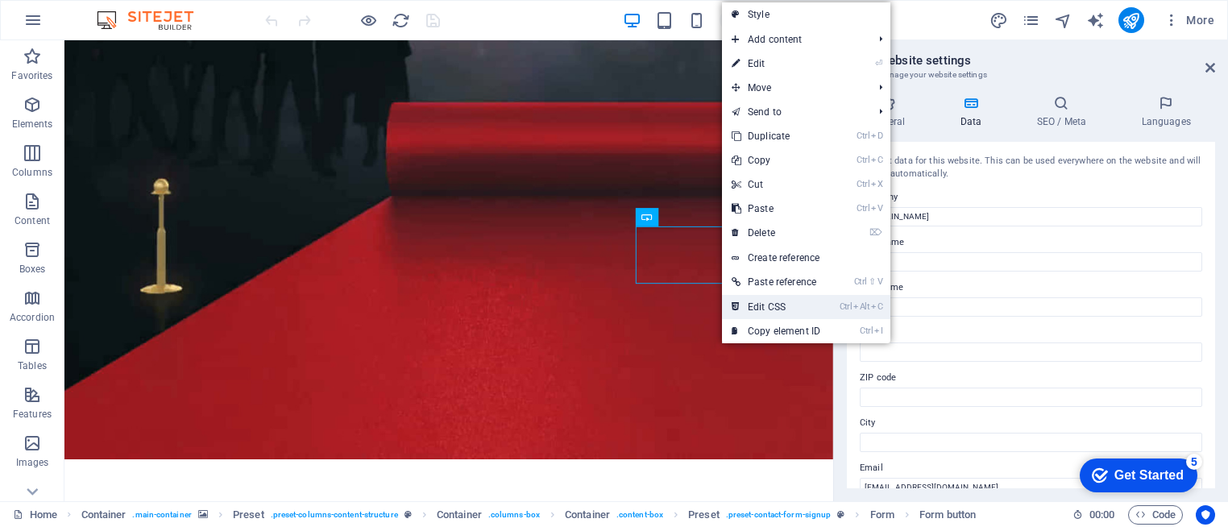
click at [780, 300] on link "Ctrl Alt C Edit CSS" at bounding box center [776, 307] width 108 height 24
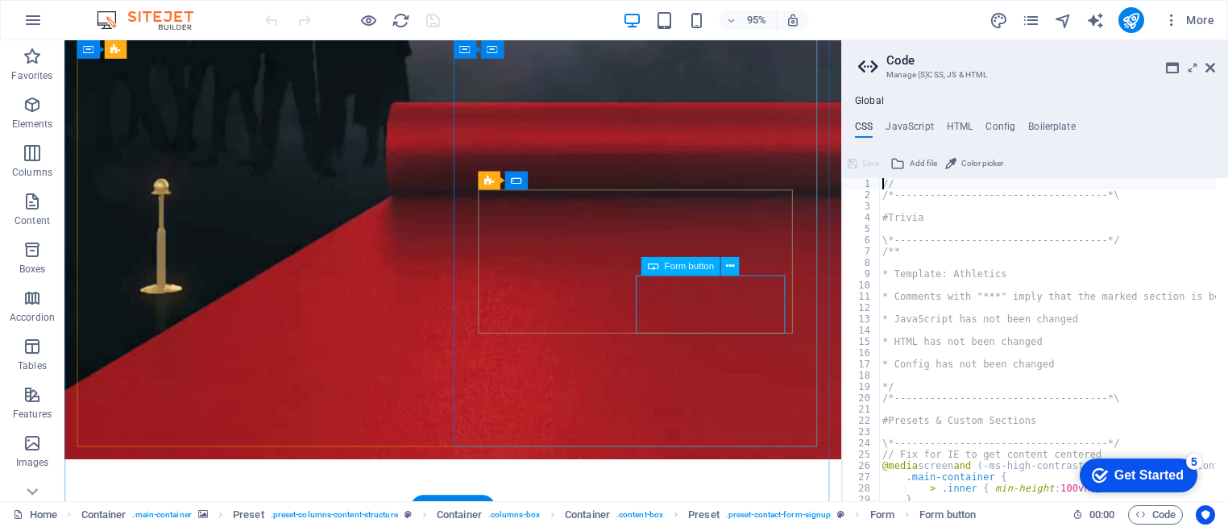
scroll to position [377, 0]
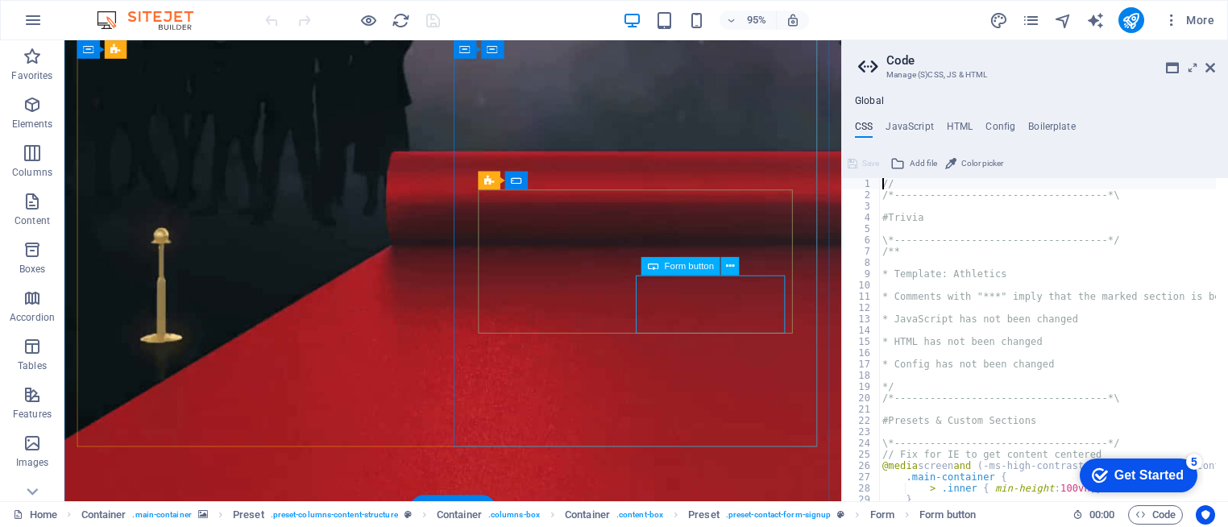
type textarea ".button {"
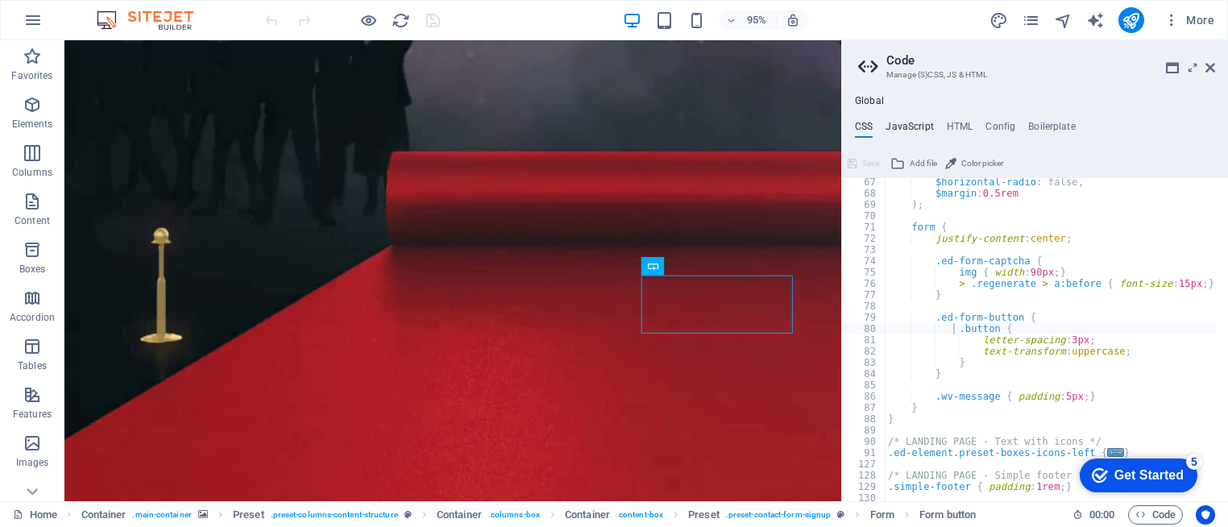
click at [921, 133] on h4 "JavaScript" at bounding box center [909, 130] width 48 height 18
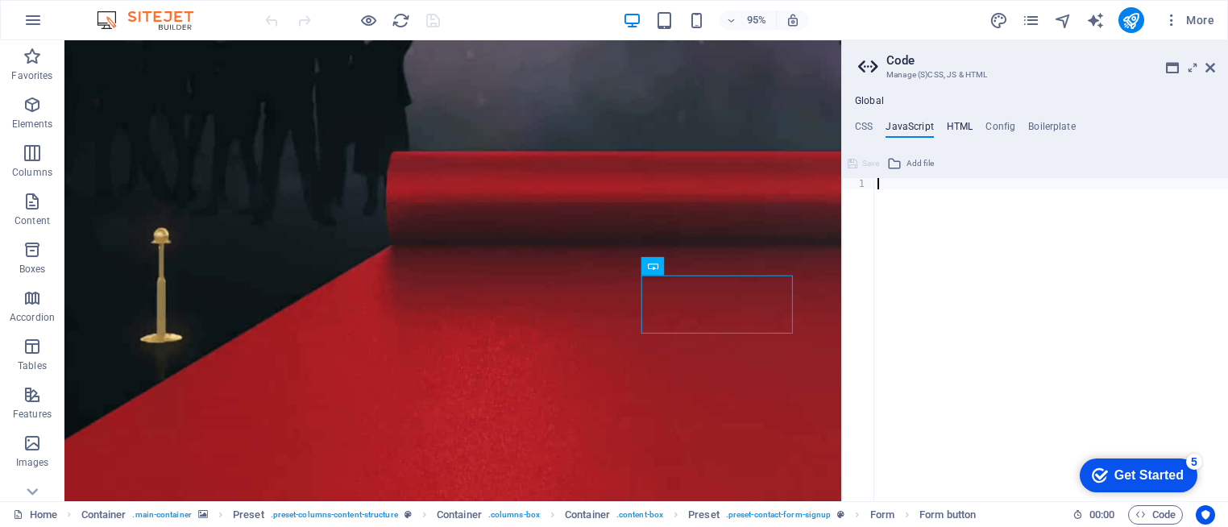
click at [947, 130] on h4 "HTML" at bounding box center [960, 130] width 27 height 18
type textarea "<a href="#main-content" class="wv-link-content button">Skip to main content</a>"
click at [1010, 133] on h4 "Config" at bounding box center [1000, 130] width 30 height 18
type textarea "$ls-all: (0px, null, null);"
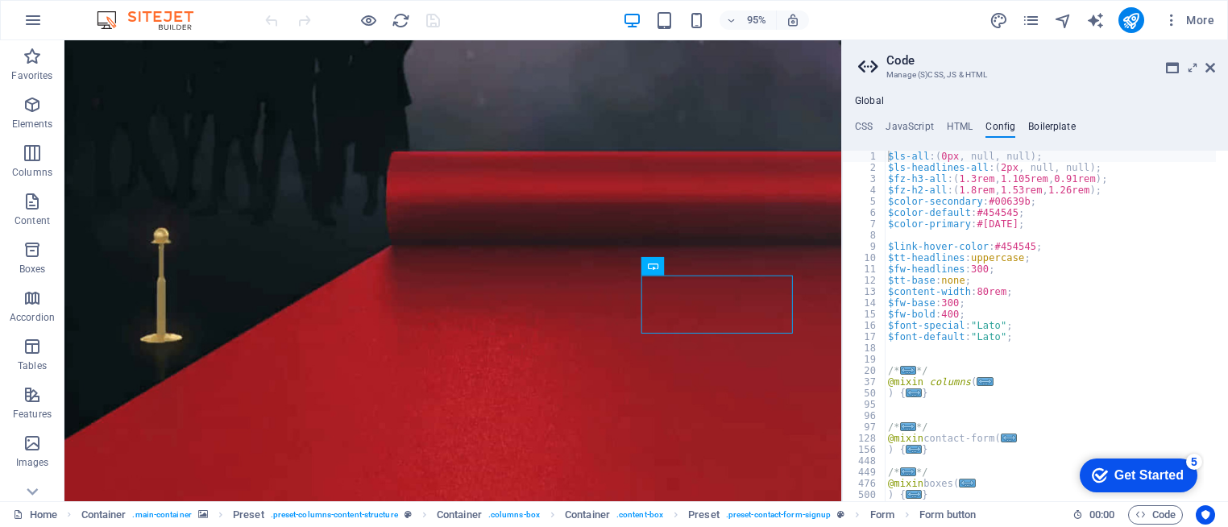
click at [1038, 135] on h4 "Boilerplate" at bounding box center [1052, 130] width 48 height 18
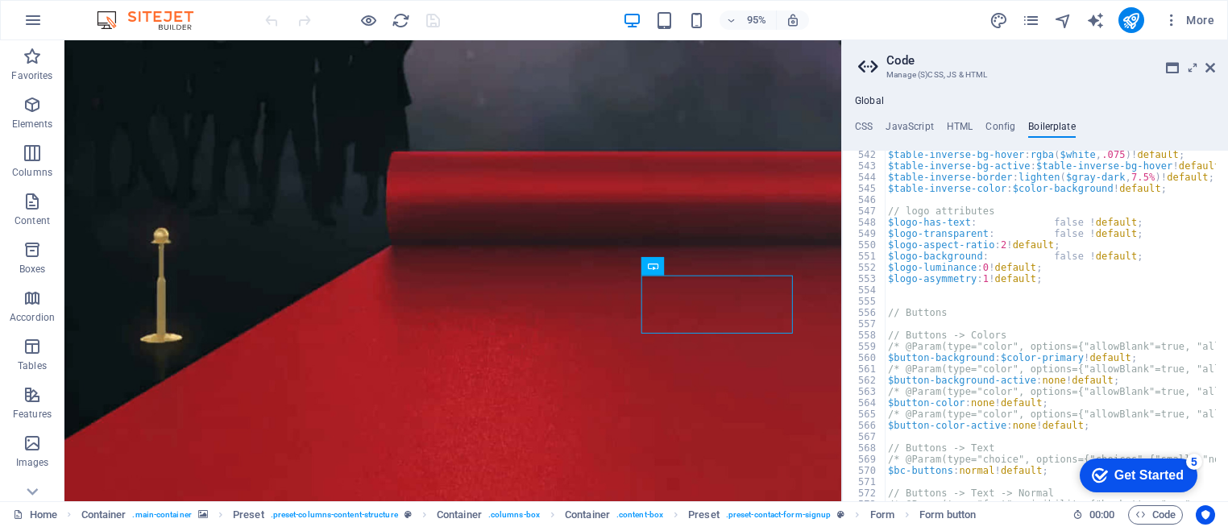
scroll to position [0, 0]
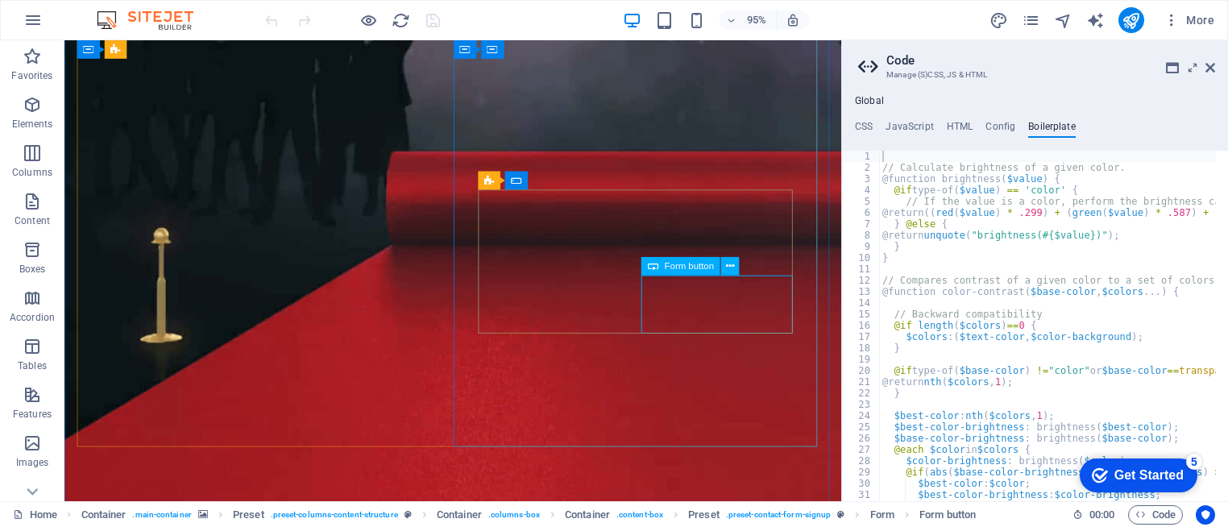
click at [706, 271] on div "Form button" at bounding box center [680, 266] width 79 height 19
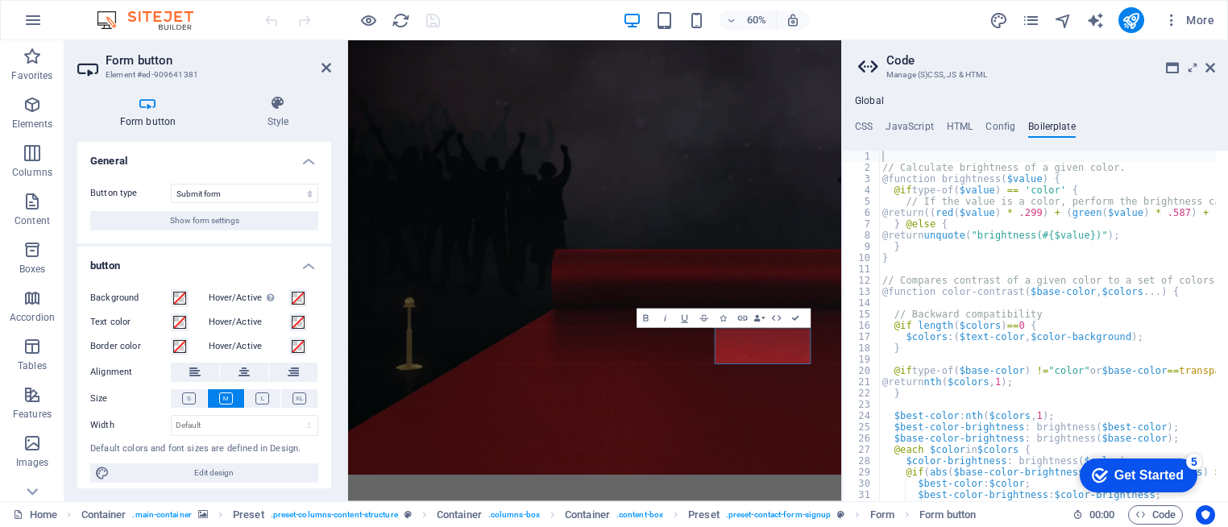
click at [143, 114] on h4 "Form button" at bounding box center [150, 112] width 147 height 34
click at [321, 73] on icon at bounding box center [326, 67] width 10 height 13
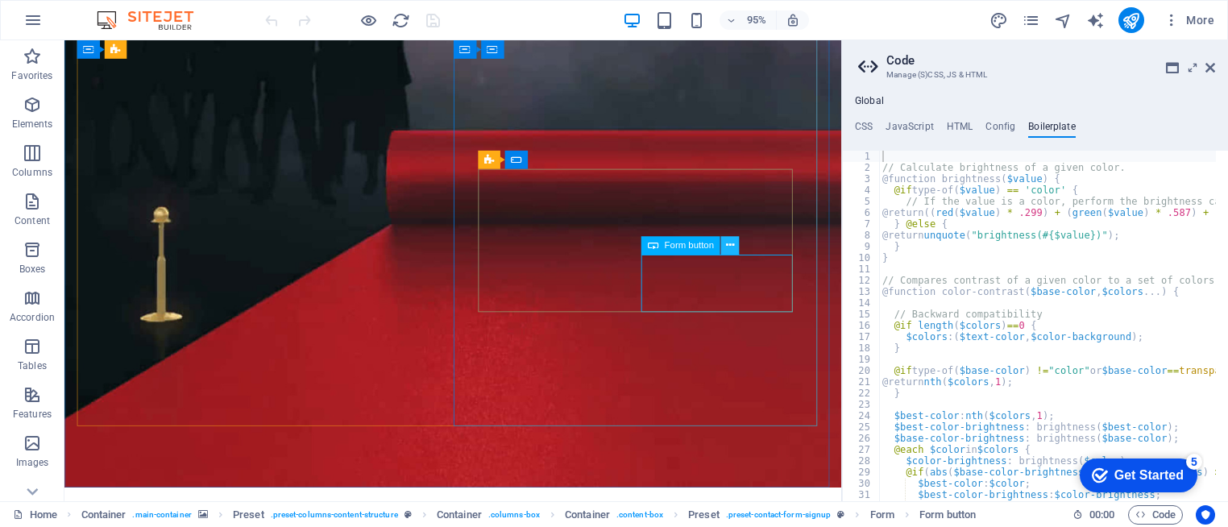
click at [727, 252] on icon at bounding box center [729, 246] width 8 height 16
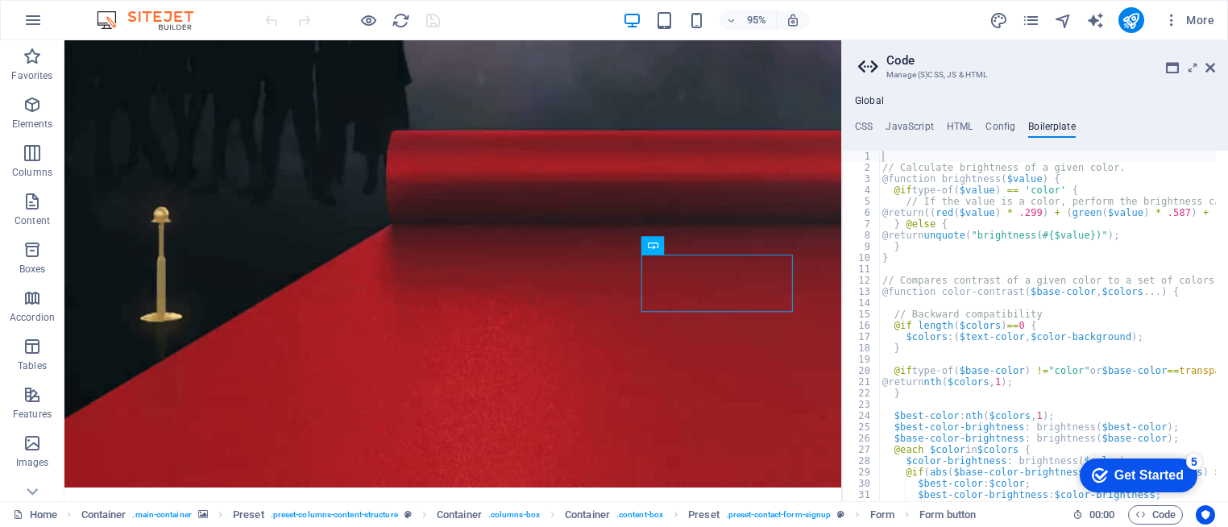
click at [1086, 72] on h3 "Manage (S)CSS, JS & HTML" at bounding box center [1034, 75] width 296 height 14
click at [863, 123] on h4 "CSS" at bounding box center [864, 130] width 18 height 18
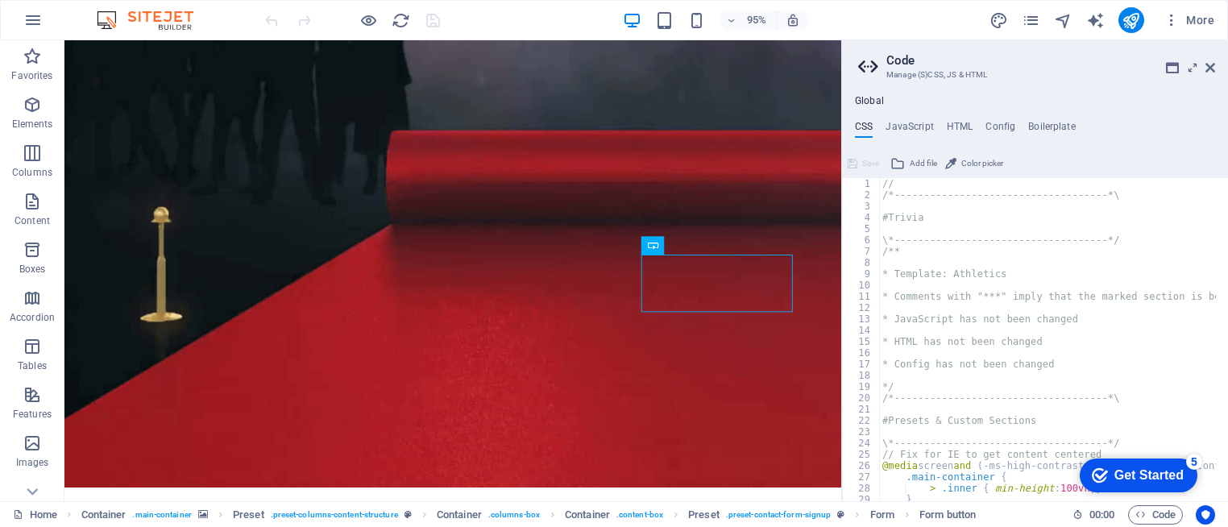
scroll to position [0, 0]
click at [1211, 68] on icon at bounding box center [1210, 67] width 10 height 13
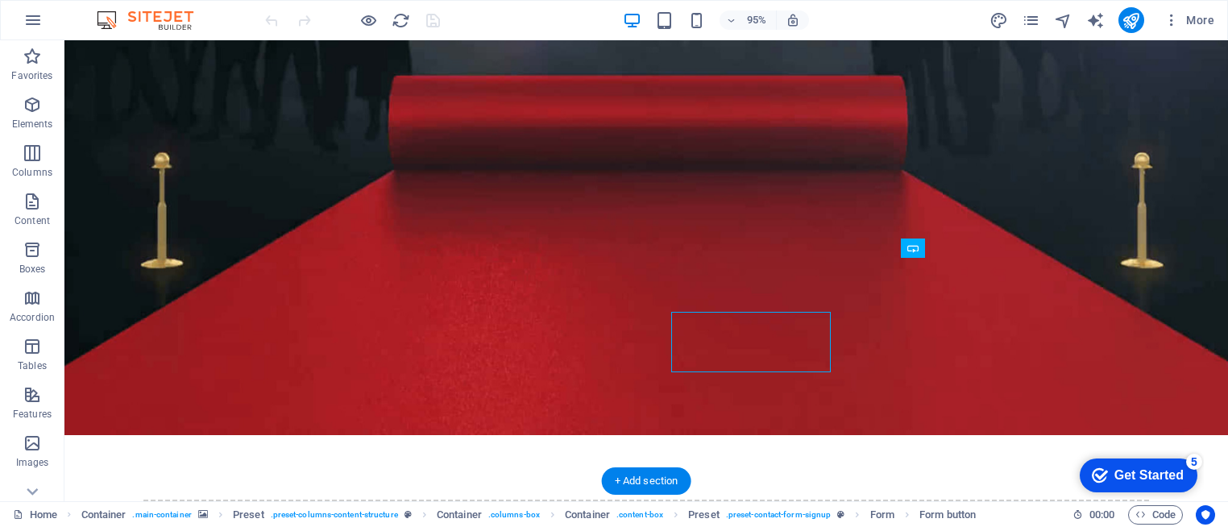
scroll to position [354, 0]
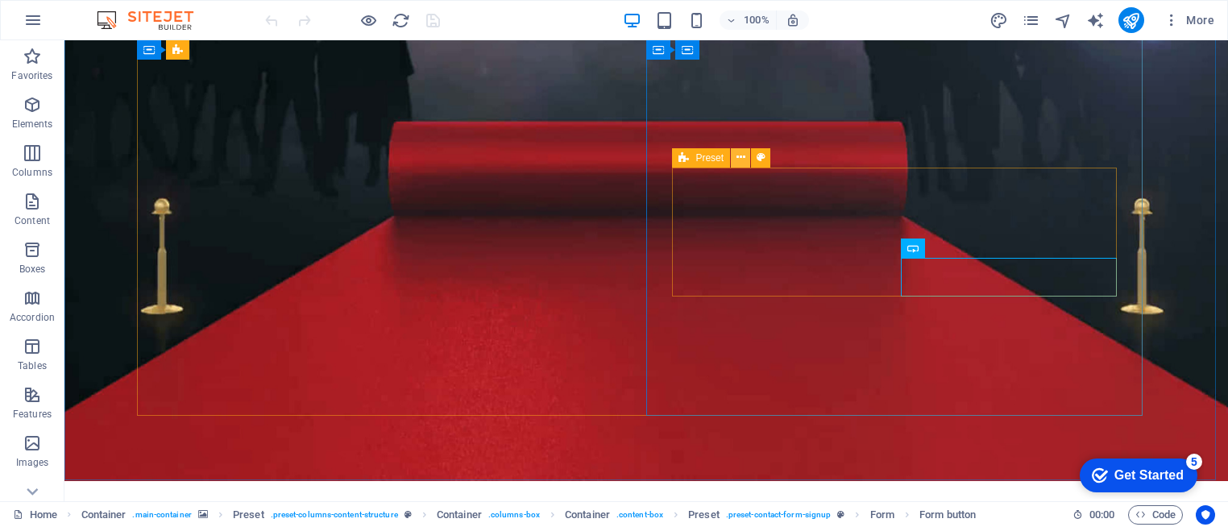
click at [735, 158] on button at bounding box center [740, 157] width 19 height 19
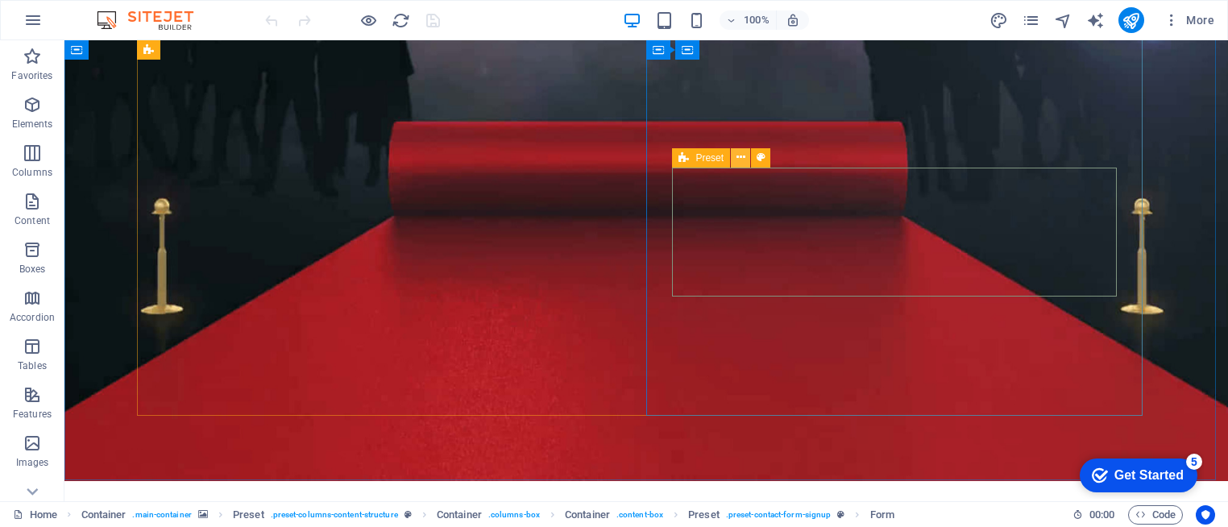
click at [741, 159] on icon at bounding box center [740, 157] width 9 height 17
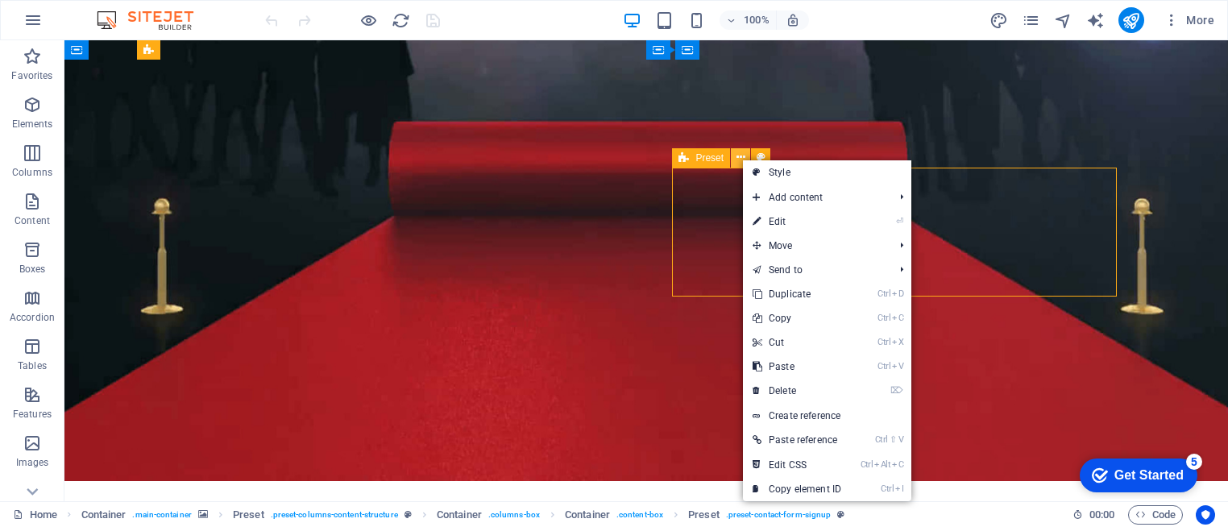
click at [741, 159] on icon at bounding box center [740, 157] width 9 height 17
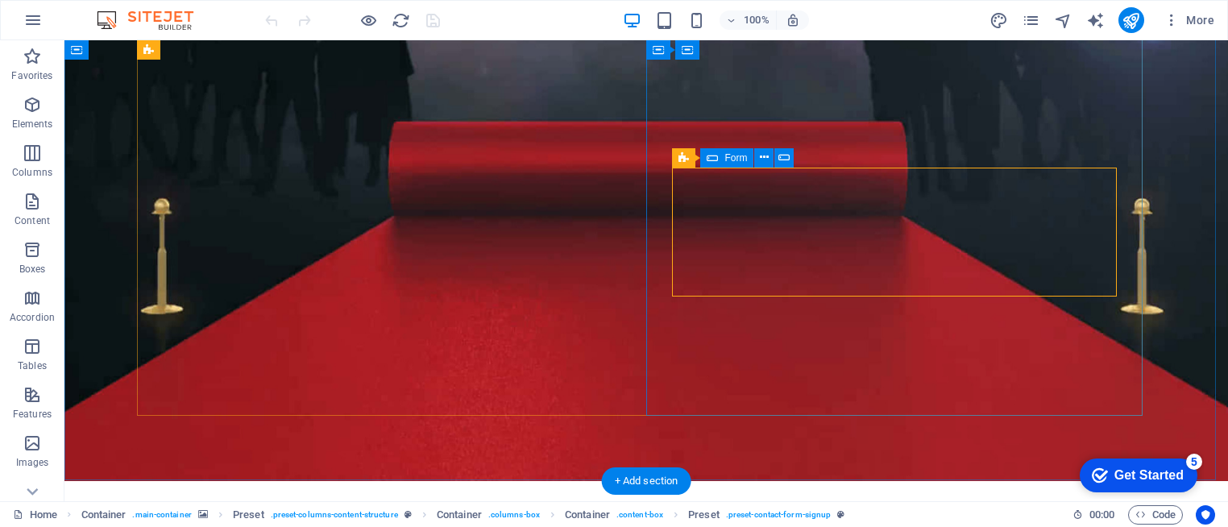
click at [882, 511] on span "Form" at bounding box center [882, 514] width 24 height 19
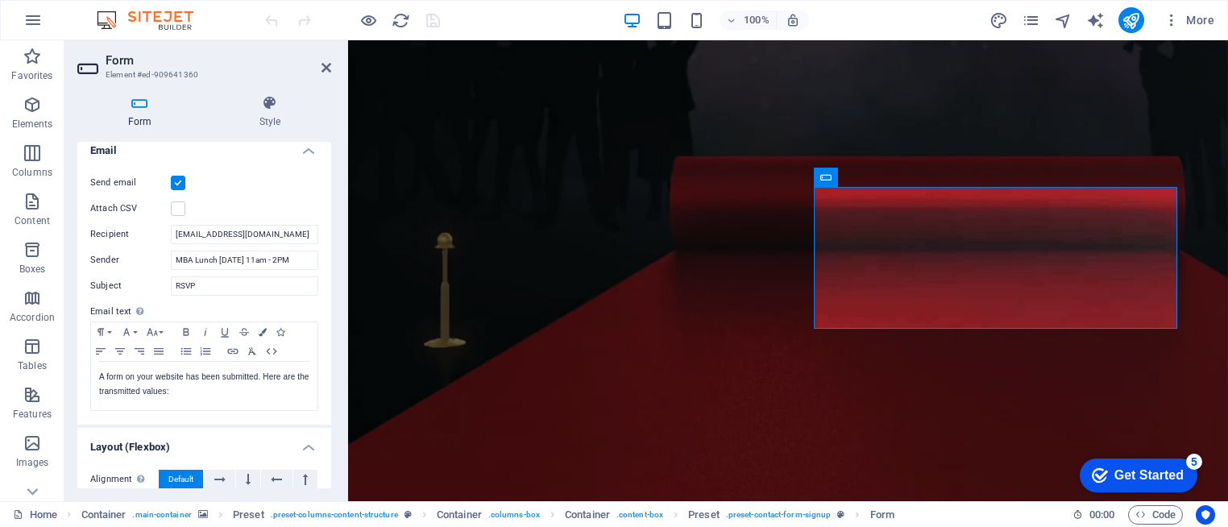
scroll to position [354, 0]
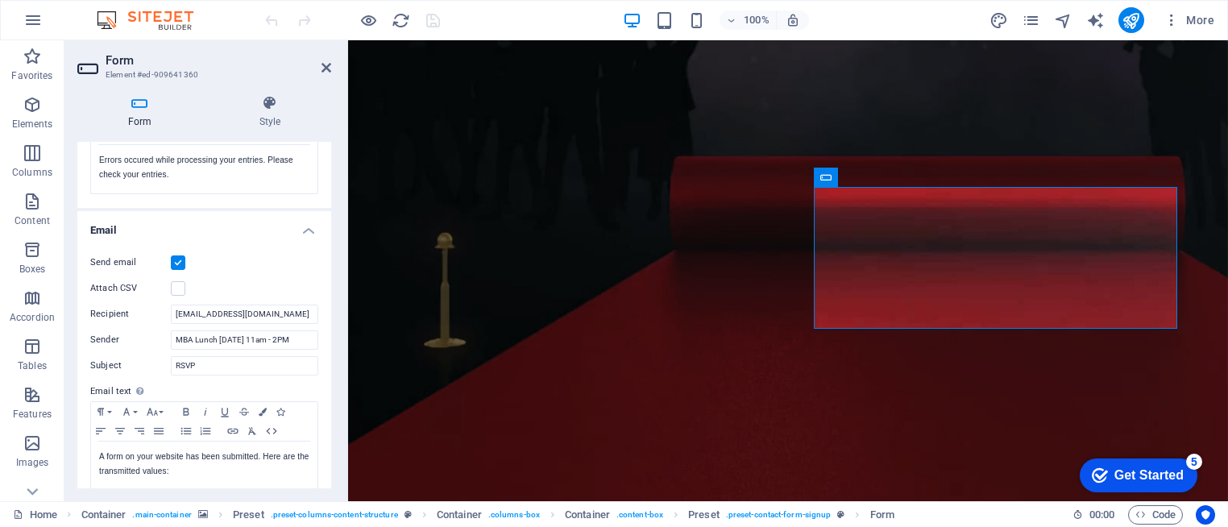
click at [126, 260] on label "Send email" at bounding box center [130, 262] width 81 height 19
click at [0, 0] on input "Send email" at bounding box center [0, 0] width 0 height 0
click at [126, 260] on label "Send email" at bounding box center [130, 262] width 81 height 19
click at [0, 0] on input "Send email" at bounding box center [0, 0] width 0 height 0
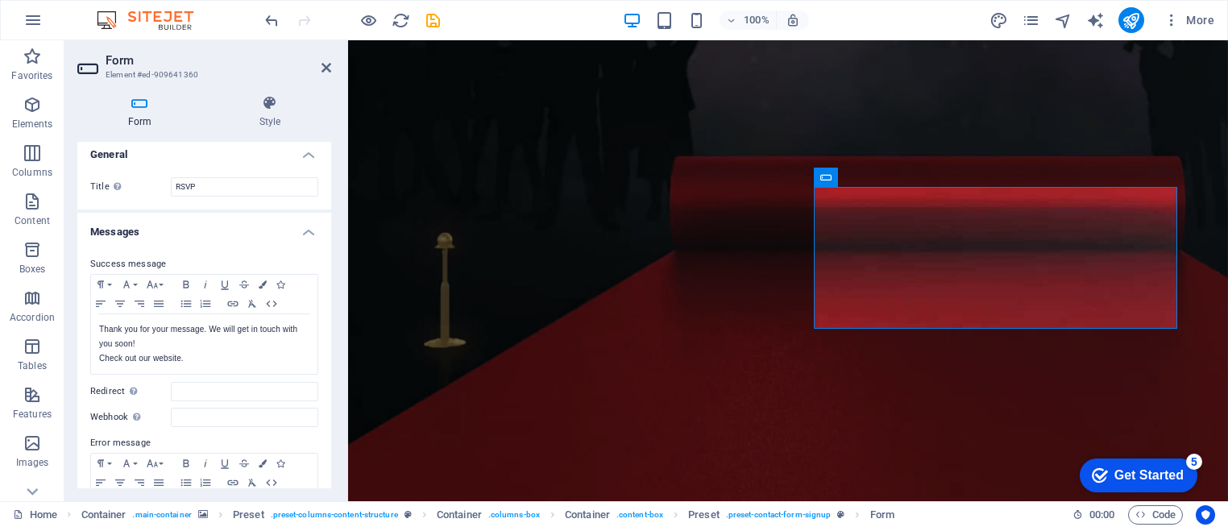
scroll to position [0, 0]
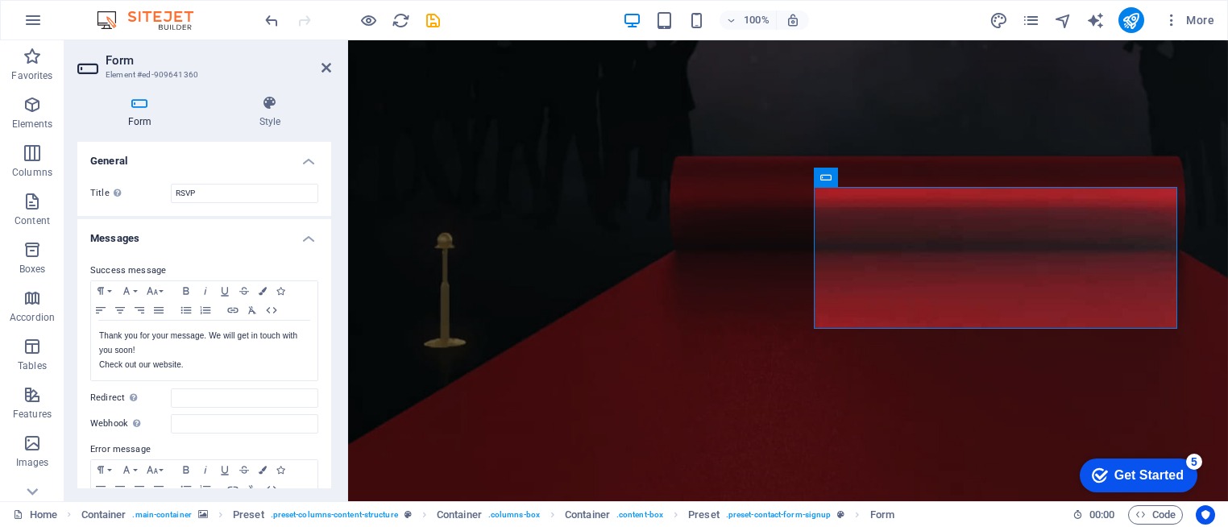
click at [307, 240] on h4 "Messages" at bounding box center [204, 233] width 254 height 29
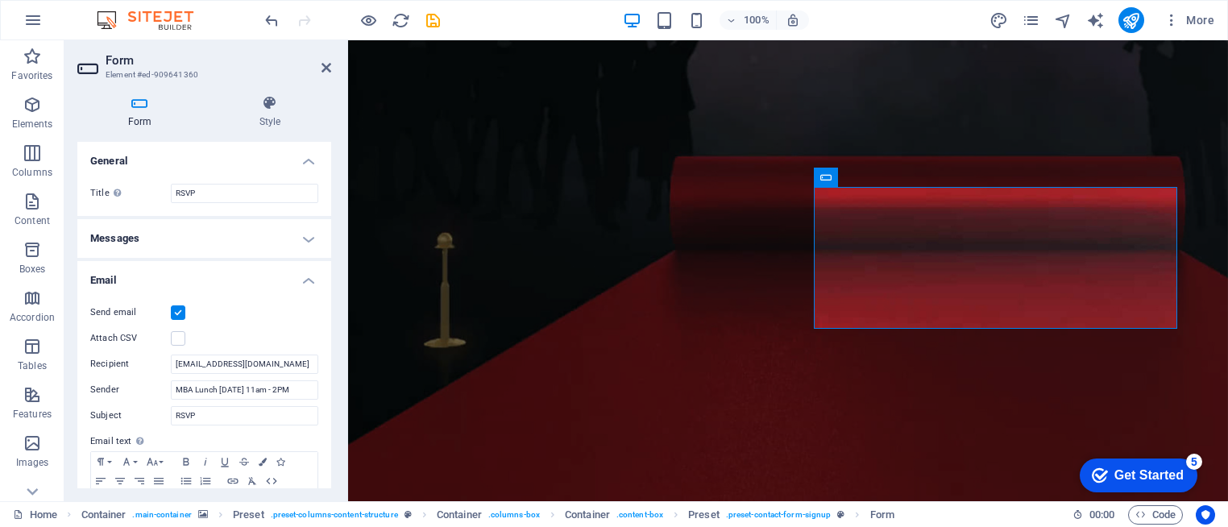
click at [311, 288] on h4 "Email" at bounding box center [204, 275] width 254 height 29
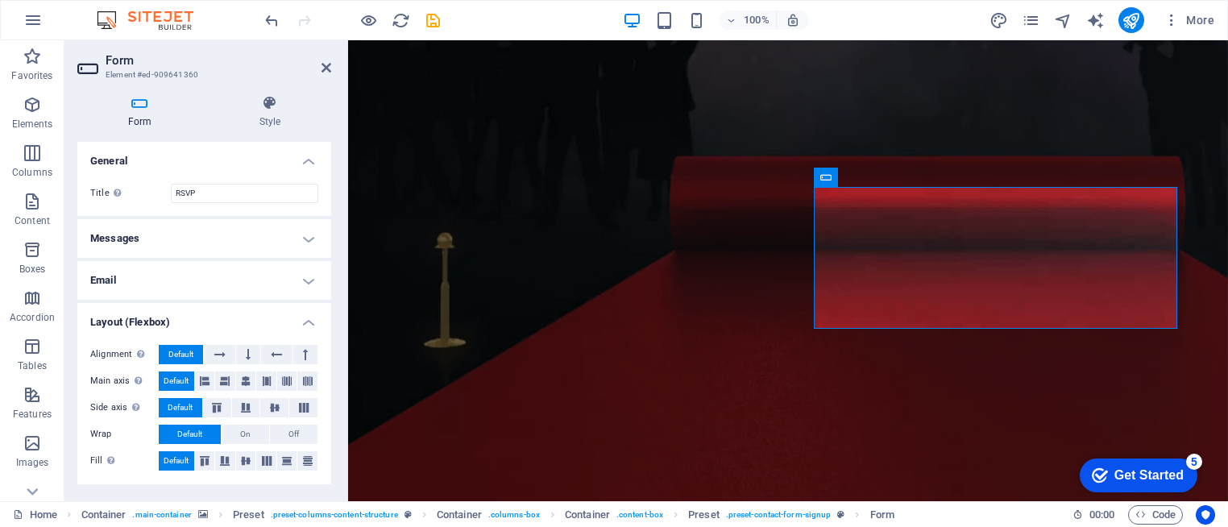
click at [314, 329] on h4 "Layout (Flexbox)" at bounding box center [204, 317] width 254 height 29
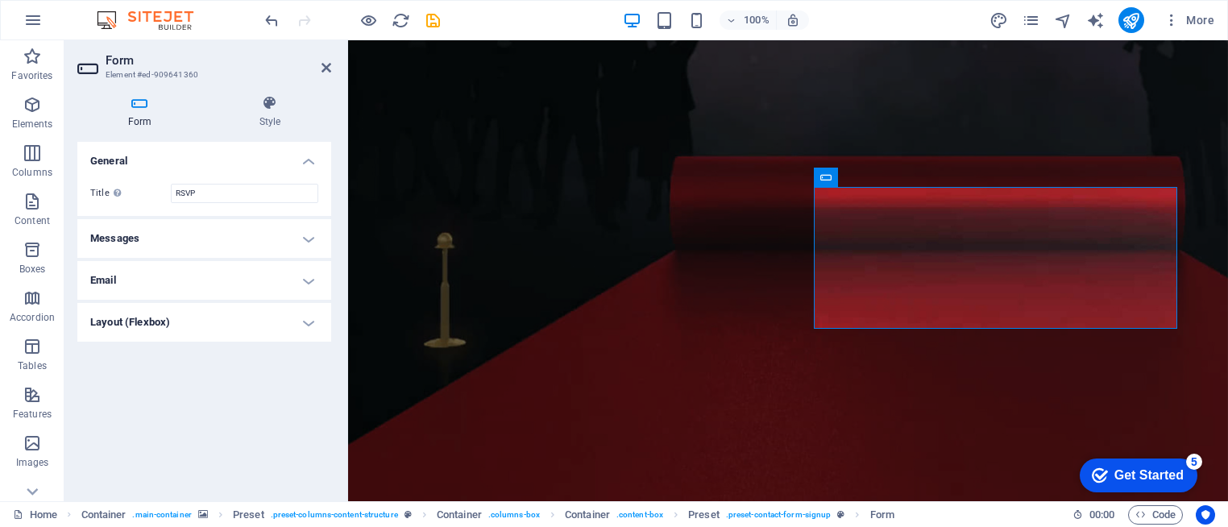
click at [309, 277] on h4 "Email" at bounding box center [204, 280] width 254 height 39
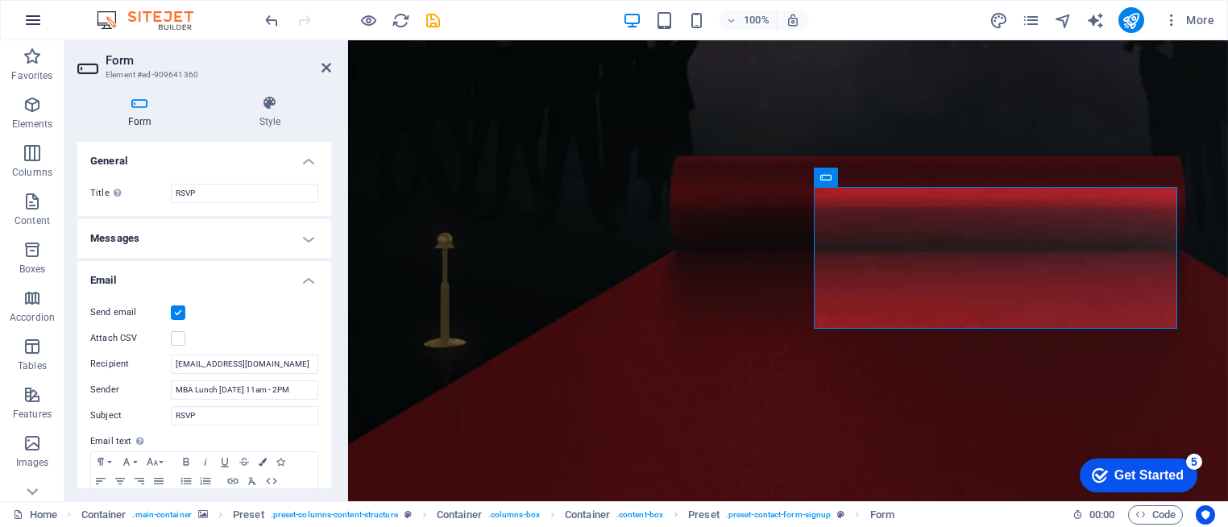
click at [33, 27] on icon "button" at bounding box center [32, 19] width 19 height 19
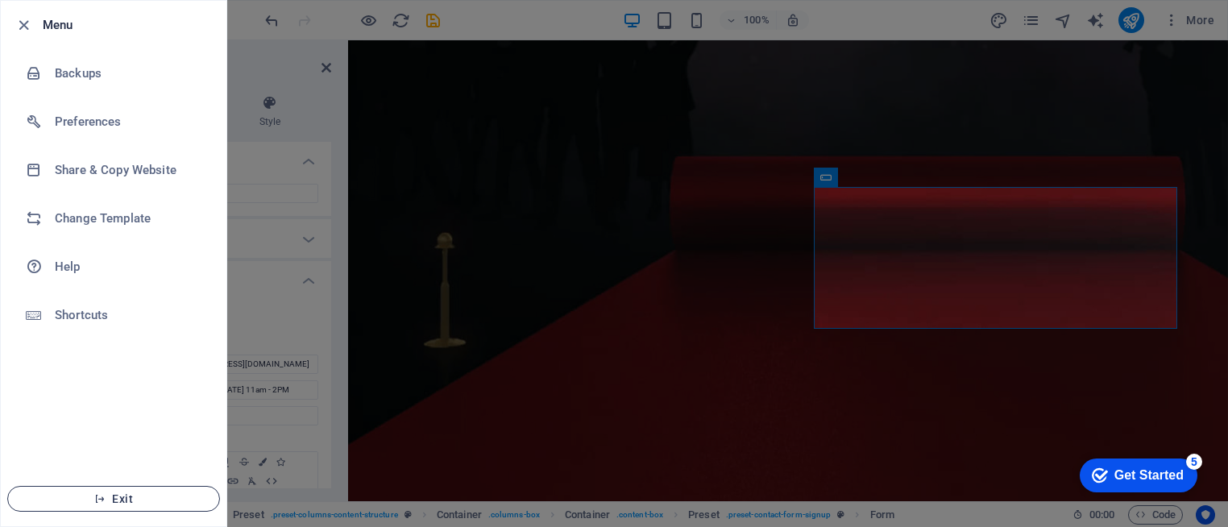
click at [139, 494] on span "Exit" at bounding box center [113, 498] width 185 height 13
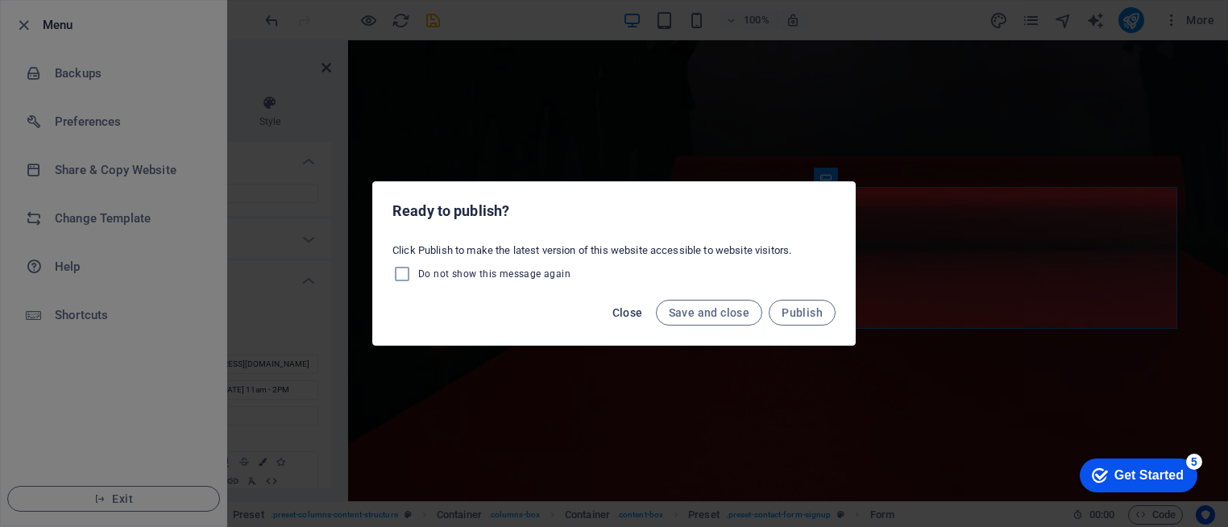
click at [640, 313] on span "Close" at bounding box center [627, 312] width 31 height 13
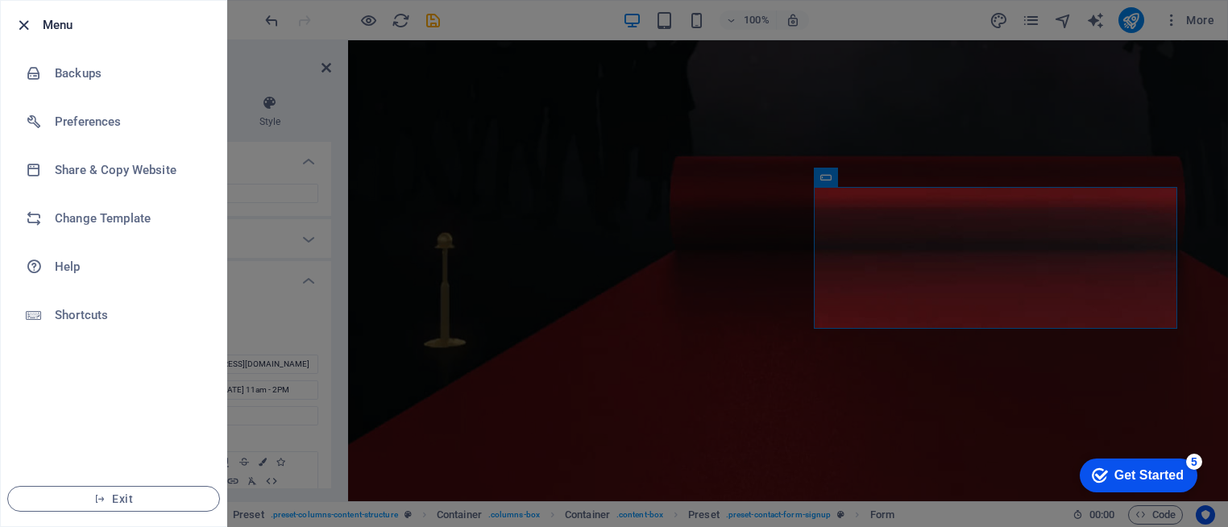
click at [22, 25] on icon "button" at bounding box center [23, 25] width 19 height 19
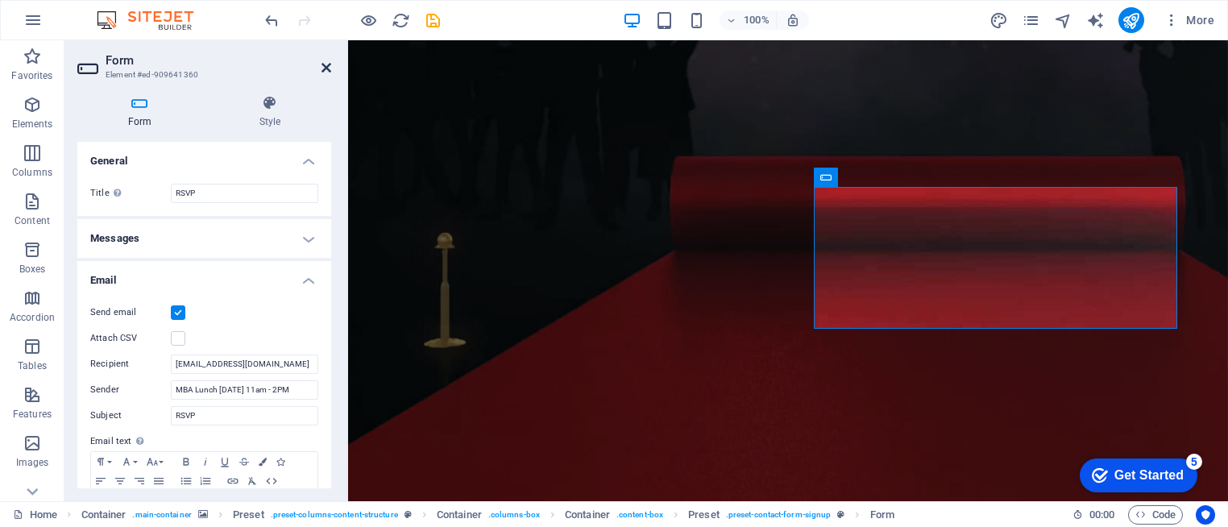
click at [329, 71] on icon at bounding box center [326, 67] width 10 height 13
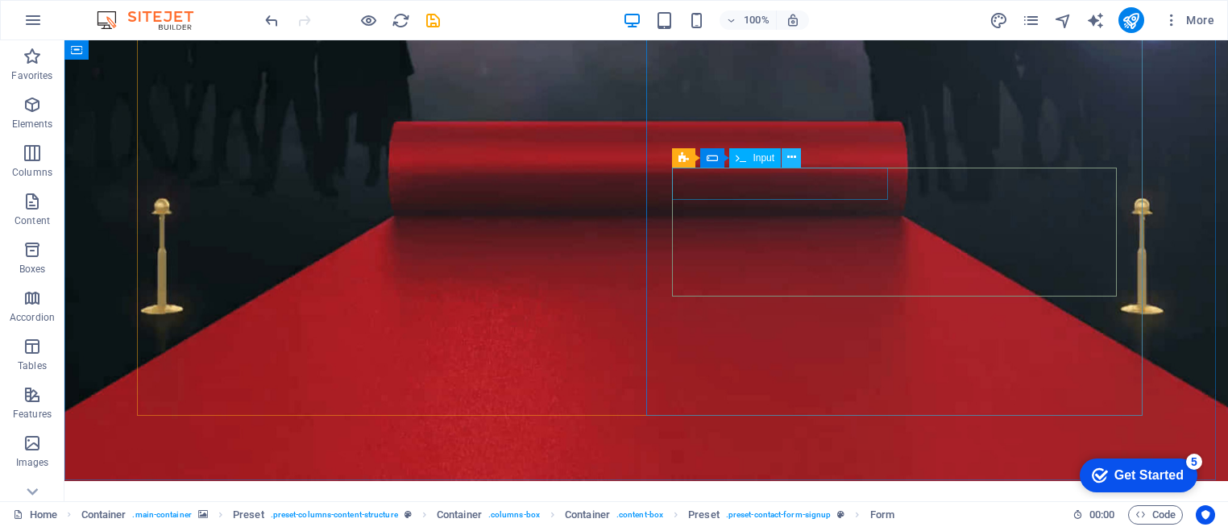
click at [796, 155] on button at bounding box center [790, 157] width 19 height 19
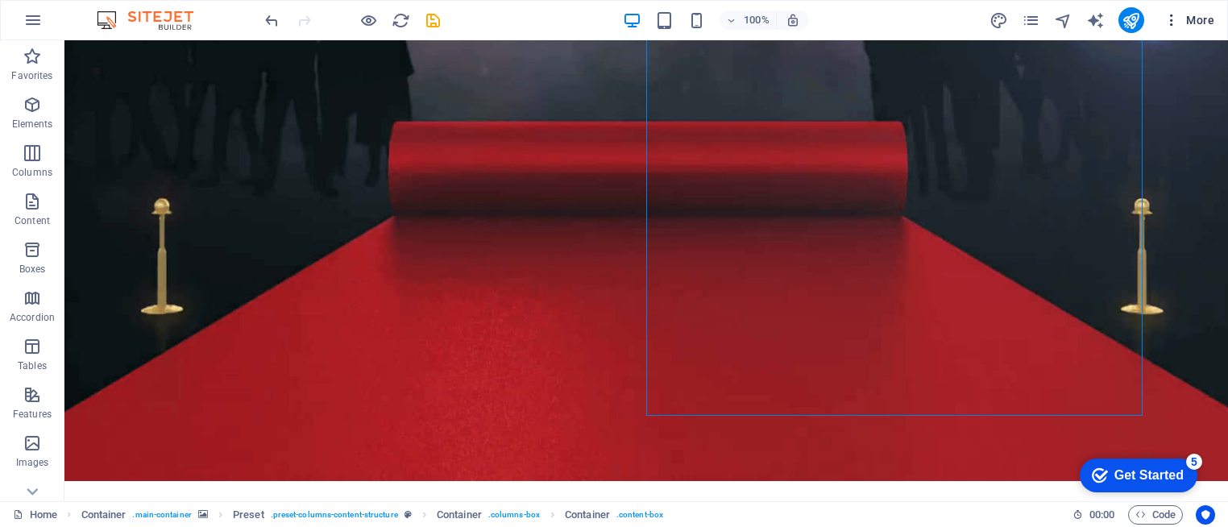
click at [1172, 21] on icon "button" at bounding box center [1171, 20] width 16 height 16
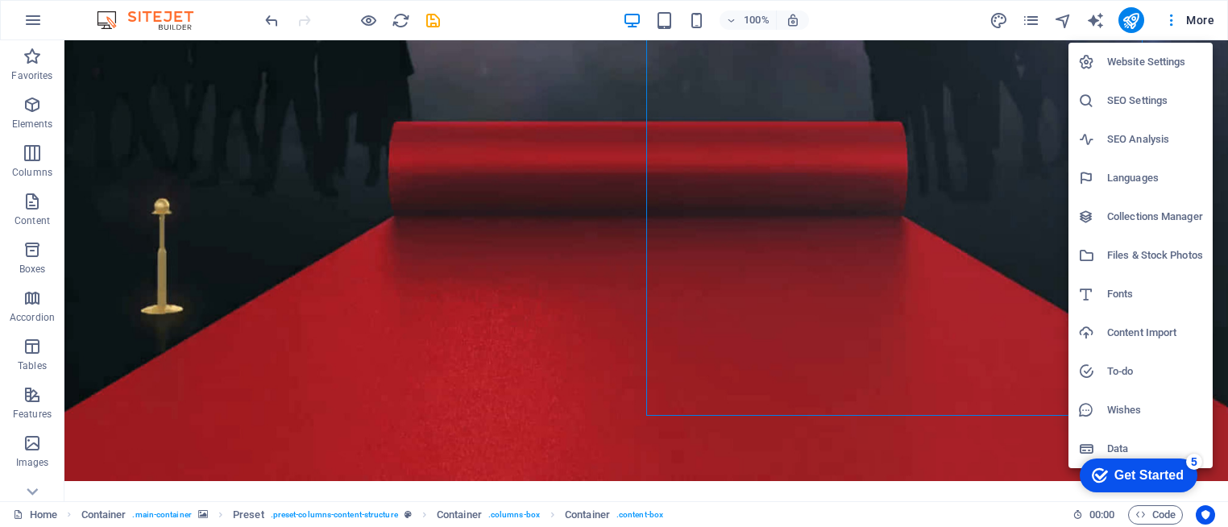
click at [1166, 66] on h6 "Website Settings" at bounding box center [1155, 61] width 96 height 19
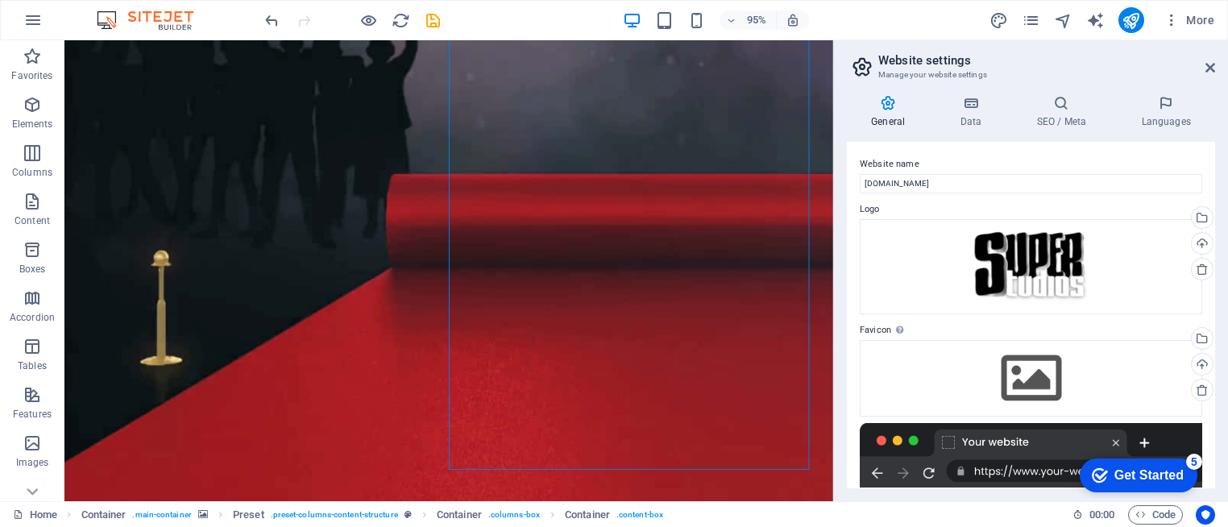
click at [887, 105] on icon at bounding box center [888, 103] width 82 height 16
click at [982, 126] on h4 "Data" at bounding box center [973, 112] width 77 height 34
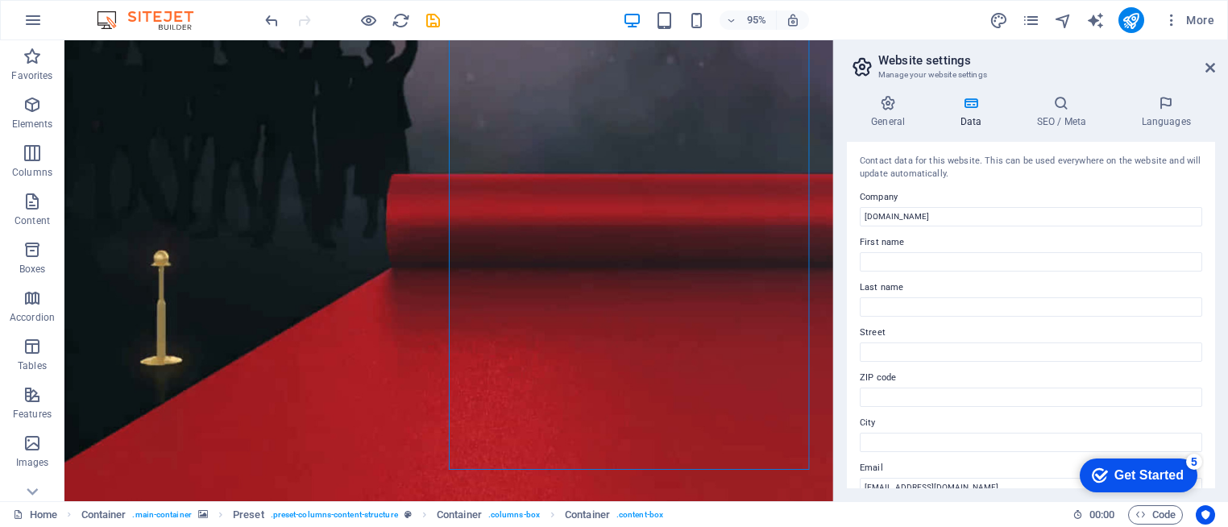
click at [1214, 225] on div "Contact data for this website. This can be used everywhere on the website and w…" at bounding box center [1031, 315] width 368 height 346
drag, startPoint x: 1214, startPoint y: 225, endPoint x: 1215, endPoint y: 252, distance: 27.4
click at [1215, 252] on div "General Data SEO / Meta Languages Website name superstudios.buzz Logo Drag file…" at bounding box center [1031, 291] width 394 height 419
drag, startPoint x: 1215, startPoint y: 252, endPoint x: 1213, endPoint y: 294, distance: 41.9
click at [1213, 294] on div "General Data SEO / Meta Languages Website name superstudios.buzz Logo Drag file…" at bounding box center [1031, 291] width 394 height 419
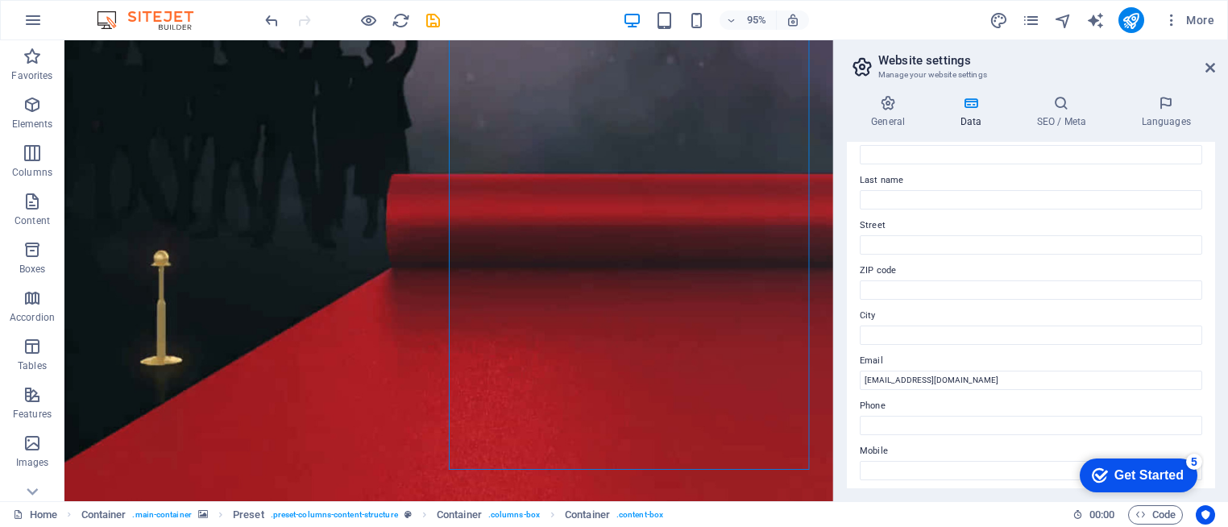
scroll to position [151, 0]
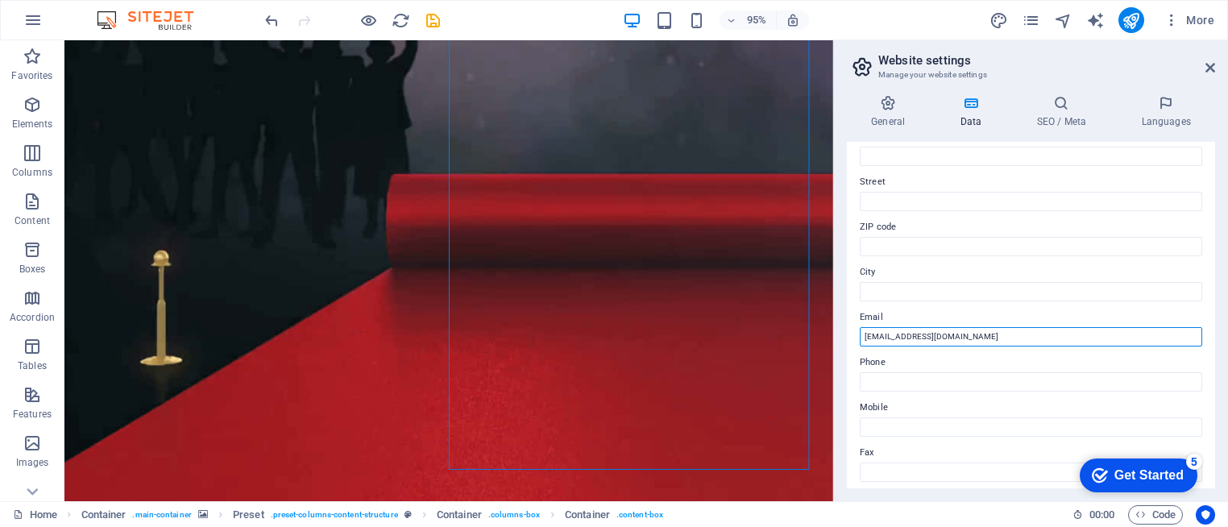
drag, startPoint x: 1044, startPoint y: 381, endPoint x: 870, endPoint y: 350, distance: 176.7
paste input "vestor-relations@superstudios.buzz"
type input "investor-relations@superstudios.buzz"
drag, startPoint x: 1214, startPoint y: 337, endPoint x: 1211, endPoint y: 347, distance: 11.0
click at [1211, 347] on div "Contact data for this website. This can be used everywhere on the website and w…" at bounding box center [1031, 315] width 368 height 346
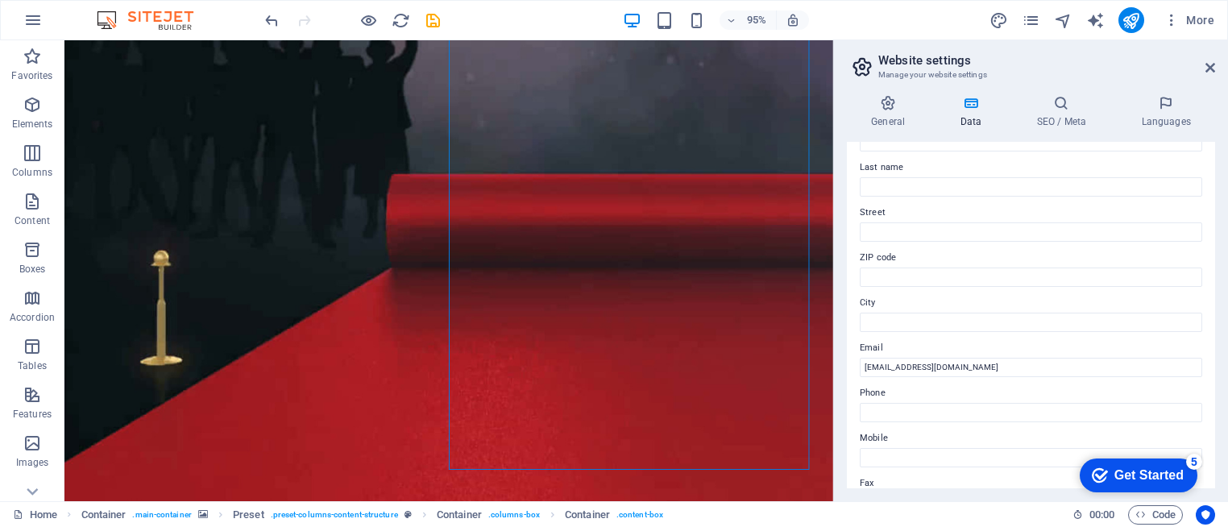
scroll to position [96, 0]
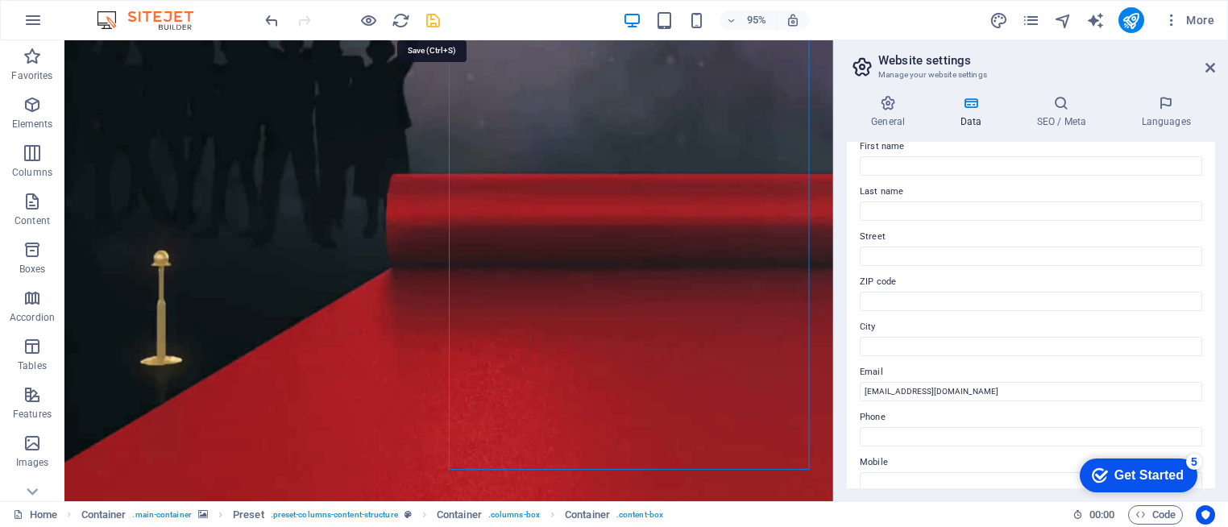
click at [431, 29] on icon "save" at bounding box center [433, 20] width 19 height 19
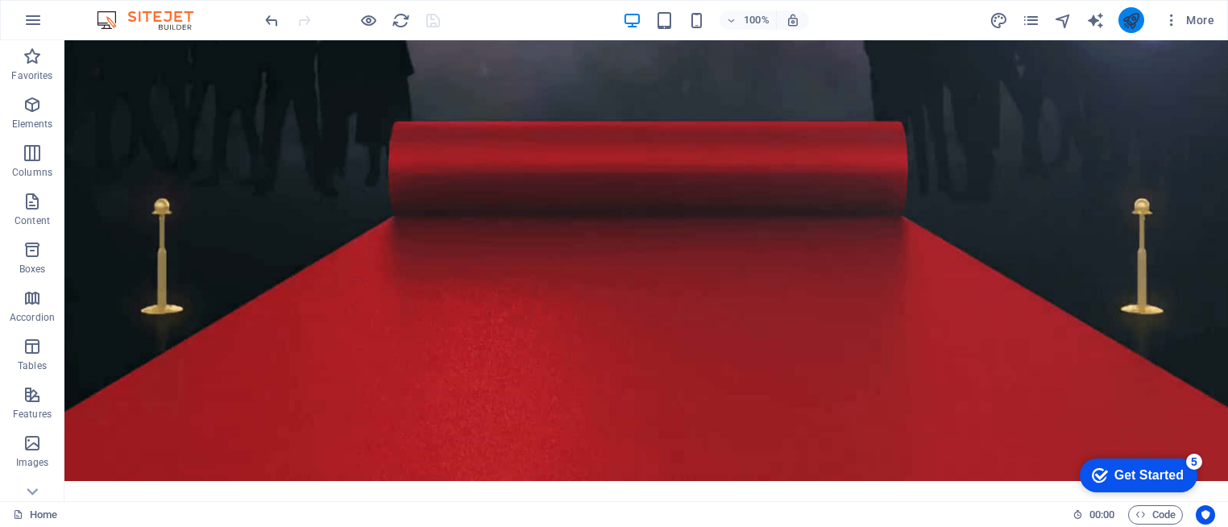
click at [1134, 30] on button "publish" at bounding box center [1131, 20] width 26 height 26
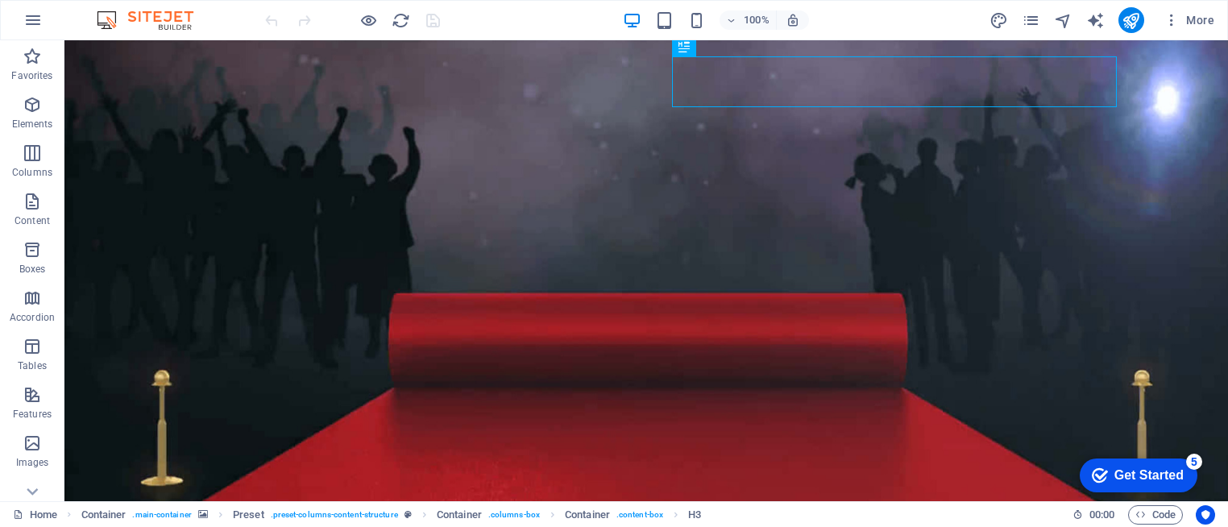
scroll to position [187, 0]
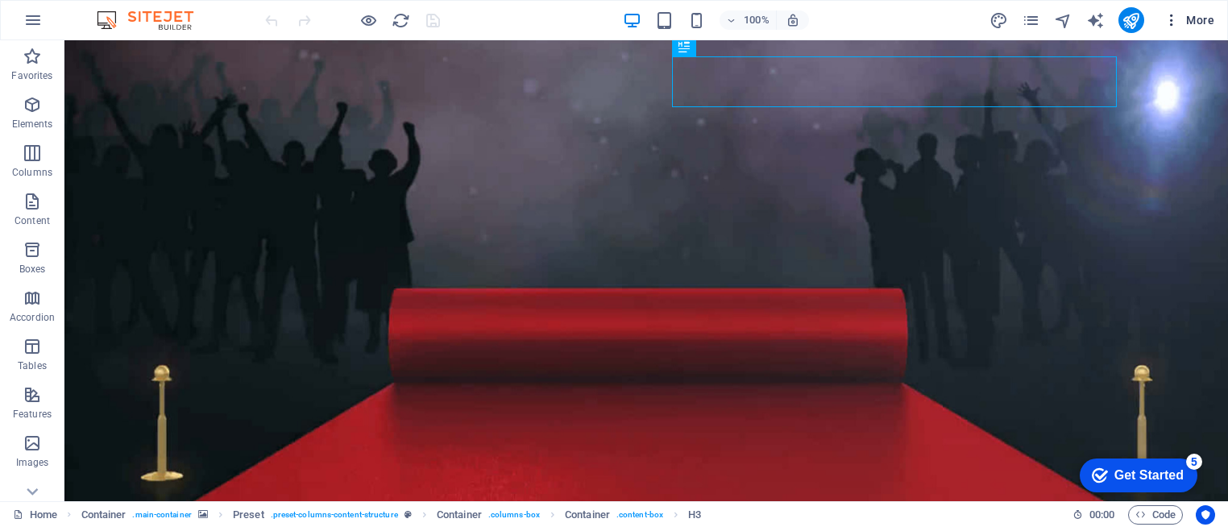
click at [1171, 22] on icon "button" at bounding box center [1171, 20] width 16 height 16
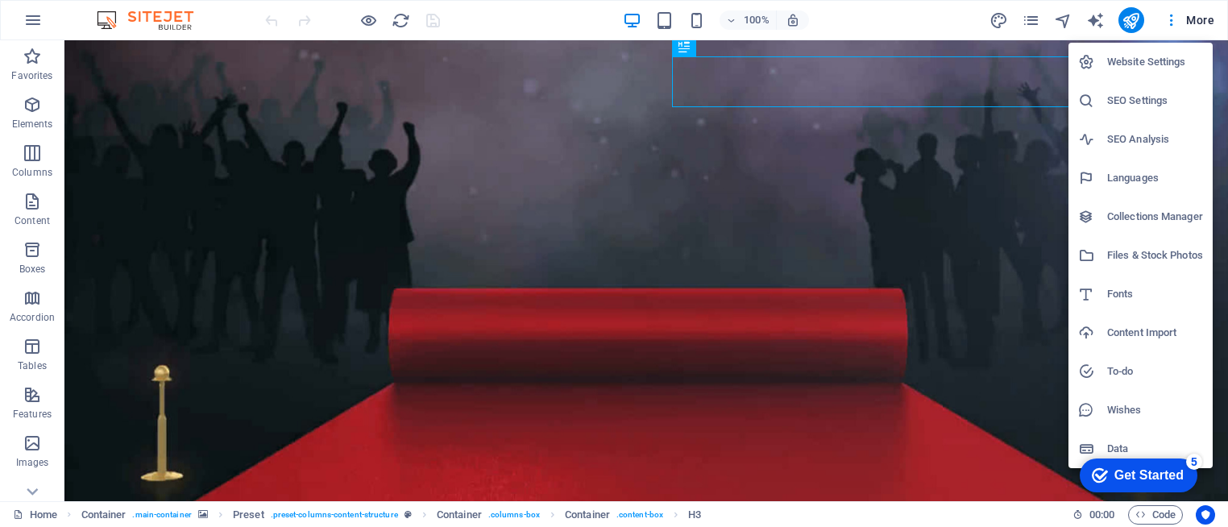
click at [1137, 64] on h6 "Website Settings" at bounding box center [1155, 61] width 96 height 19
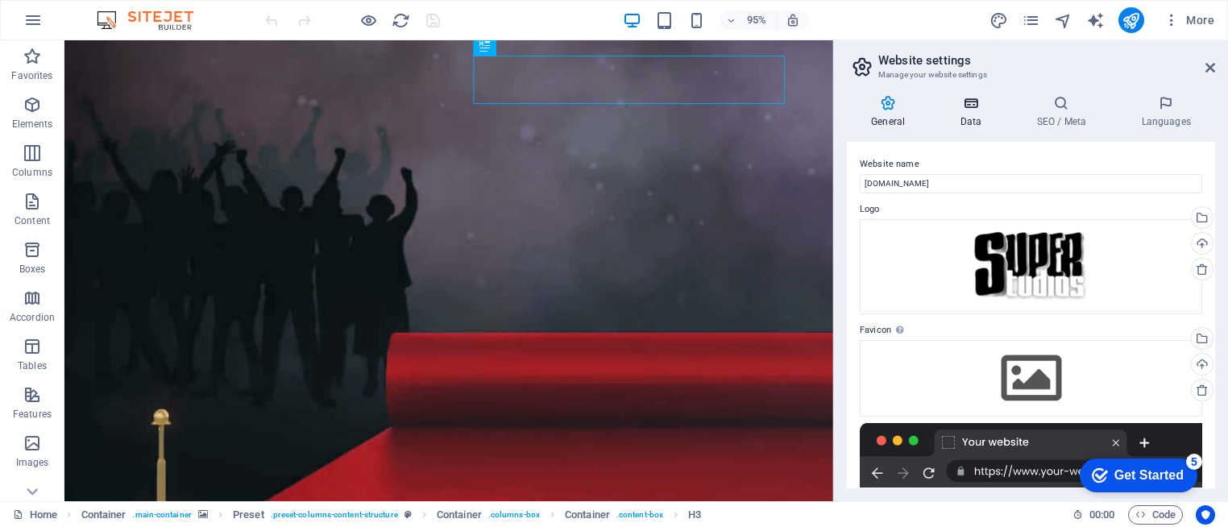
click at [974, 113] on h4 "Data" at bounding box center [973, 112] width 77 height 34
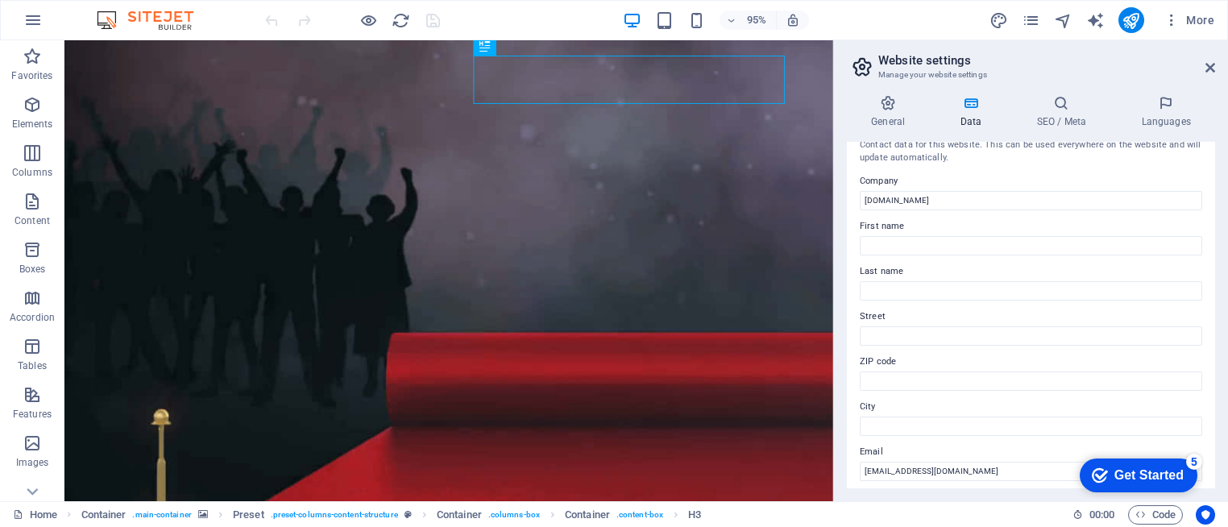
scroll to position [0, 0]
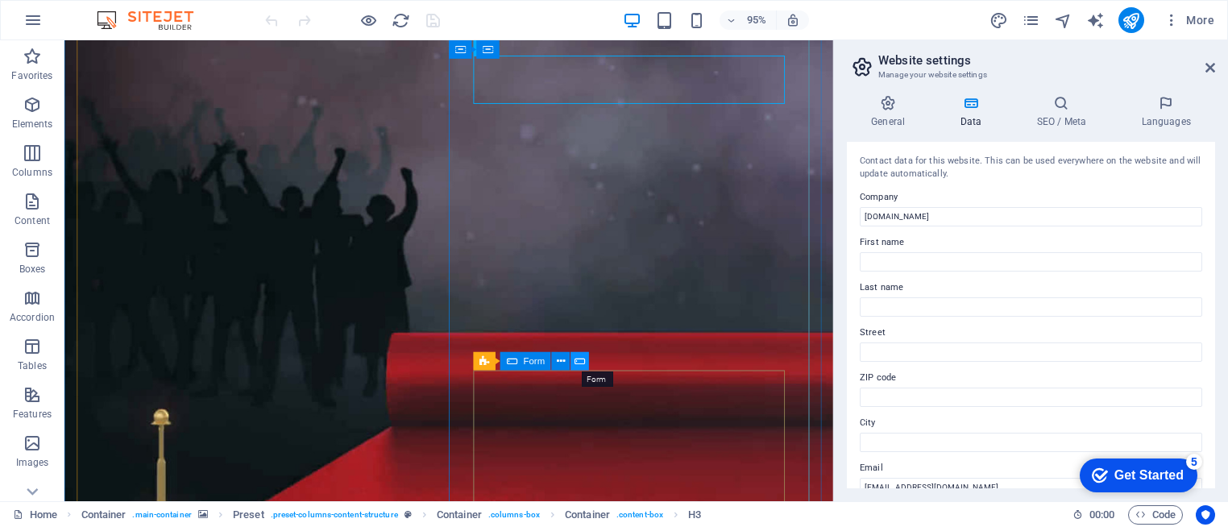
click at [575, 362] on icon at bounding box center [579, 361] width 10 height 16
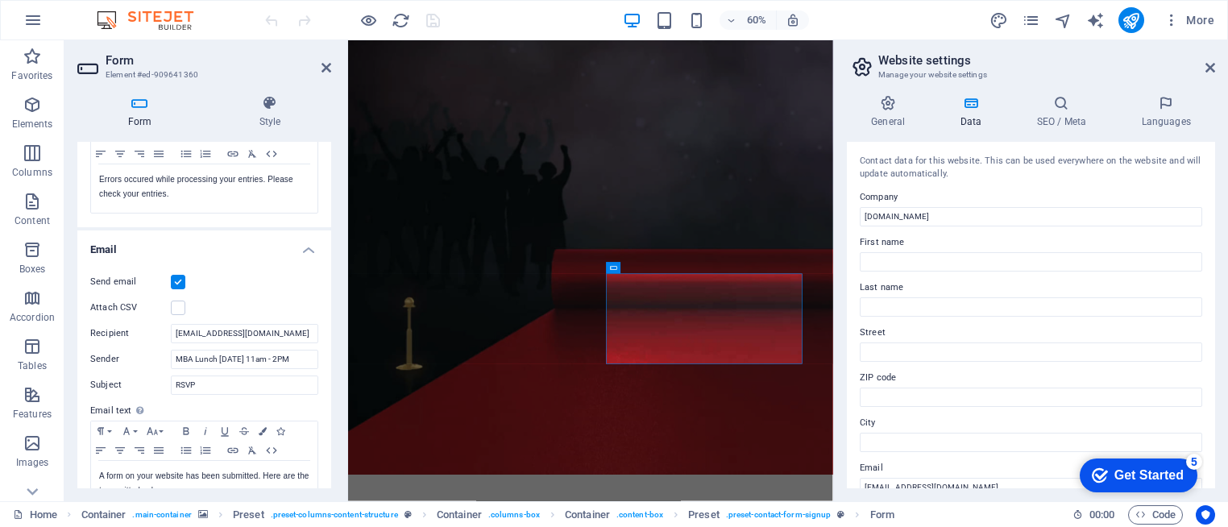
scroll to position [553, 0]
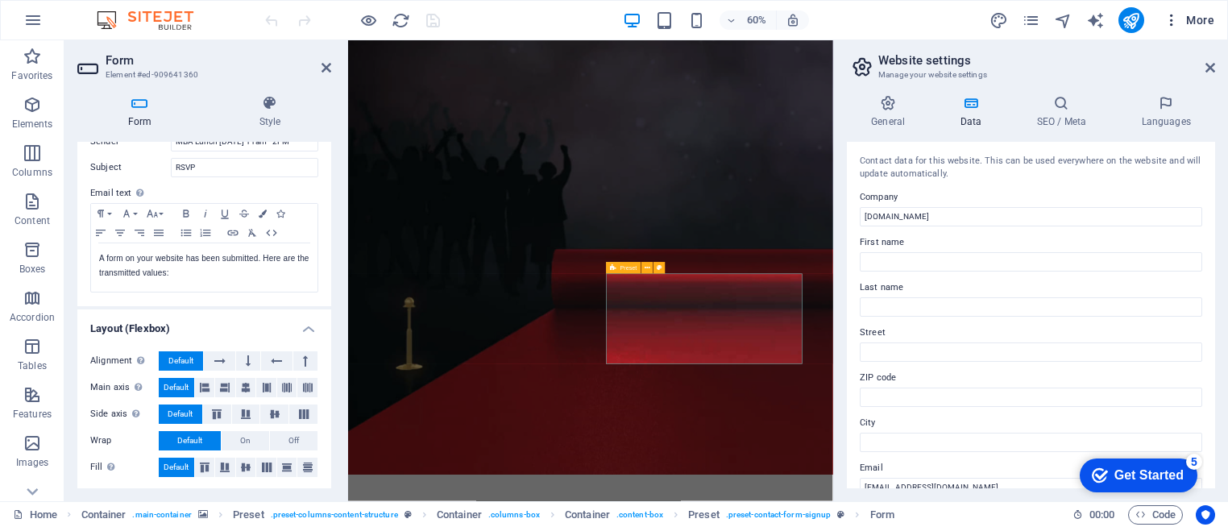
click at [1172, 25] on icon "button" at bounding box center [1171, 20] width 16 height 16
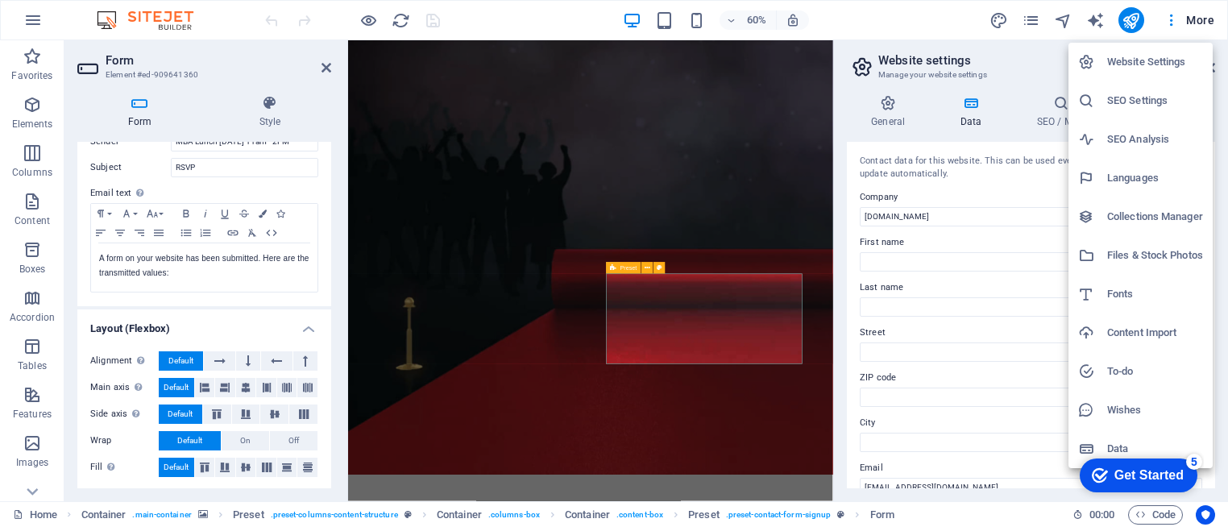
click at [880, 18] on div at bounding box center [614, 263] width 1228 height 527
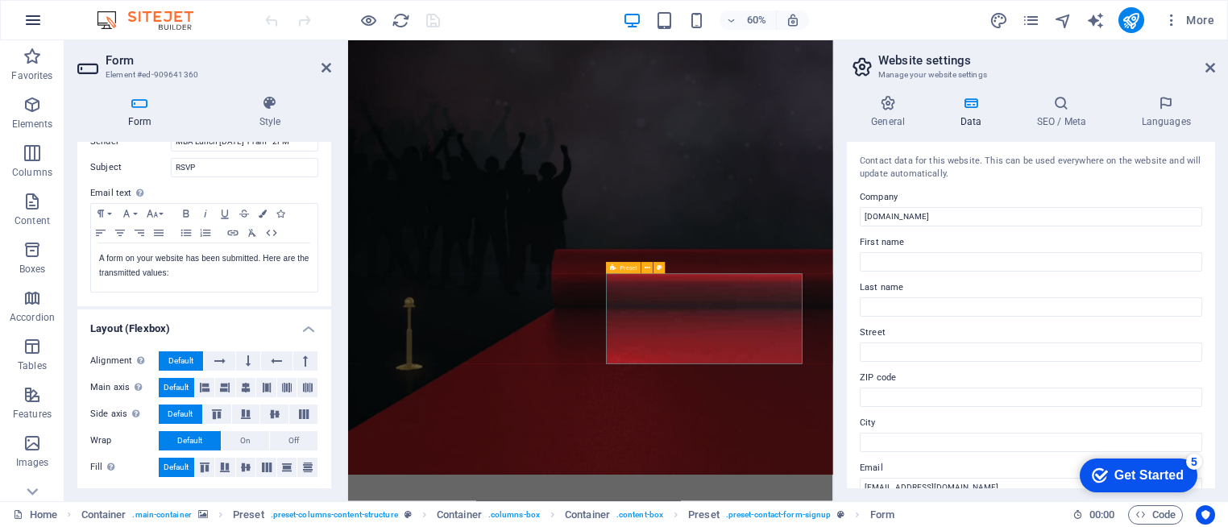
click at [41, 23] on icon "button" at bounding box center [32, 19] width 19 height 19
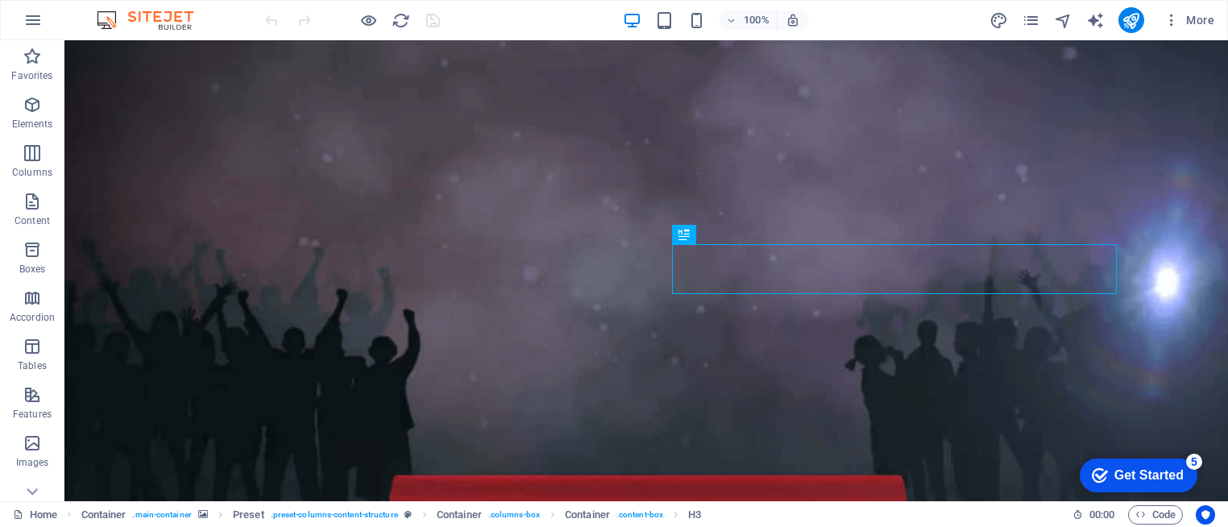
click at [1156, 487] on div "checkmark Get Started 5" at bounding box center [1138, 475] width 118 height 34
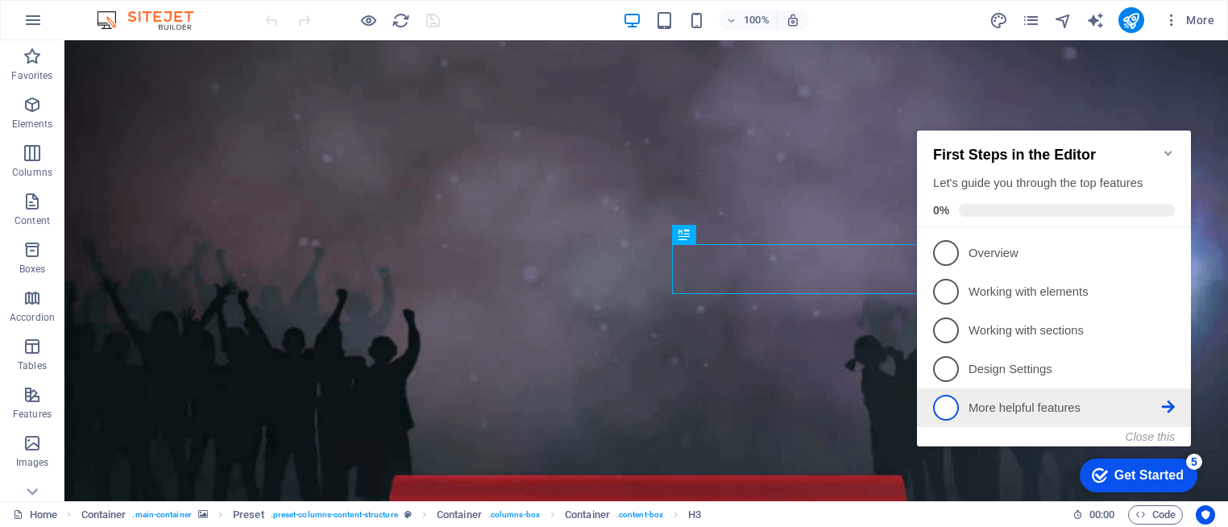
click at [1076, 414] on link "5 More helpful features - incomplete" at bounding box center [1054, 408] width 242 height 26
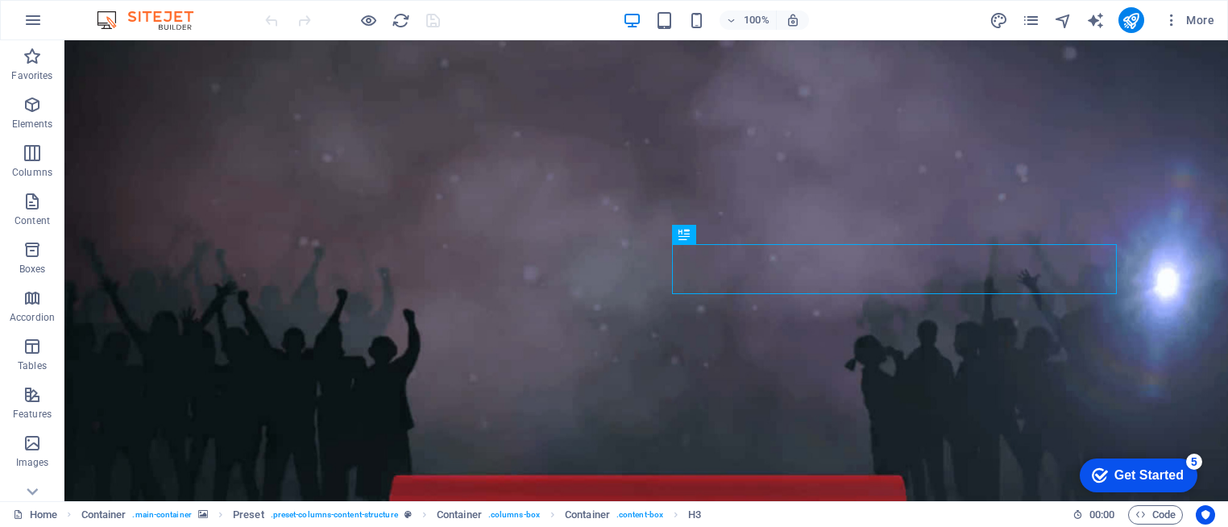
click at [1137, 468] on div "Get Started" at bounding box center [1148, 475] width 69 height 14
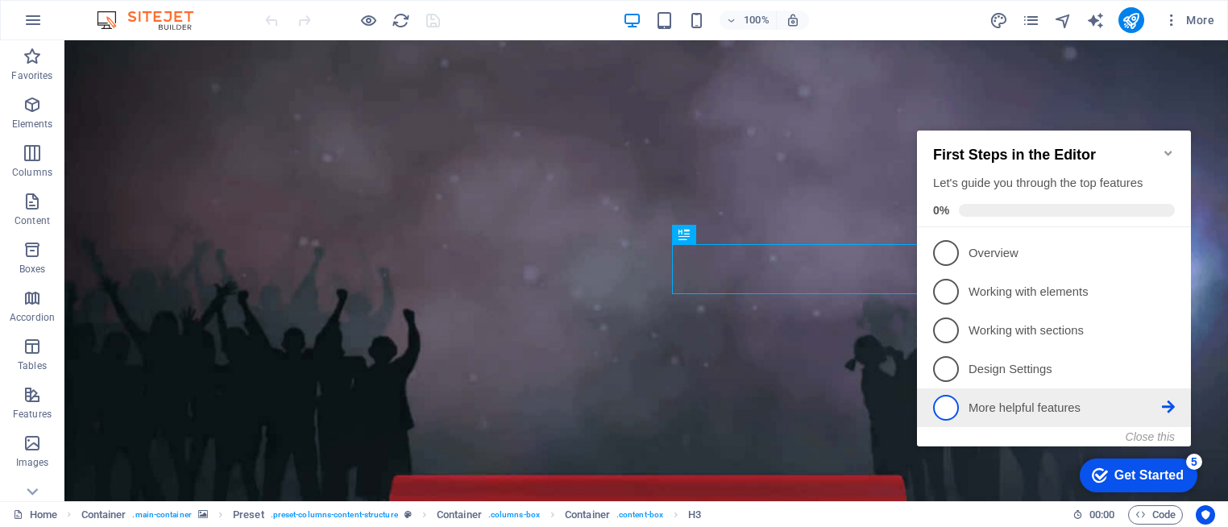
click at [941, 401] on span "5" at bounding box center [946, 408] width 26 height 26
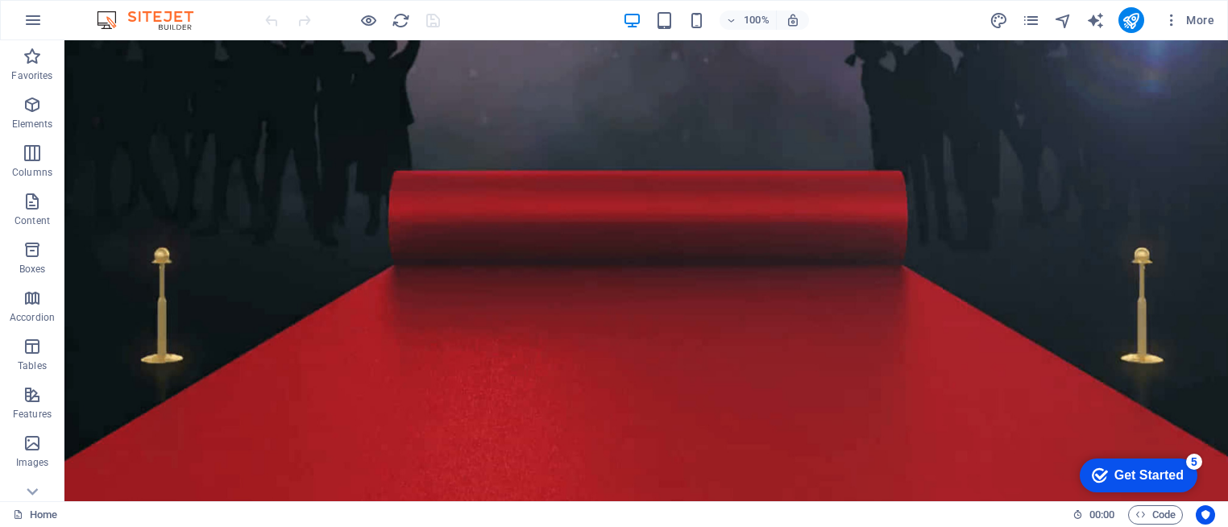
scroll to position [377, 0]
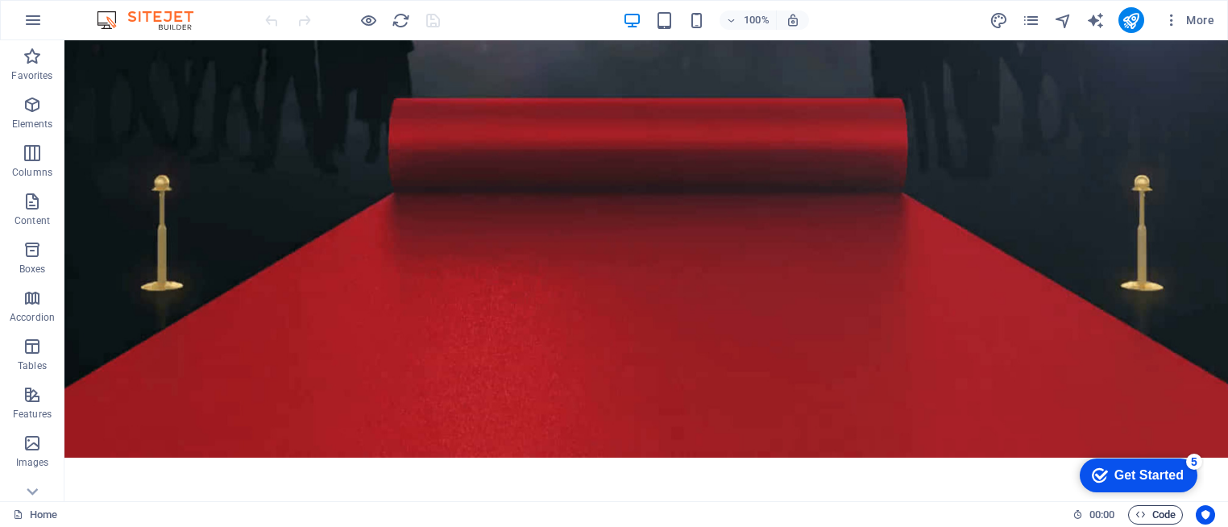
click at [1157, 516] on span "Code" at bounding box center [1155, 514] width 40 height 19
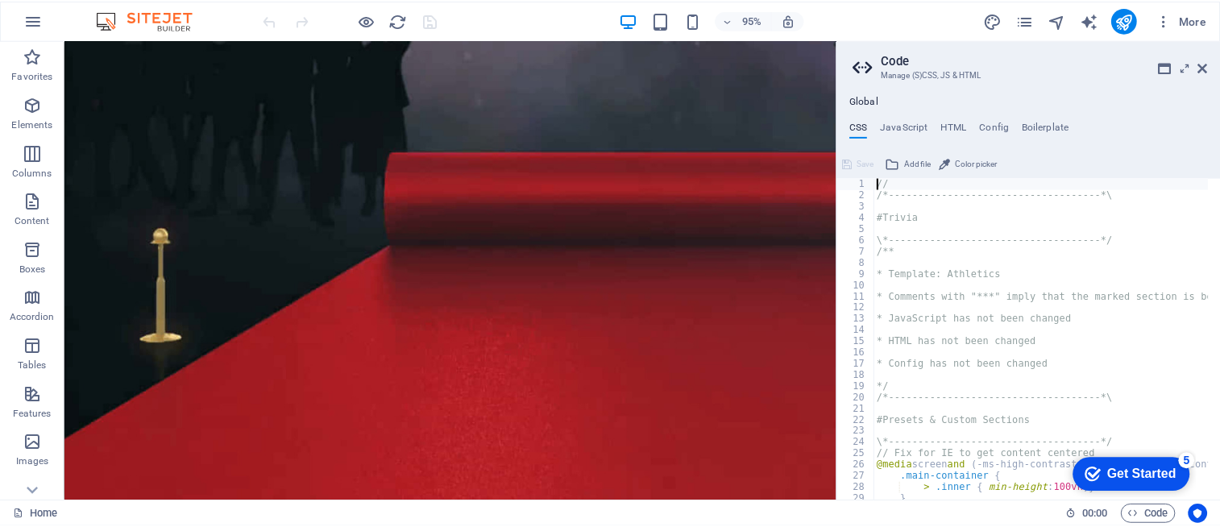
scroll to position [0, 0]
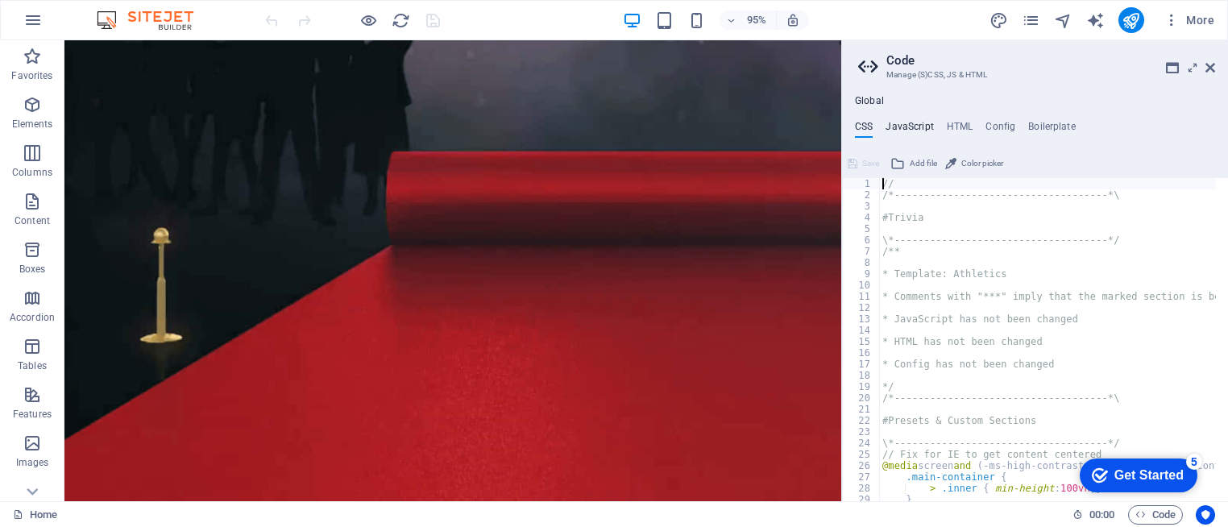
click at [922, 130] on h4 "JavaScript" at bounding box center [909, 130] width 48 height 18
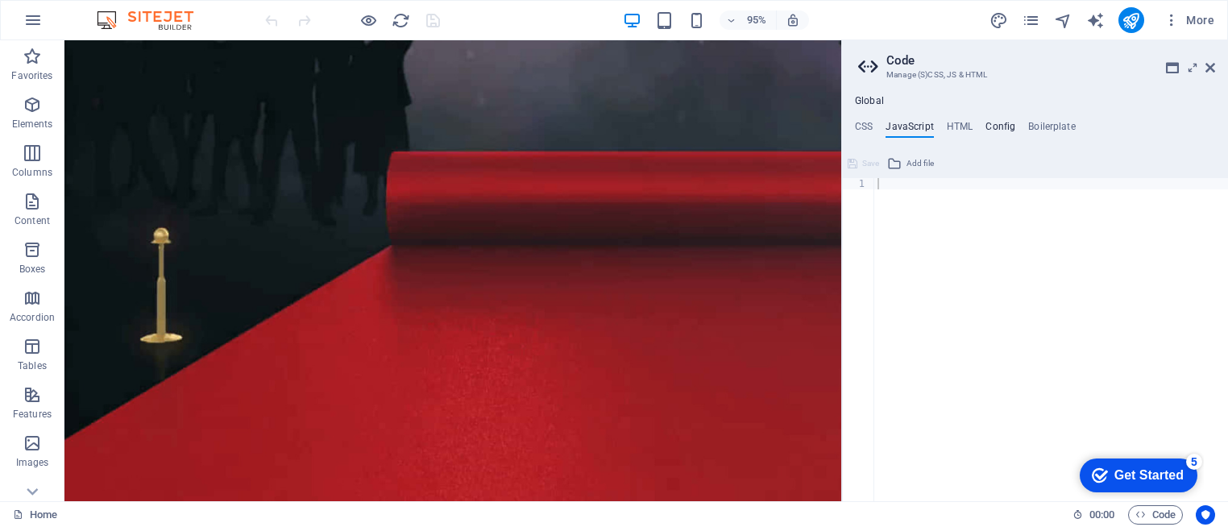
click at [986, 129] on h4 "Config" at bounding box center [1000, 130] width 30 height 18
type textarea "$ls-all: (0px, null, null);"
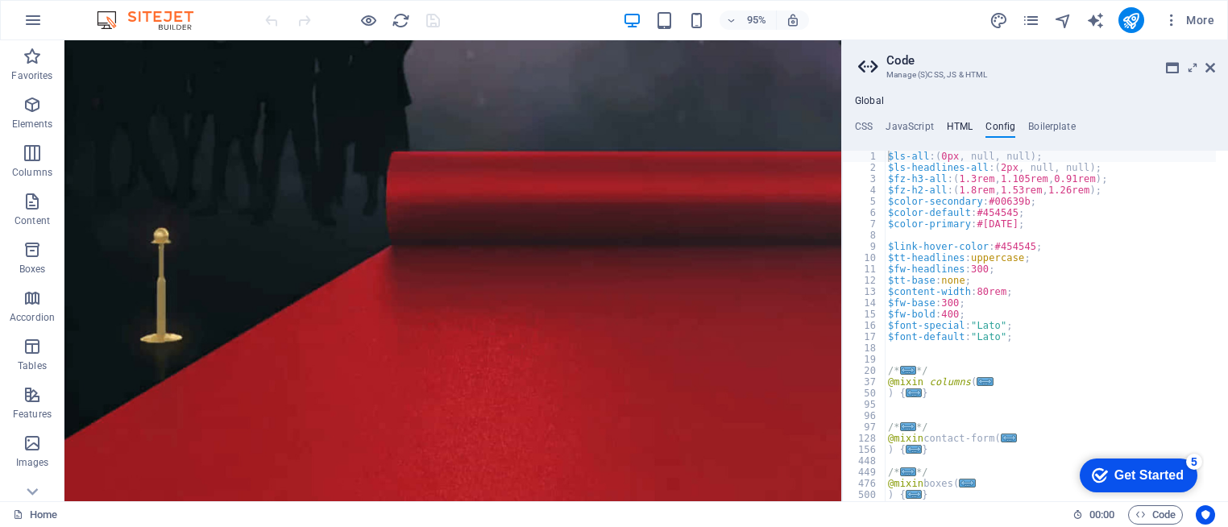
click at [961, 125] on h4 "HTML" at bounding box center [960, 130] width 27 height 18
type textarea "<a href="#main-content" class="wv-link-content button">Skip to main content</a>"
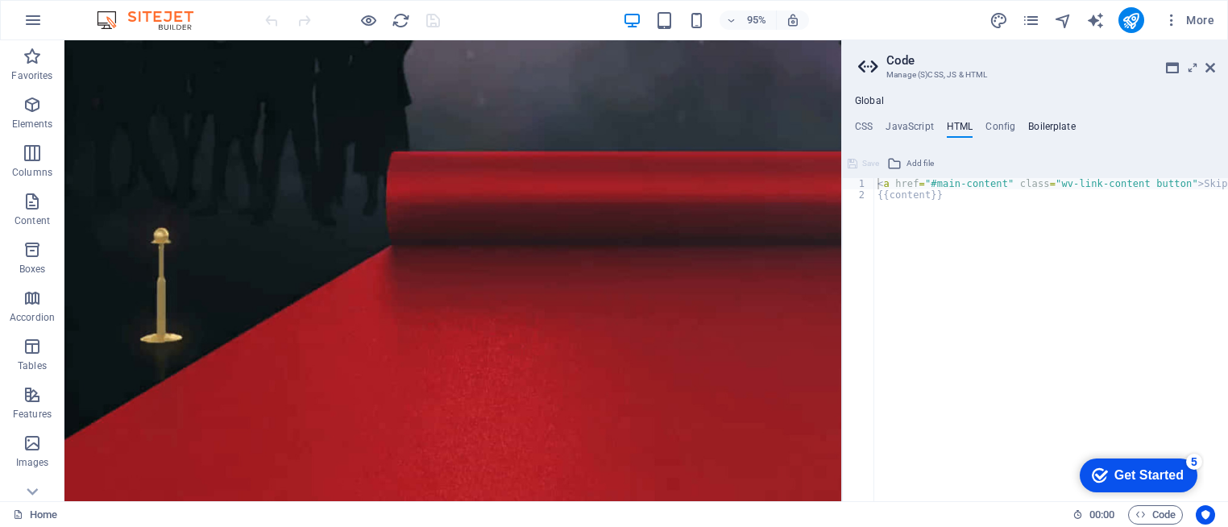
click at [1034, 125] on h4 "Boilerplate" at bounding box center [1052, 130] width 48 height 18
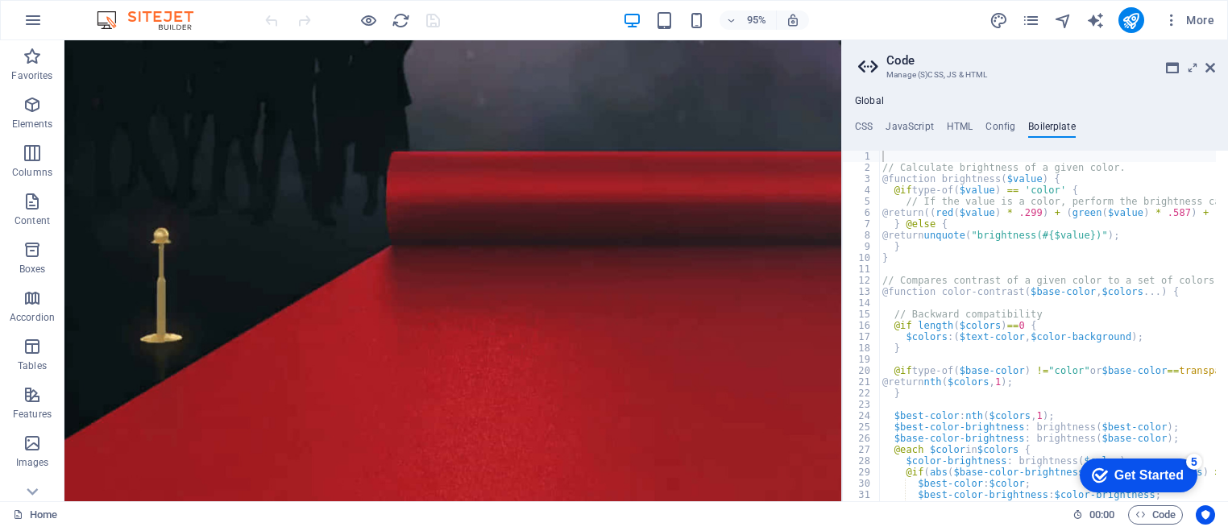
click at [878, 103] on h4 "Global" at bounding box center [869, 101] width 29 height 13
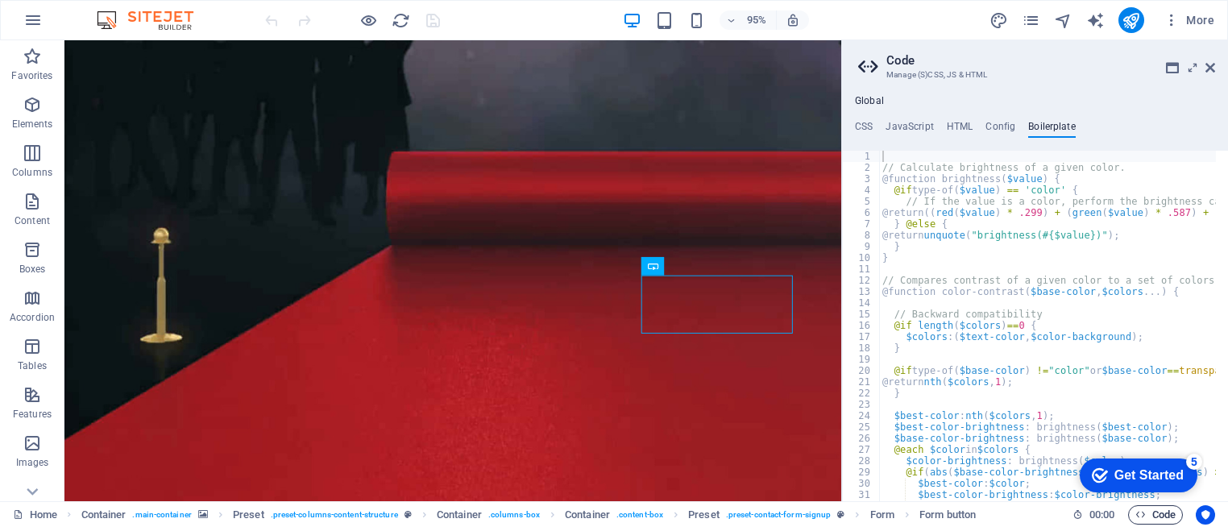
click at [1148, 516] on span "Code" at bounding box center [1155, 514] width 40 height 19
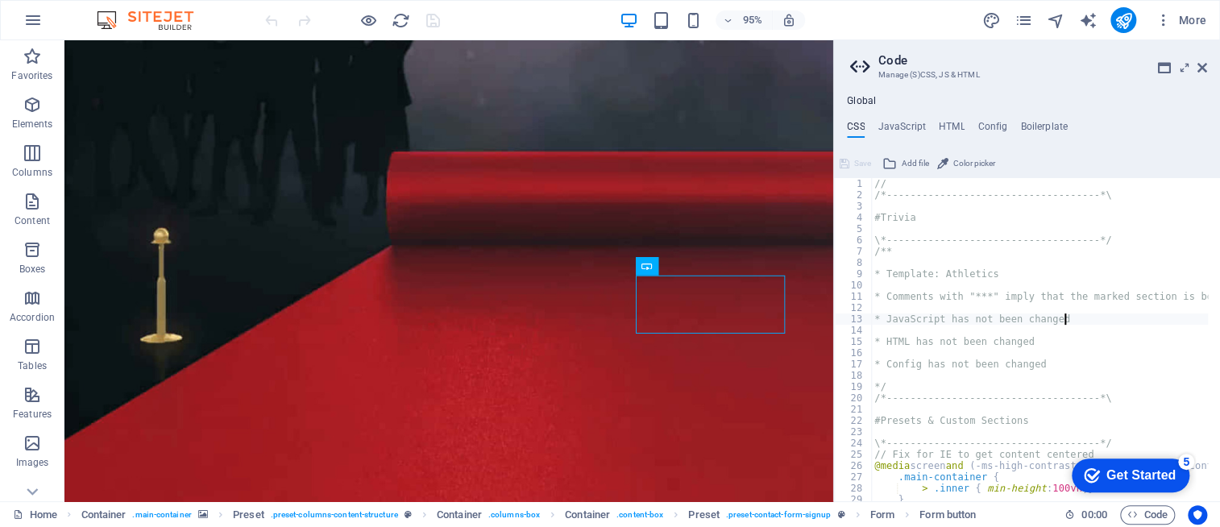
drag, startPoint x: 1215, startPoint y: 323, endPoint x: 1205, endPoint y: 321, distance: 9.8
click at [1205, 321] on div at bounding box center [1211, 431] width 16 height 507
type textarea "* JavaScript has not been changed"
drag, startPoint x: 1120, startPoint y: 469, endPoint x: 2188, endPoint y: 863, distance: 1138.5
click at [1129, 450] on html "checkmark Get Started 5 First Steps in the Editor Let's guide you through the t…" at bounding box center [1126, 474] width 137 height 48
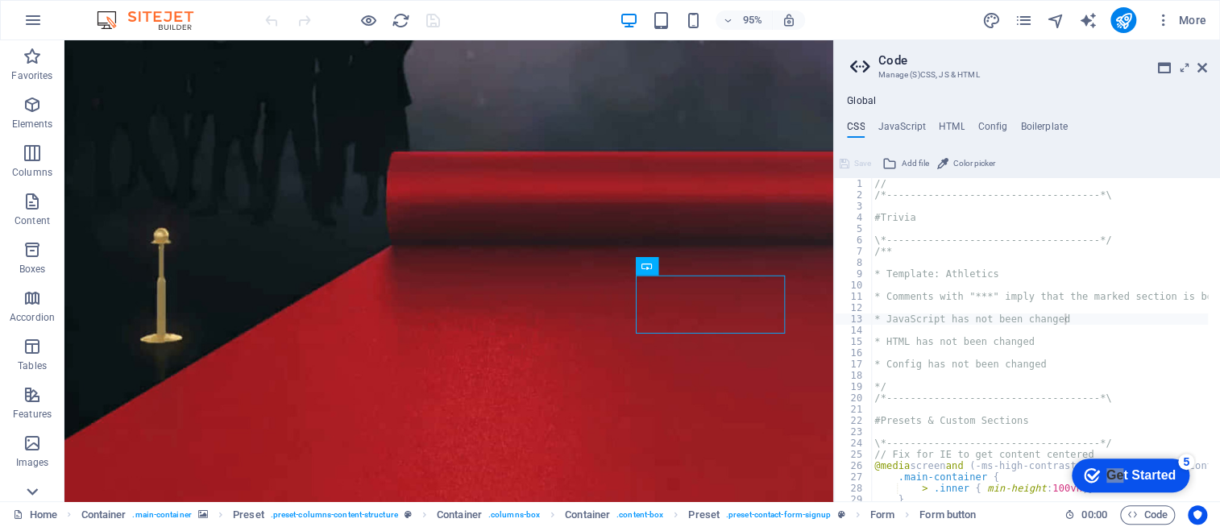
click at [39, 494] on icon at bounding box center [32, 491] width 23 height 23
click at [39, 379] on icon "button" at bounding box center [32, 372] width 19 height 19
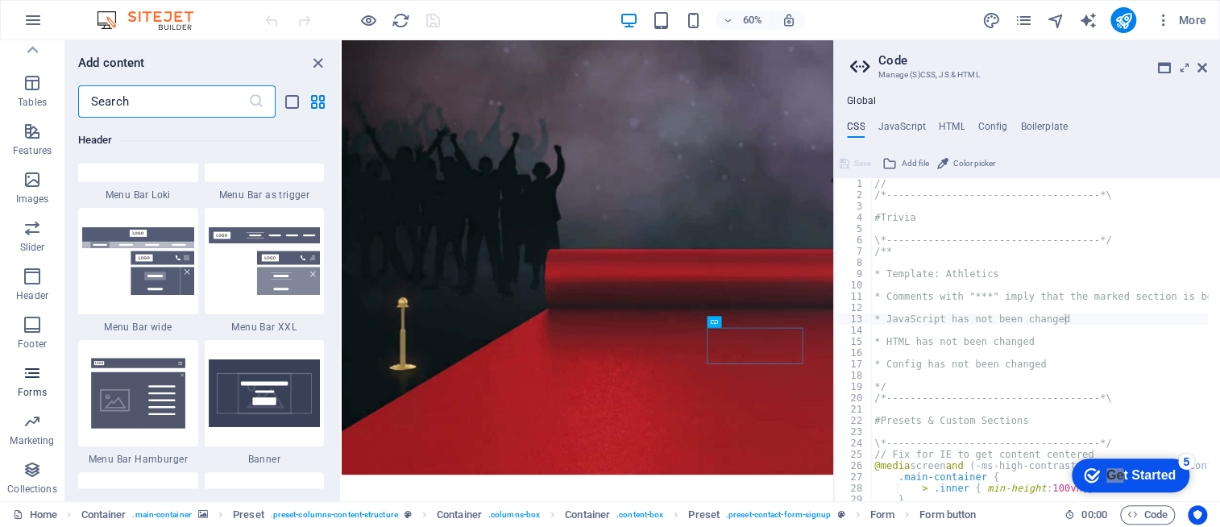
scroll to position [11761, 0]
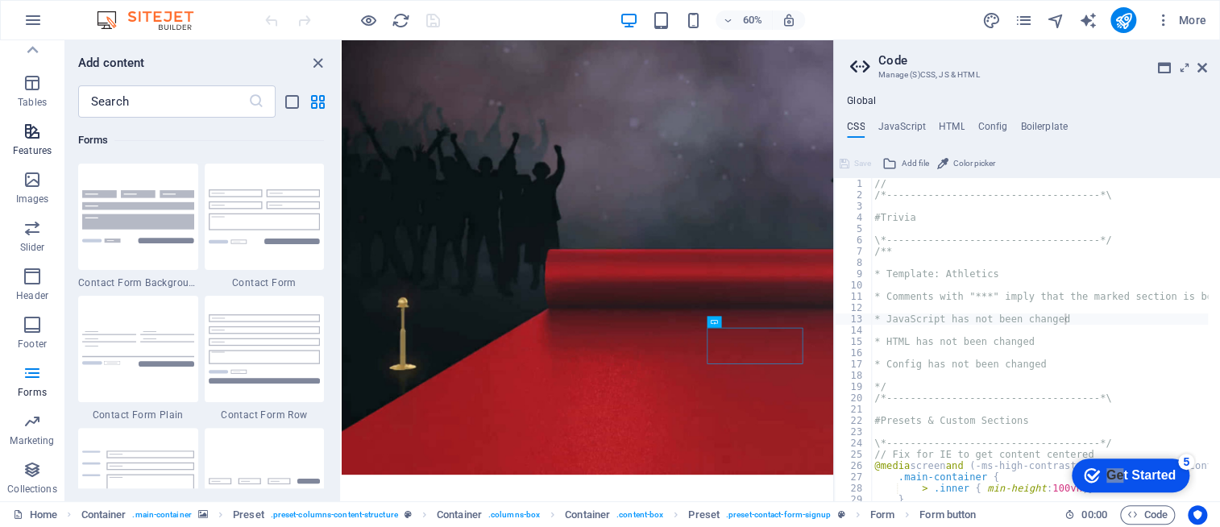
click at [39, 136] on icon "button" at bounding box center [32, 131] width 19 height 19
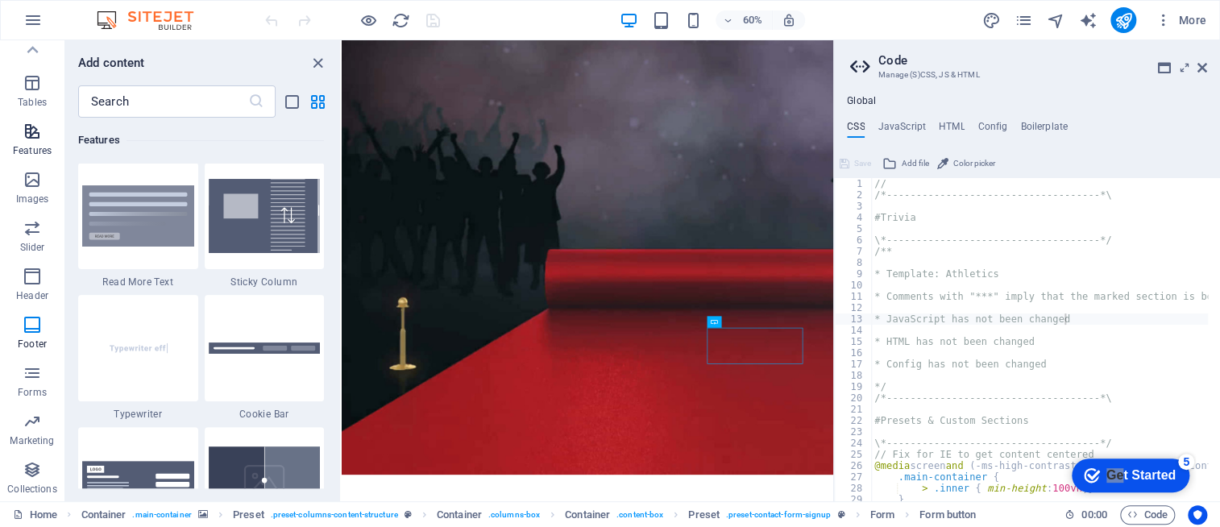
scroll to position [6279, 0]
click at [44, 85] on span "Tables" at bounding box center [32, 92] width 64 height 39
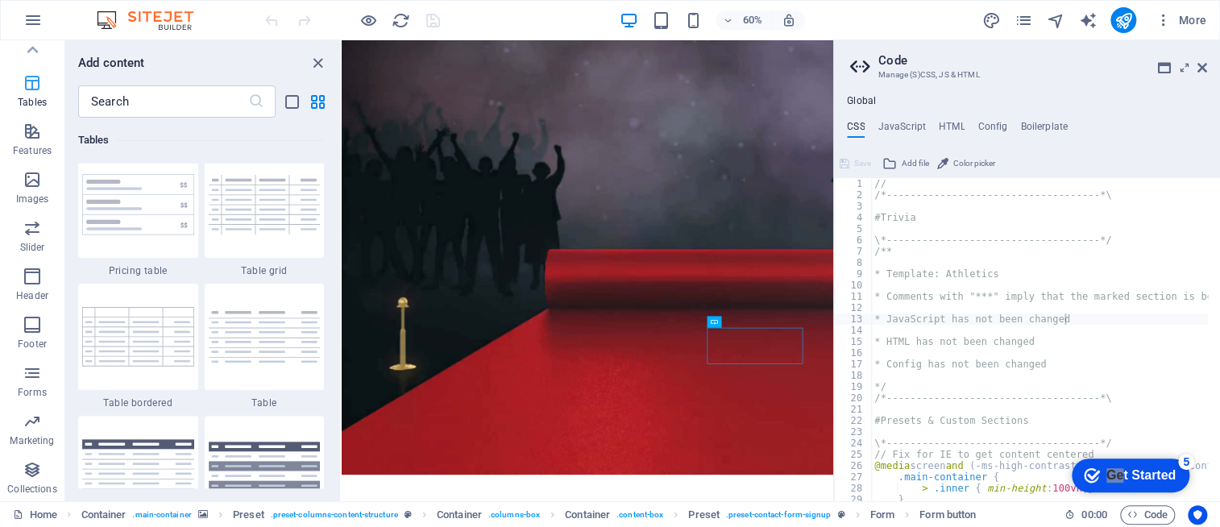
scroll to position [5579, 0]
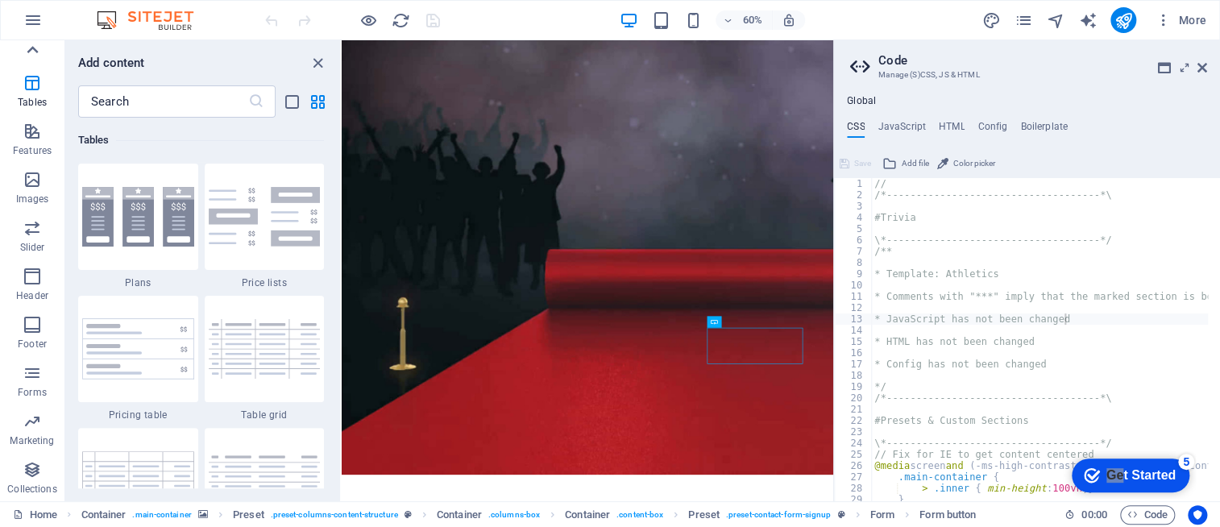
click at [26, 52] on icon at bounding box center [32, 50] width 23 height 23
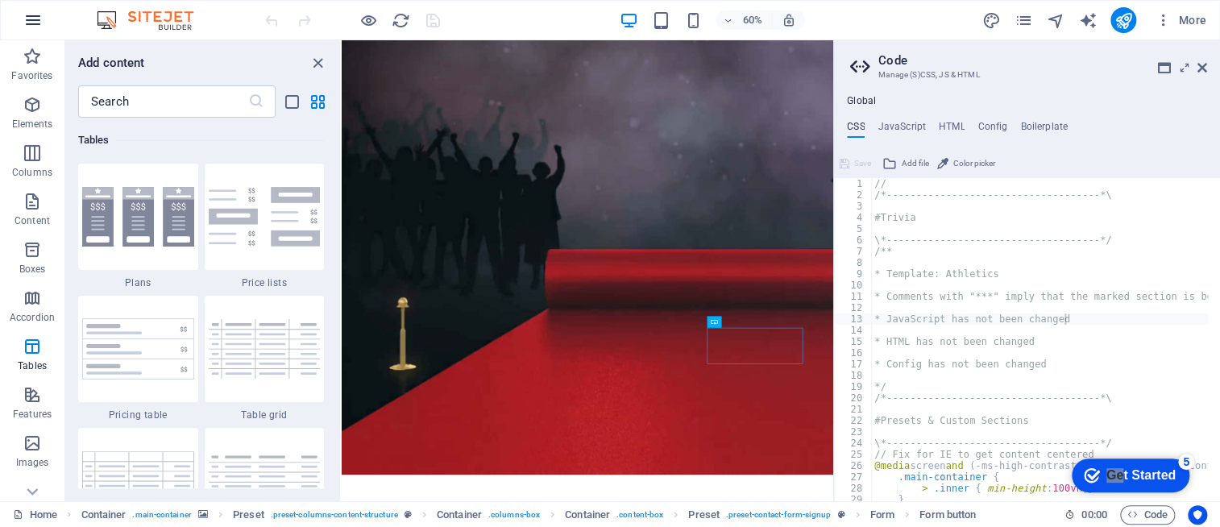
click at [39, 14] on icon "button" at bounding box center [32, 19] width 19 height 19
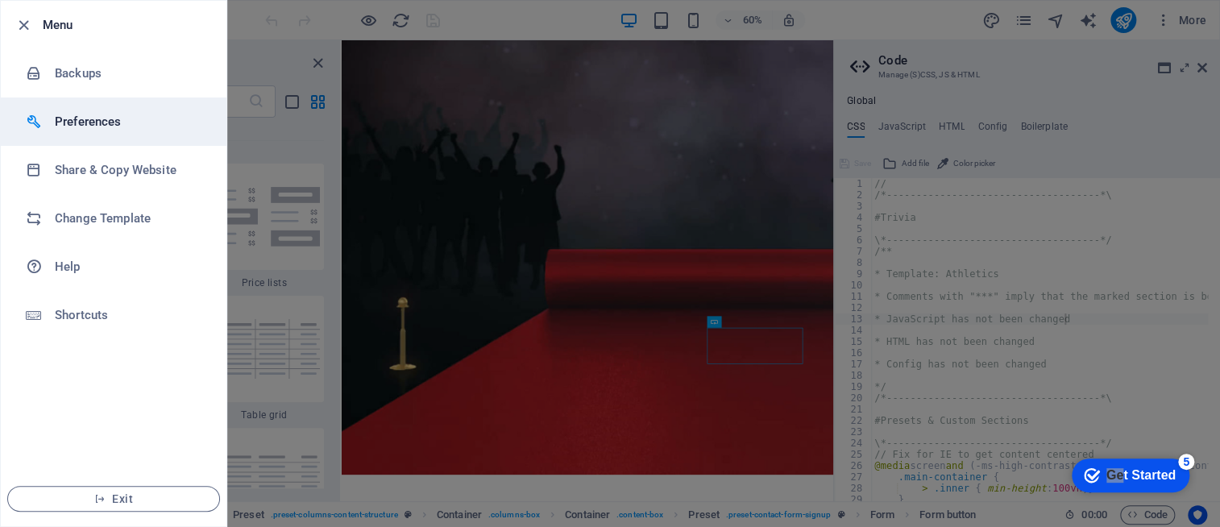
click at [92, 121] on h6 "Preferences" at bounding box center [129, 121] width 149 height 19
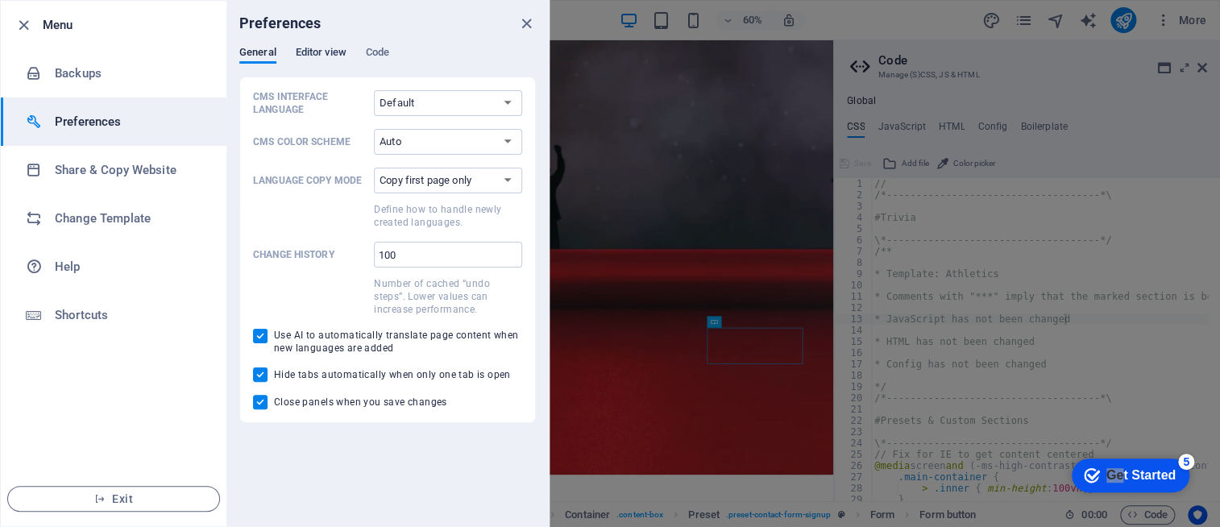
click at [334, 62] on button "Editor view" at bounding box center [321, 55] width 51 height 18
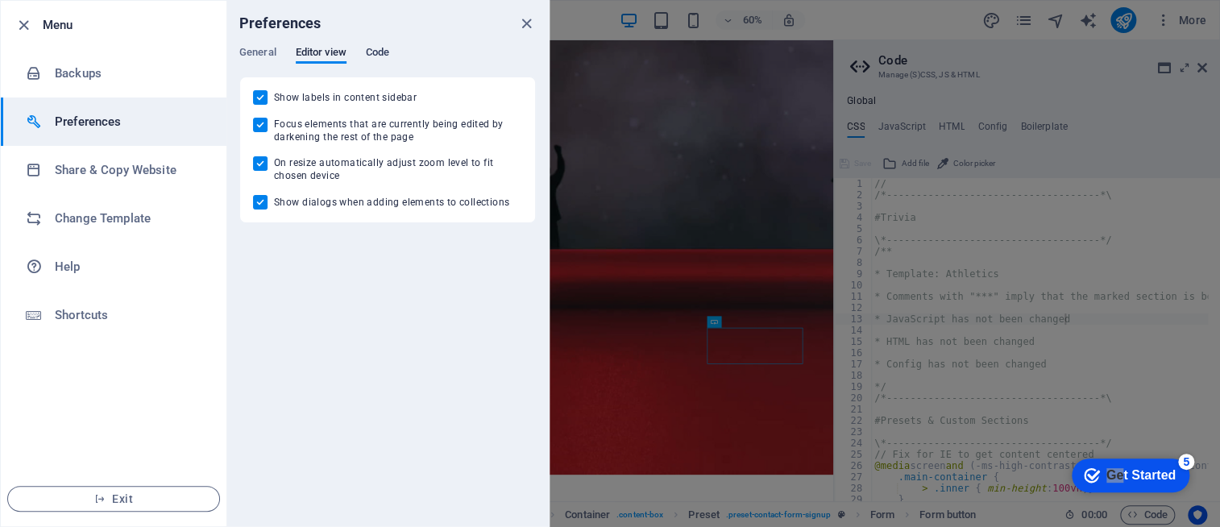
click at [383, 56] on span "Code" at bounding box center [377, 54] width 23 height 23
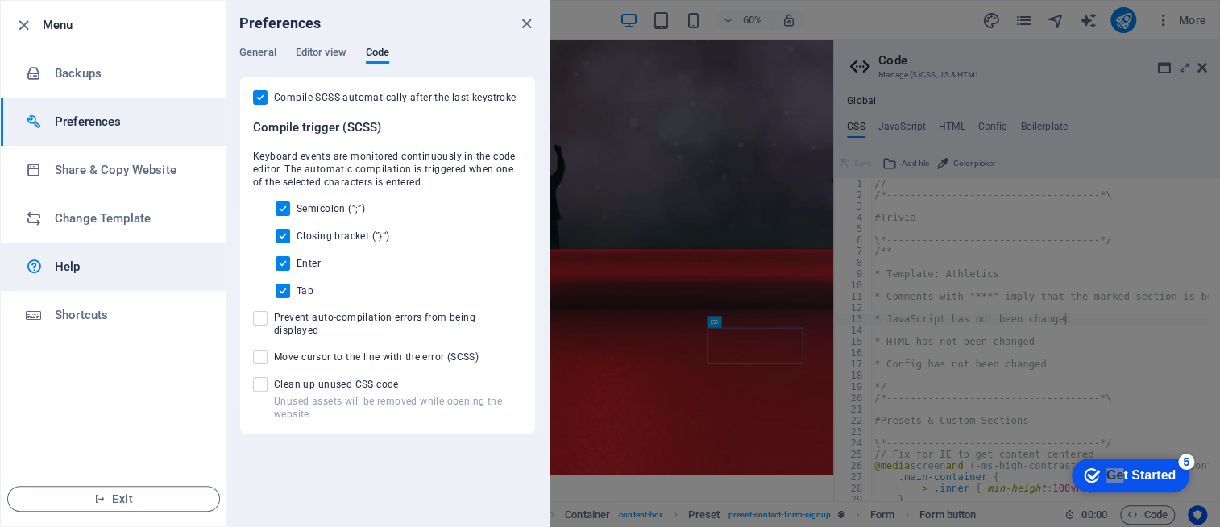
click at [75, 268] on h6 "Help" at bounding box center [129, 266] width 149 height 19
